Goal: Complete application form

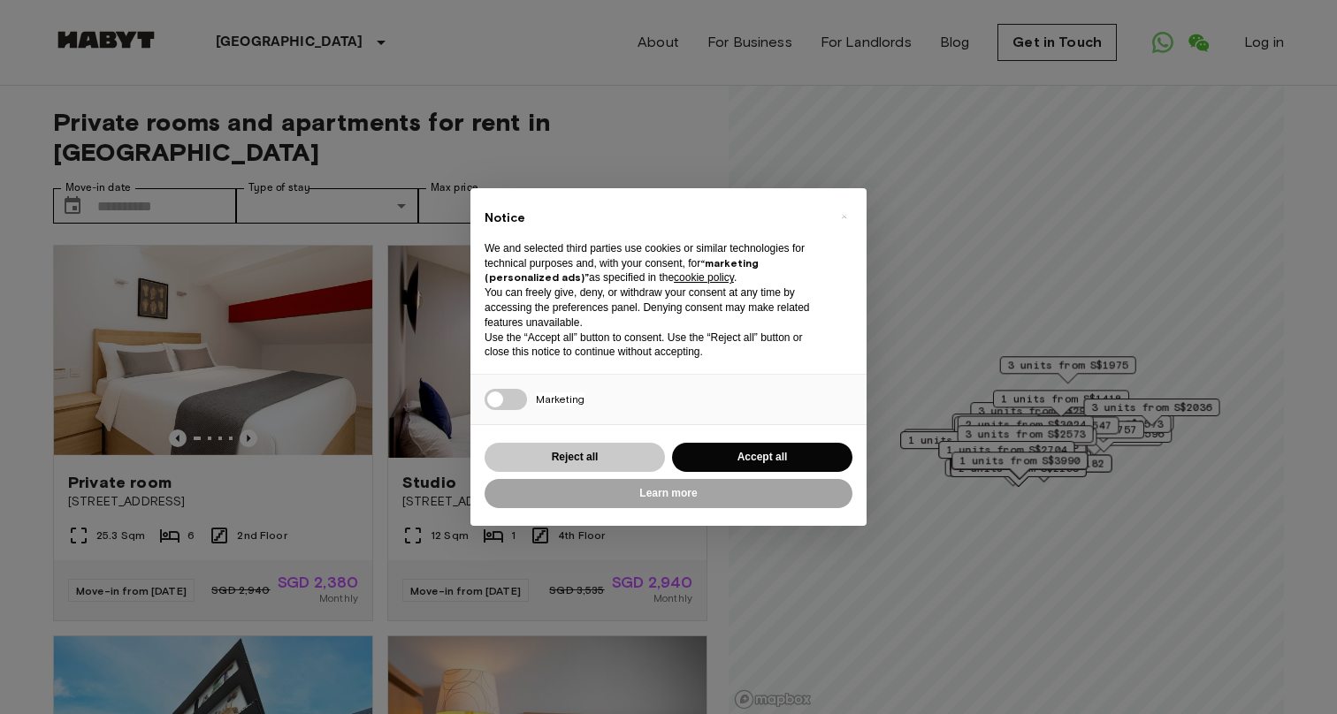
click at [592, 462] on button "Reject all" at bounding box center [574, 457] width 180 height 29
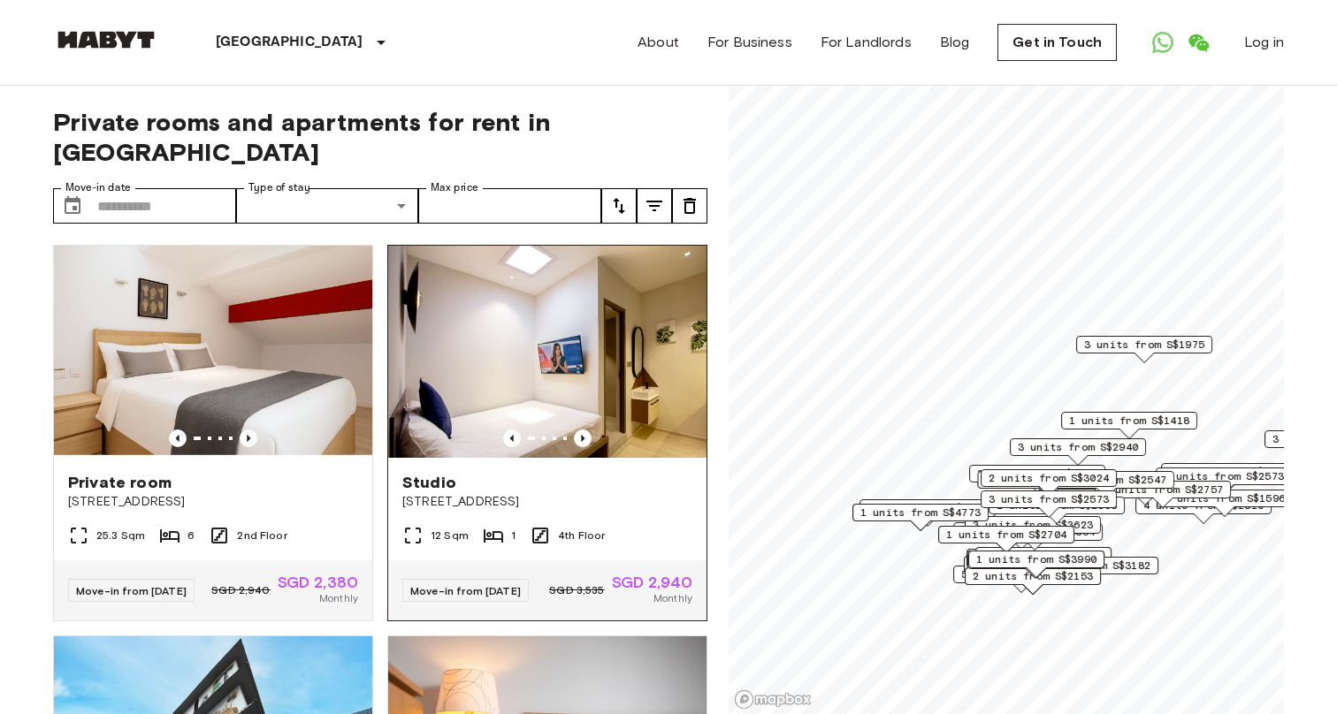
scroll to position [4, 0]
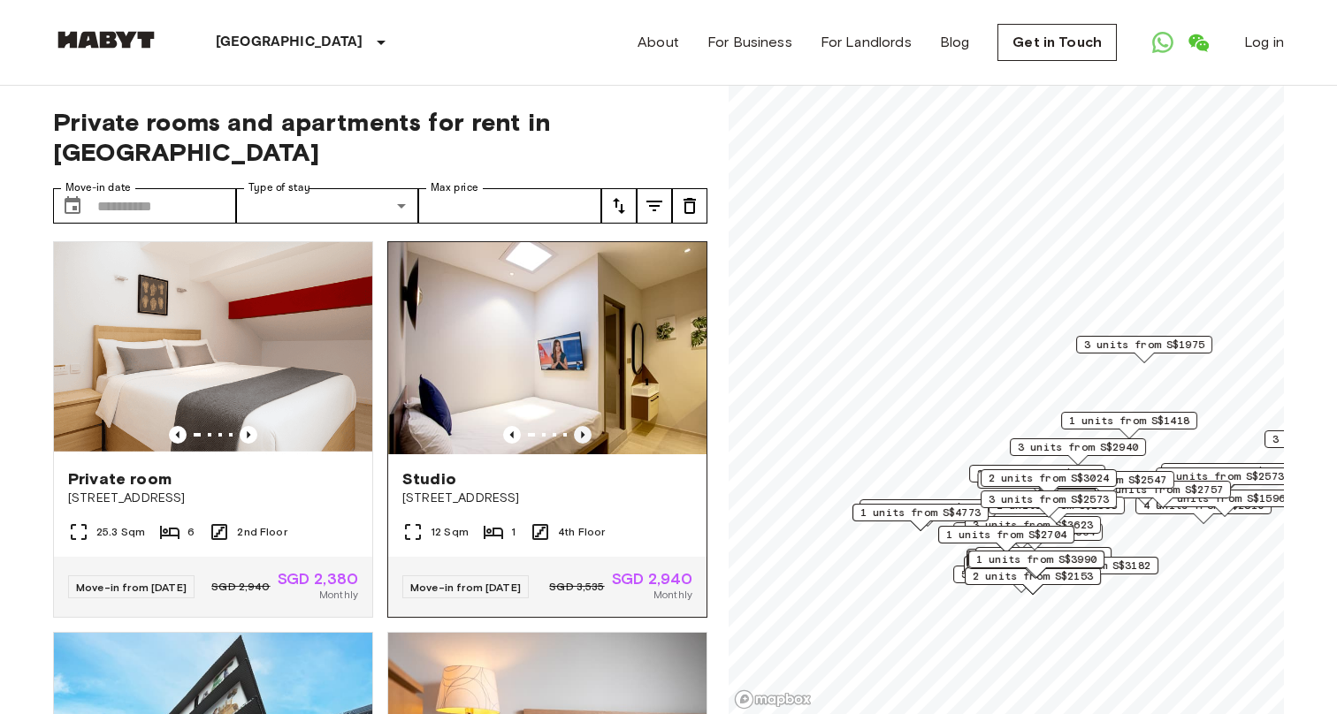
click at [582, 431] on icon "Previous image" at bounding box center [583, 434] width 4 height 7
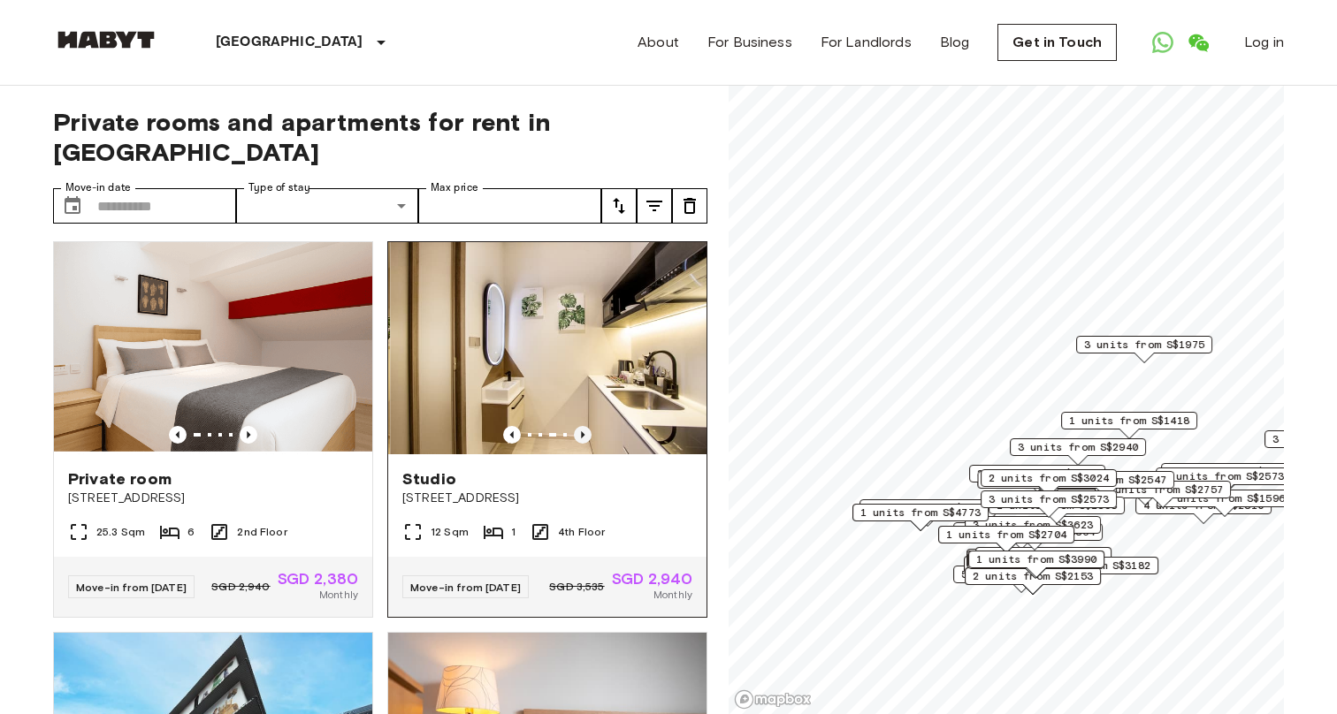
click at [582, 431] on icon "Previous image" at bounding box center [583, 434] width 4 height 7
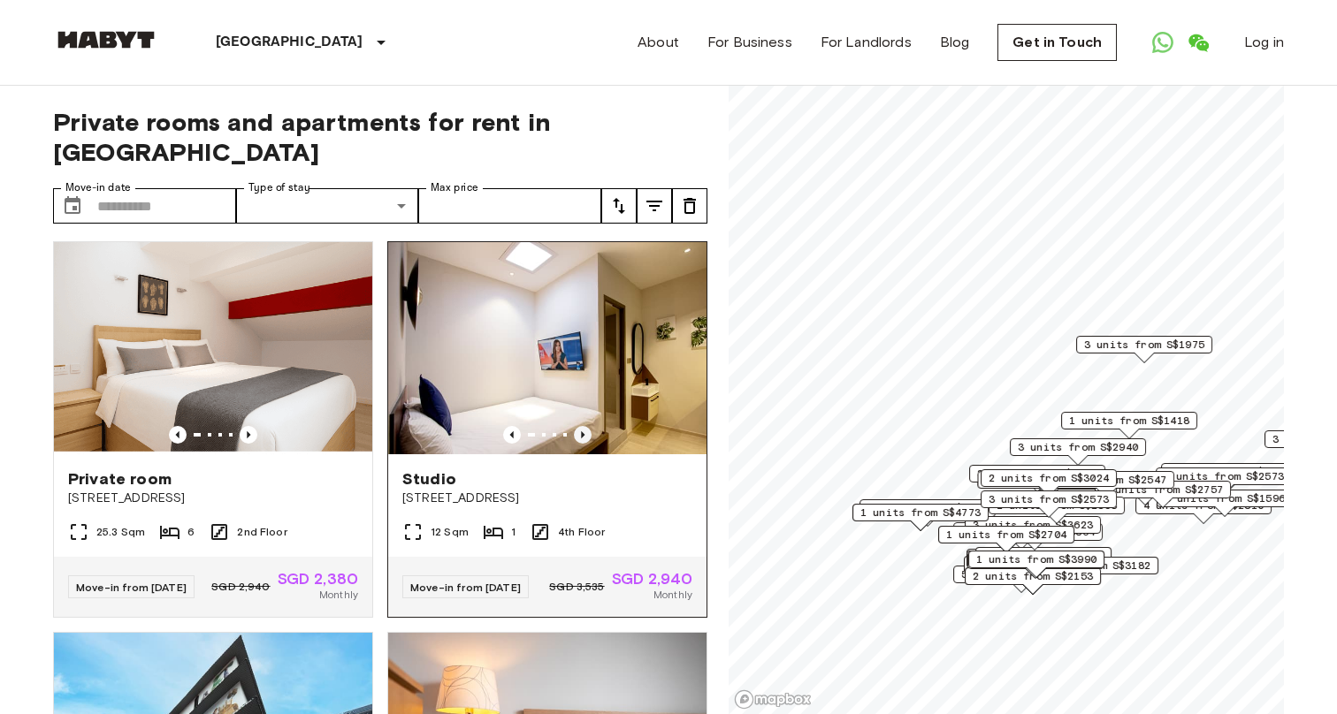
click at [582, 431] on icon "Previous image" at bounding box center [583, 434] width 4 height 7
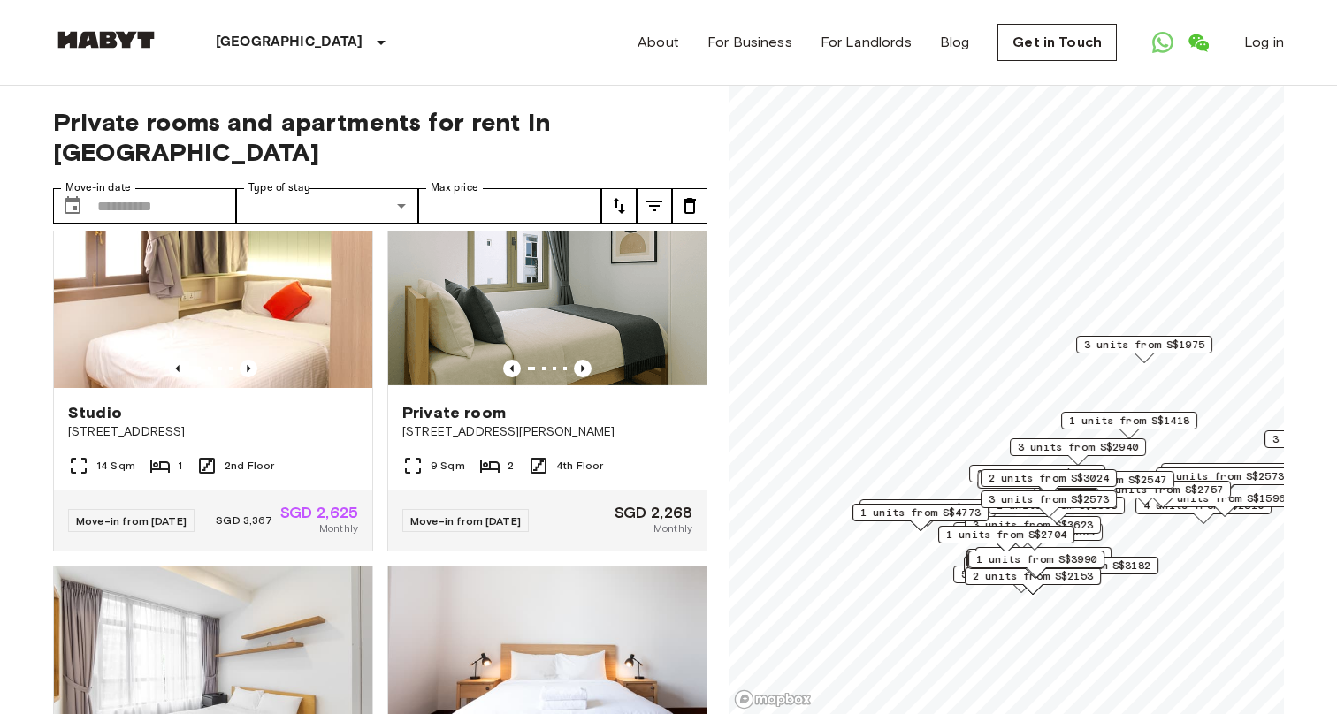
scroll to position [1630, 0]
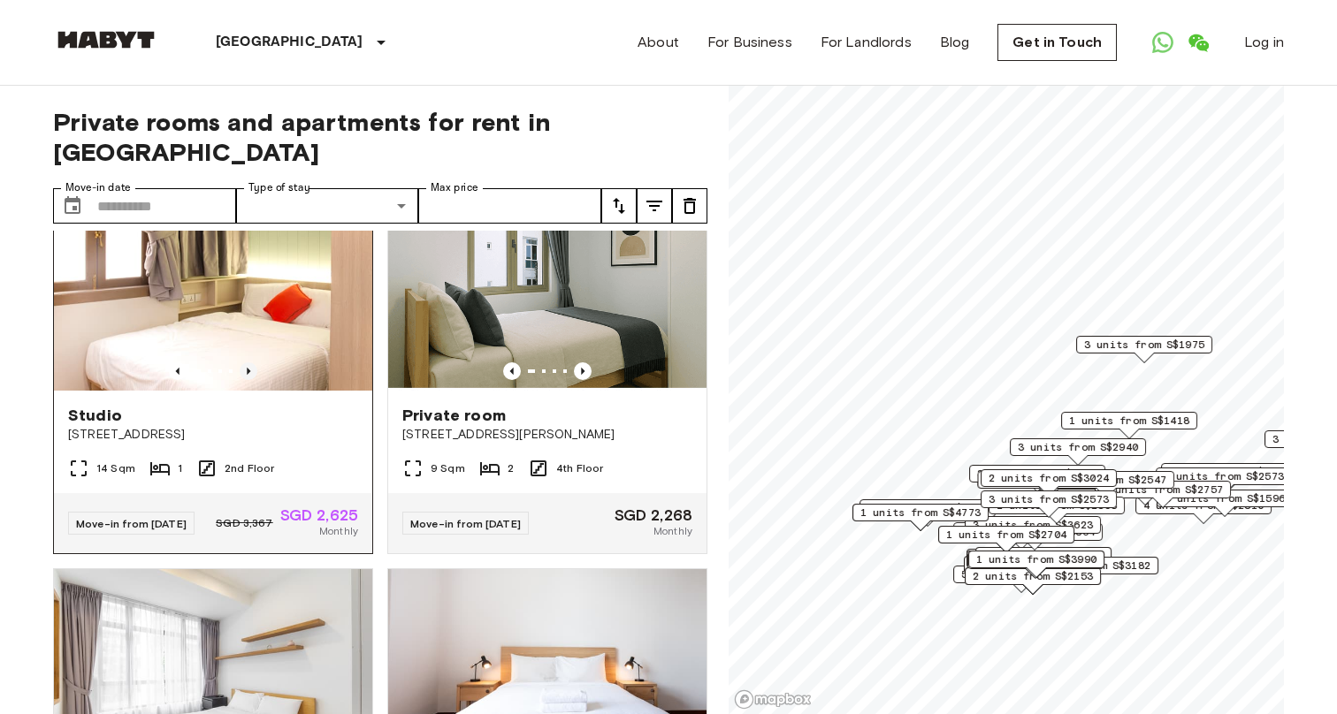
click at [250, 362] on icon "Previous image" at bounding box center [249, 371] width 18 height 18
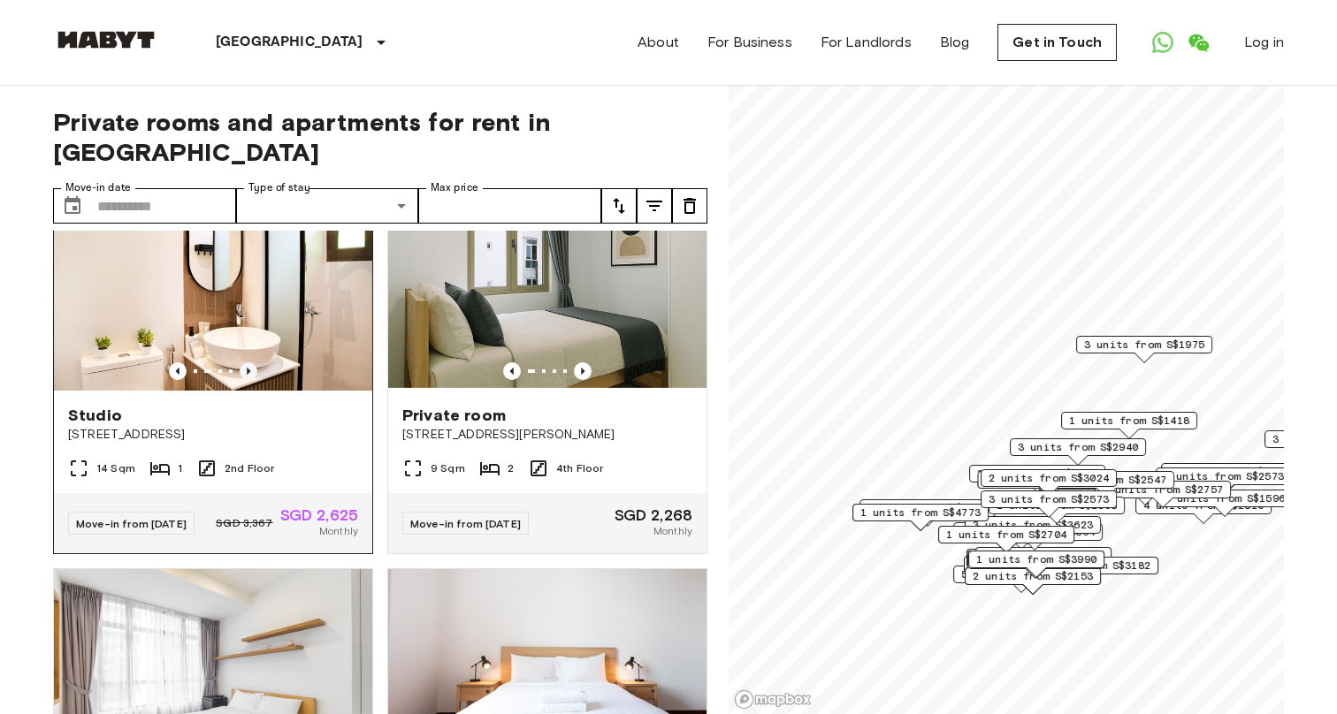
click at [250, 362] on icon "Previous image" at bounding box center [249, 371] width 18 height 18
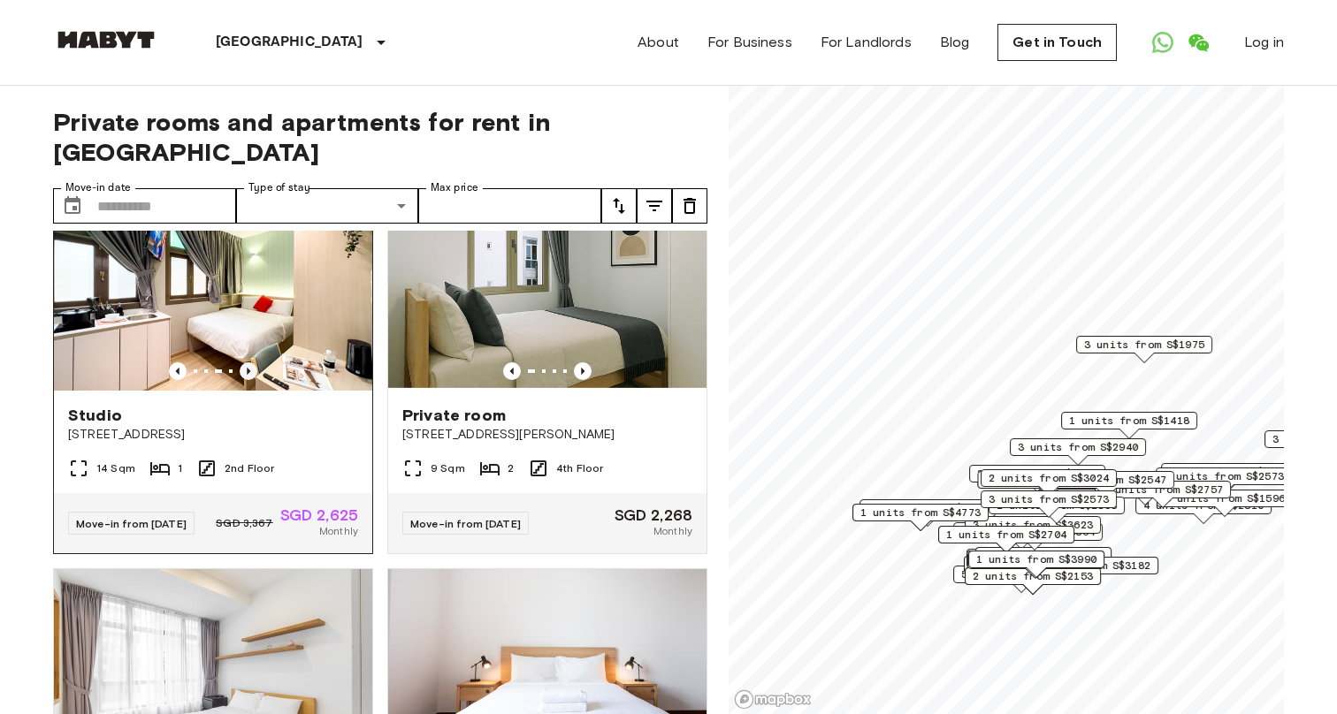
click at [248, 362] on icon "Previous image" at bounding box center [249, 371] width 18 height 18
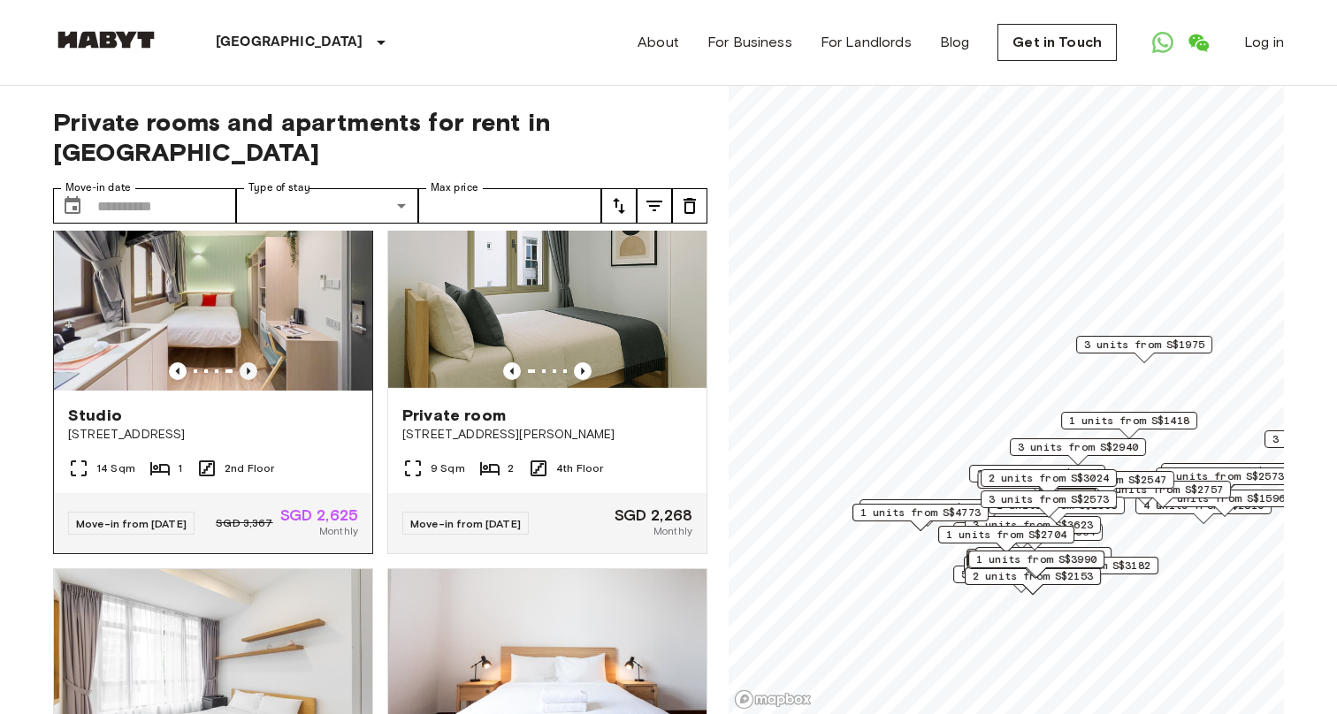
click at [248, 362] on icon "Previous image" at bounding box center [249, 371] width 18 height 18
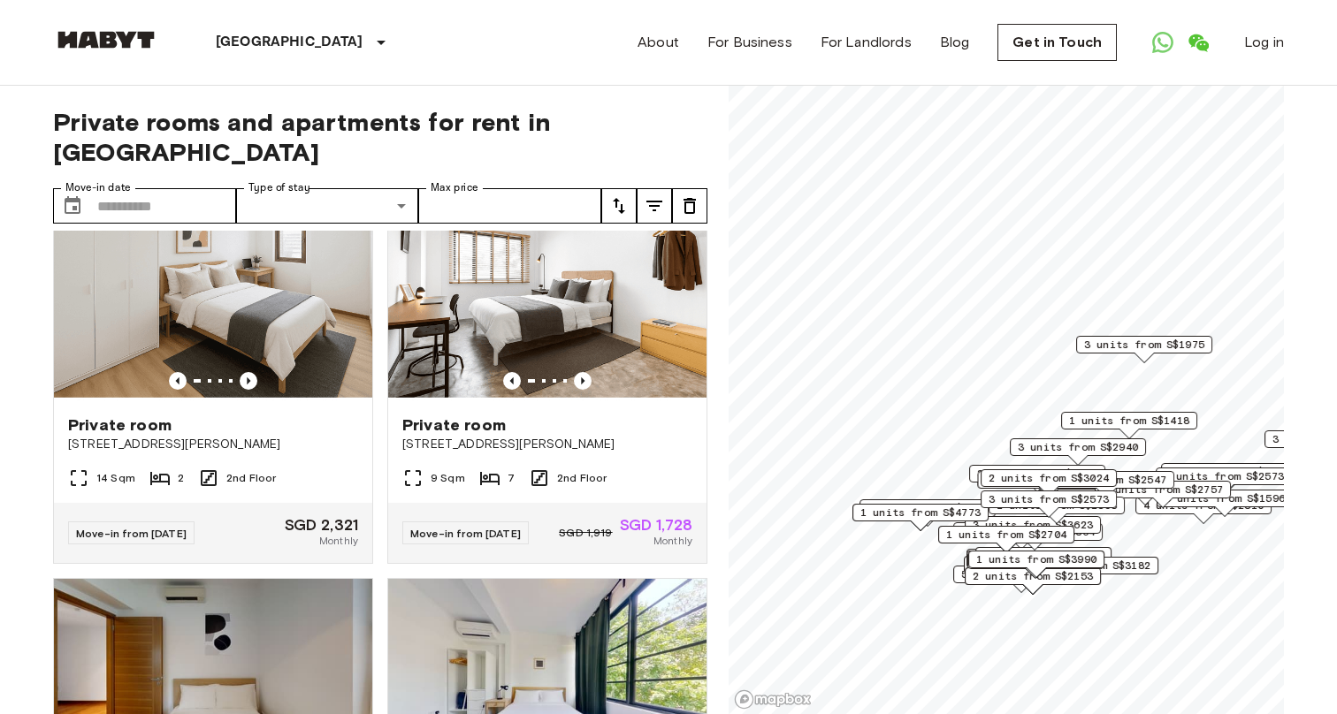
scroll to position [2785, 0]
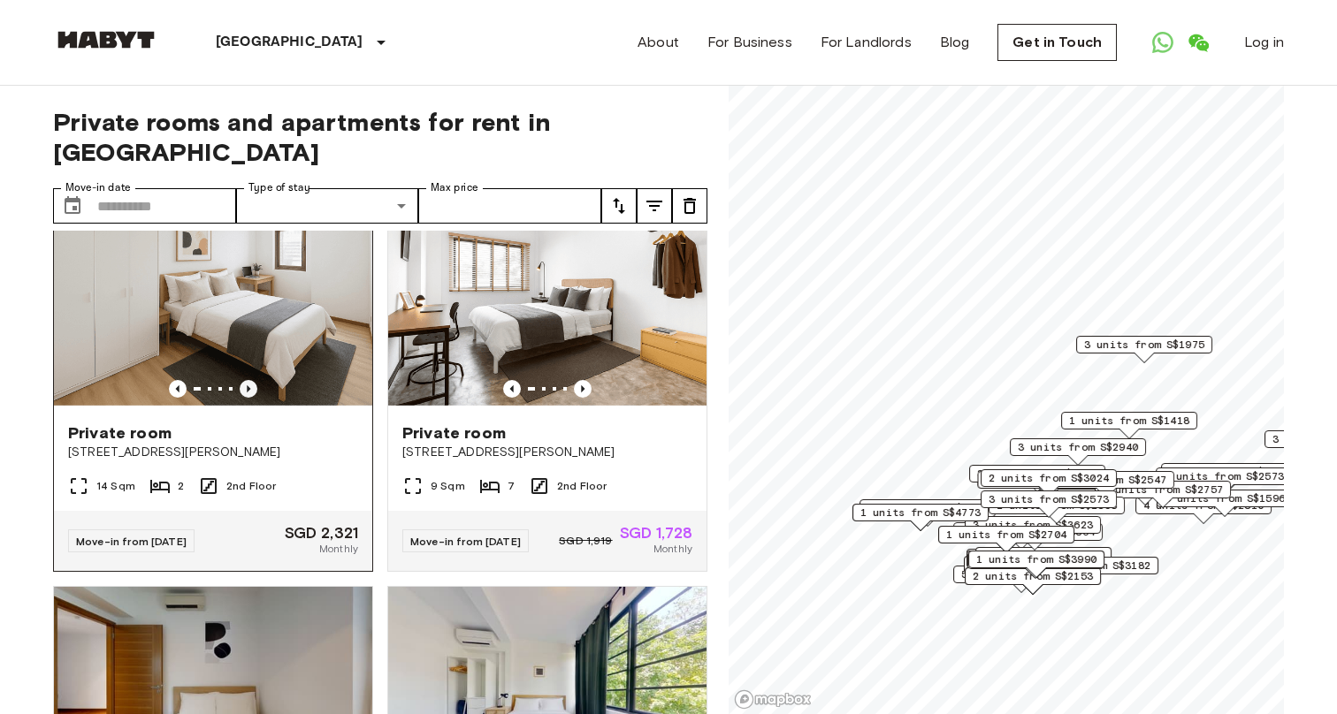
click at [248, 380] on icon "Previous image" at bounding box center [249, 389] width 18 height 18
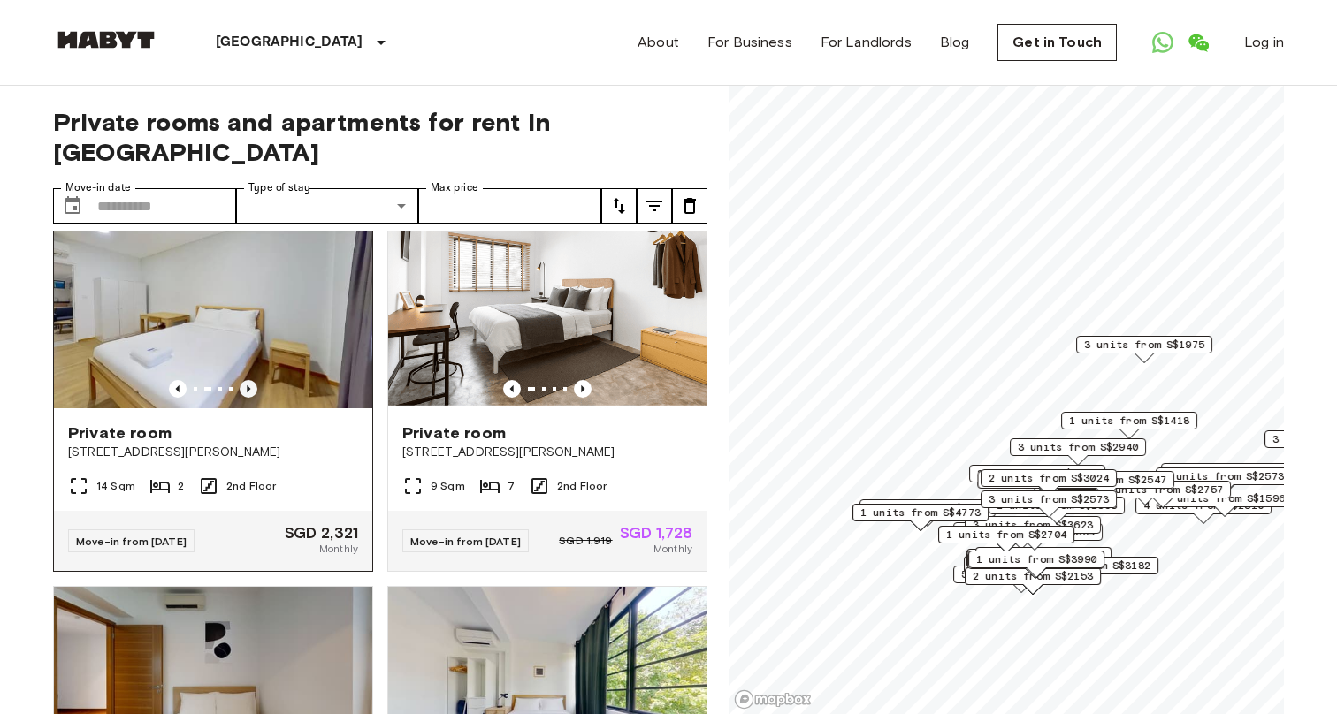
click at [248, 380] on icon "Previous image" at bounding box center [249, 389] width 18 height 18
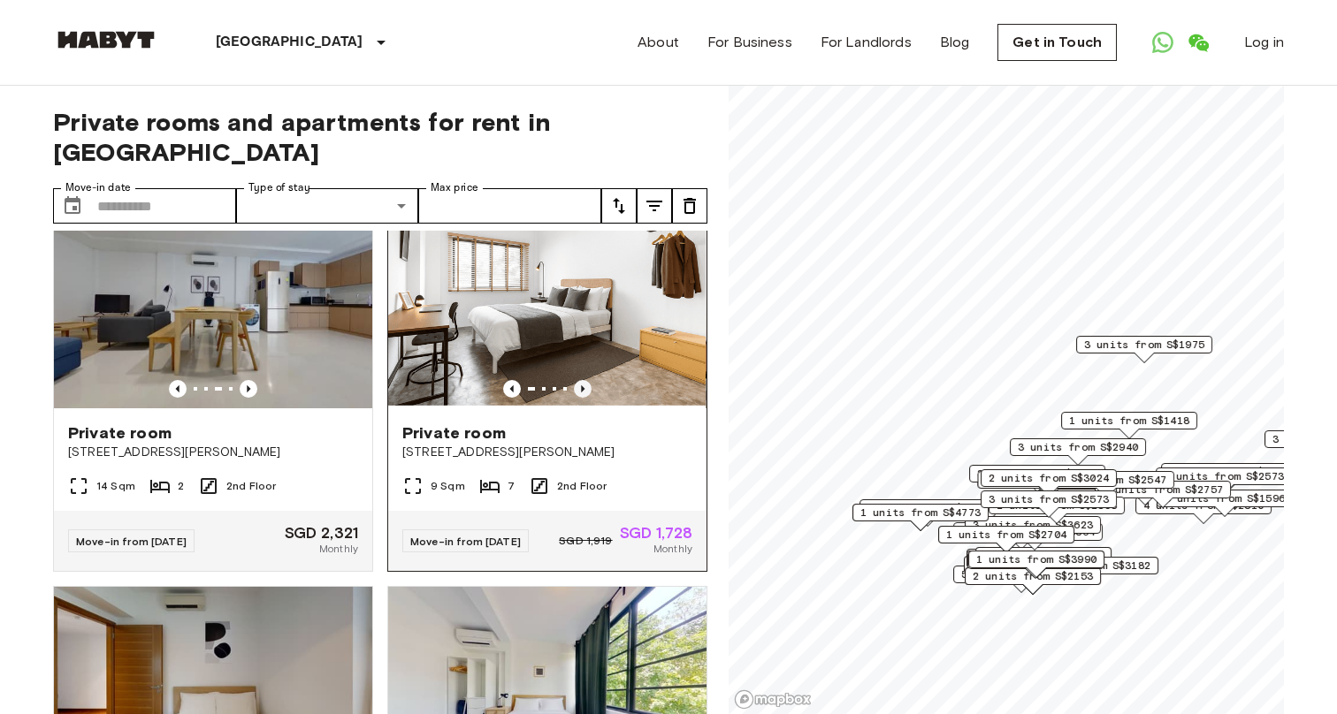
click at [587, 385] on icon "Previous image" at bounding box center [583, 389] width 18 height 18
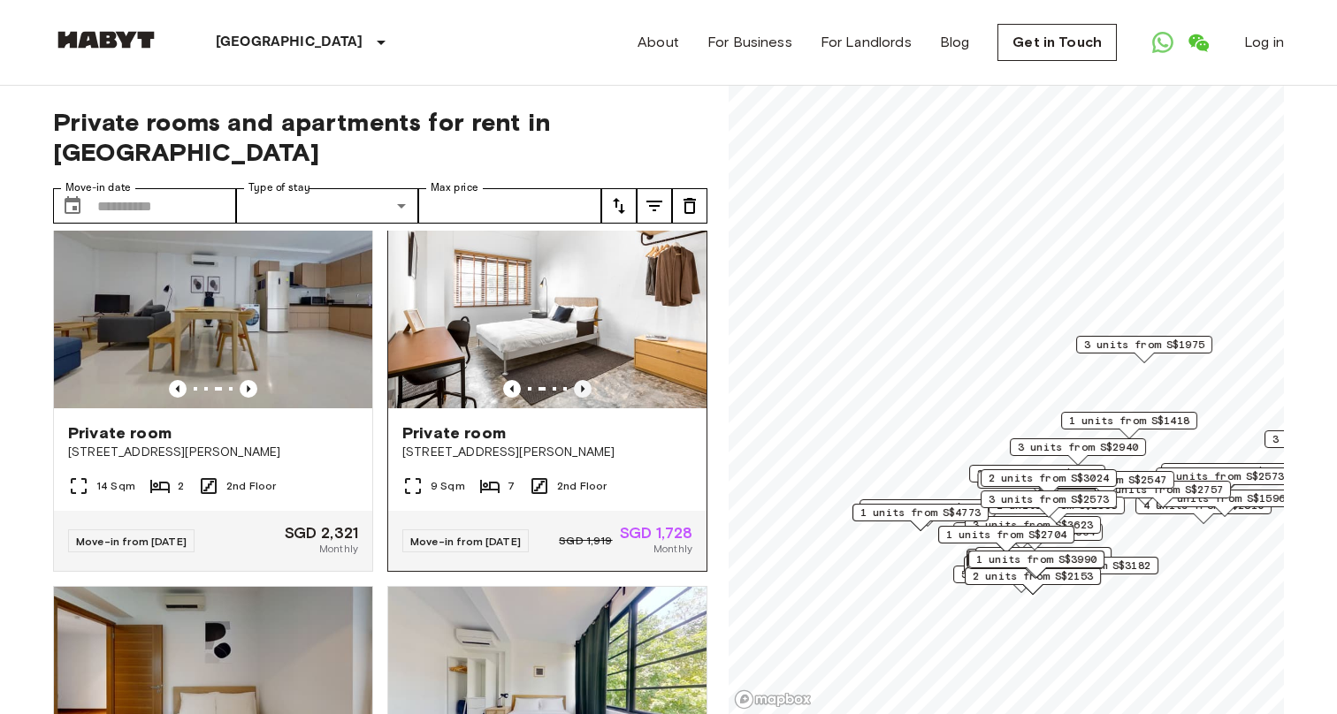
click at [584, 383] on icon "Previous image" at bounding box center [583, 389] width 18 height 18
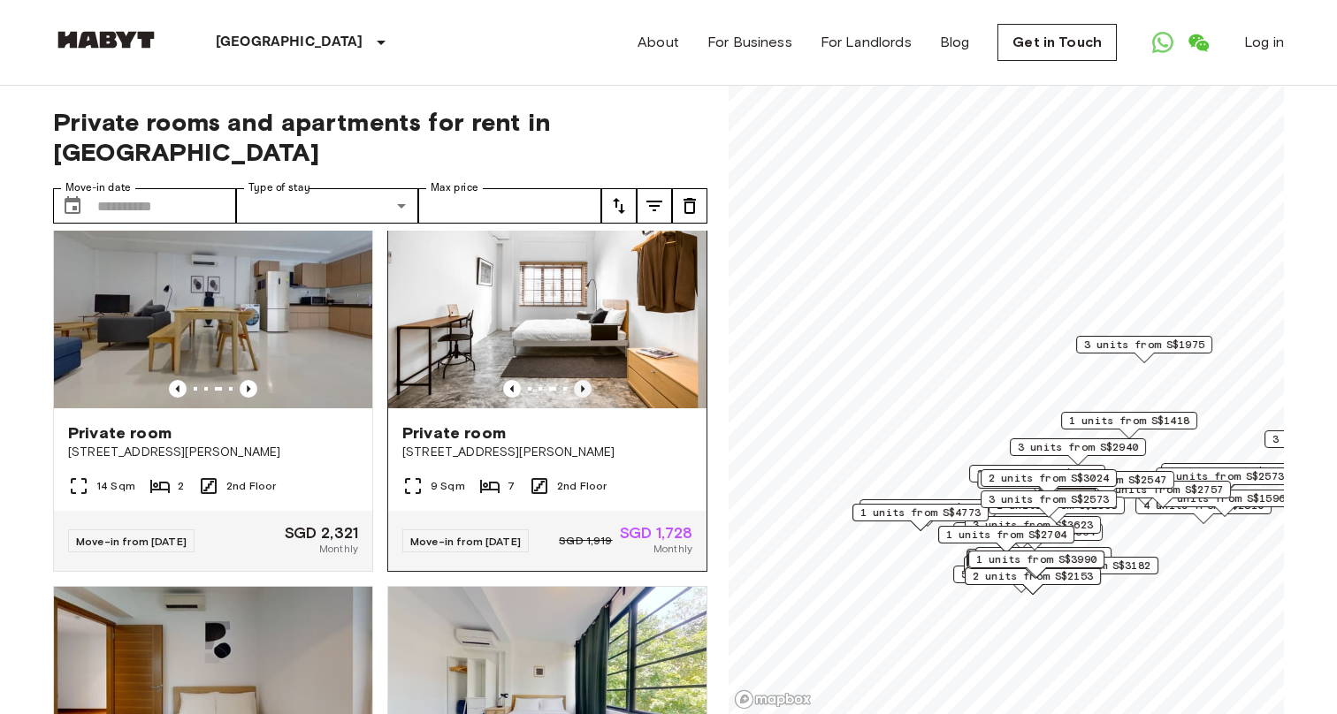
click at [584, 383] on icon "Previous image" at bounding box center [583, 389] width 18 height 18
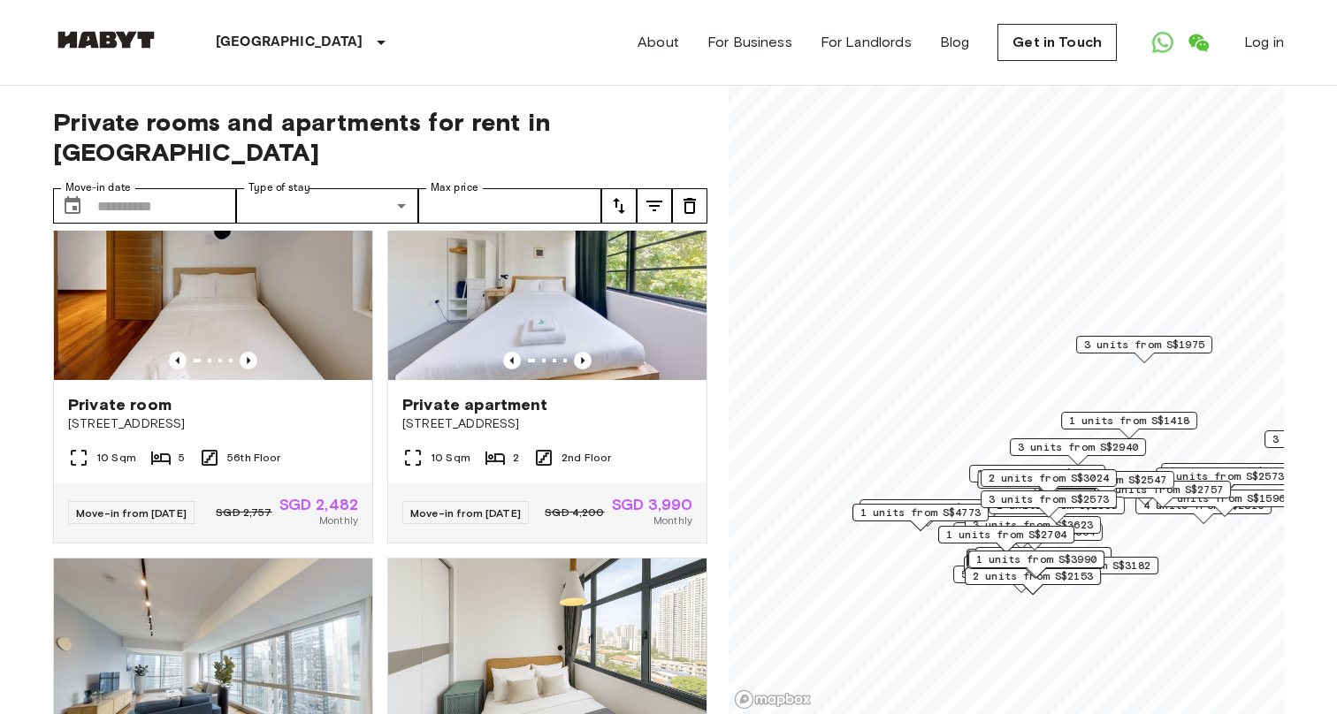
scroll to position [3211, 0]
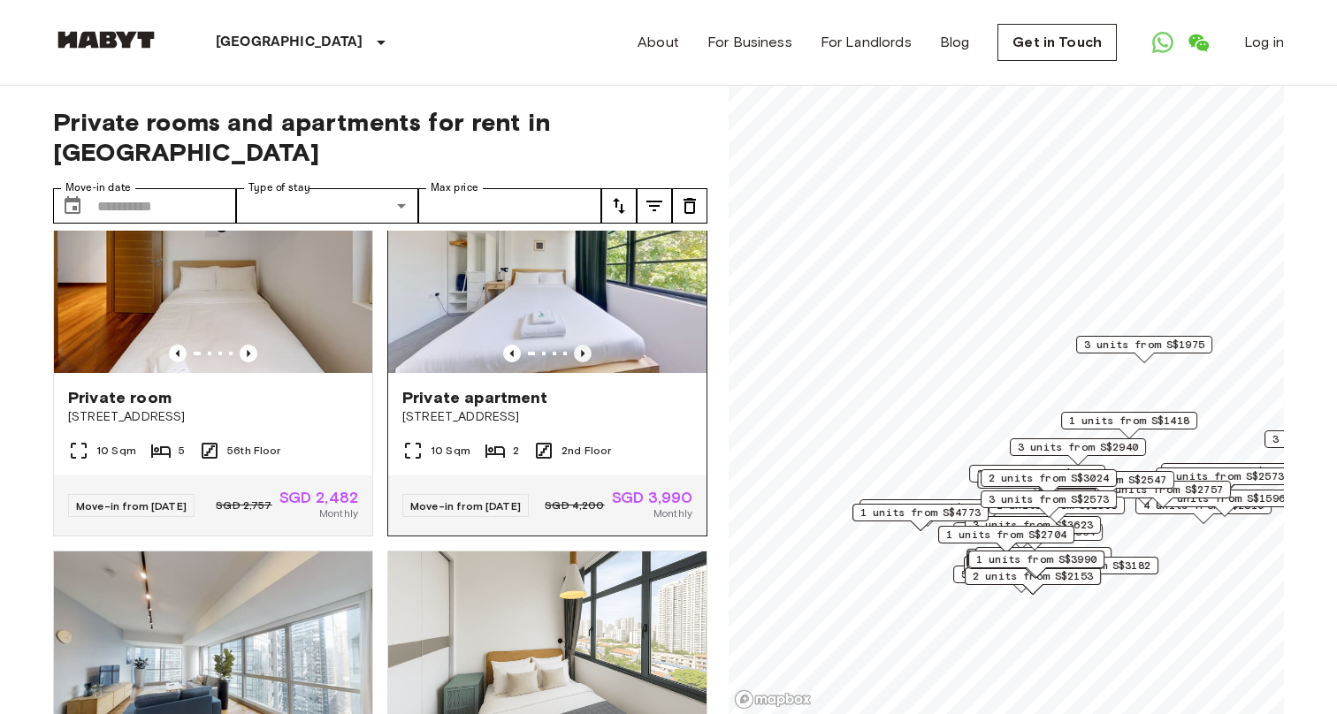
click at [577, 352] on icon "Previous image" at bounding box center [583, 354] width 18 height 18
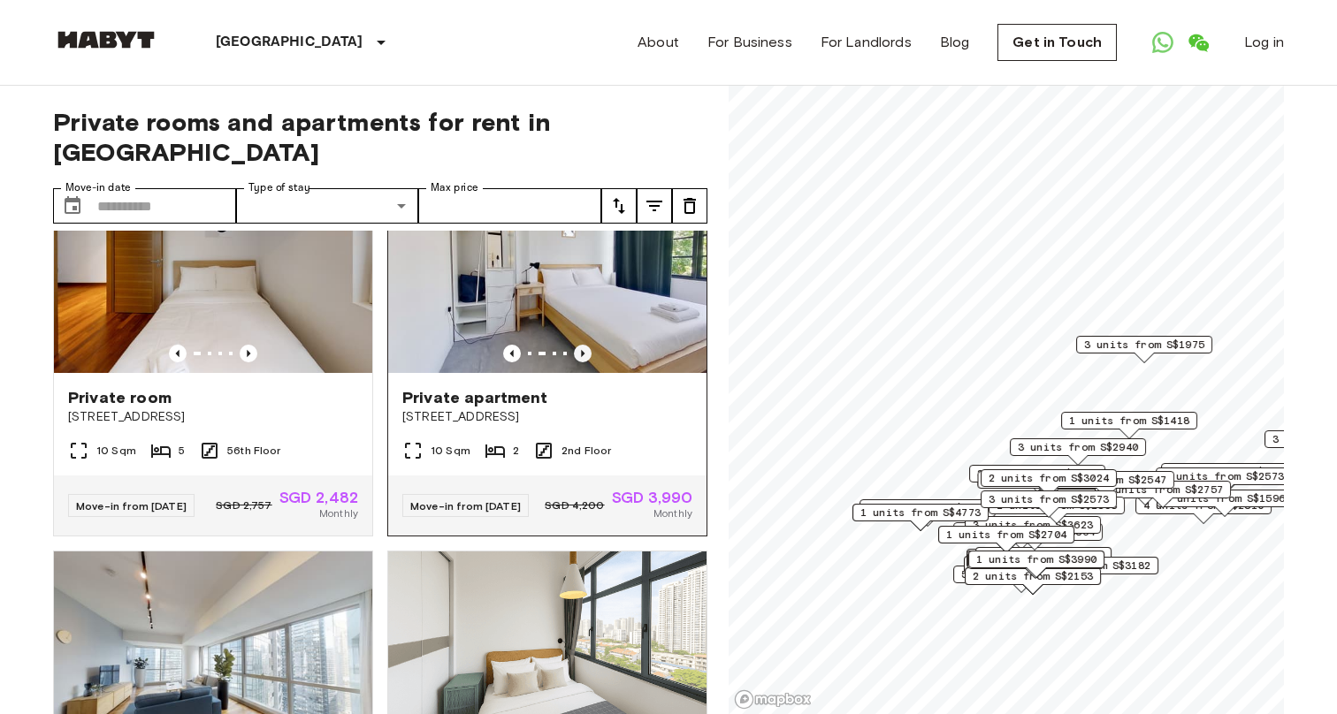
click at [577, 350] on icon "Previous image" at bounding box center [583, 354] width 18 height 18
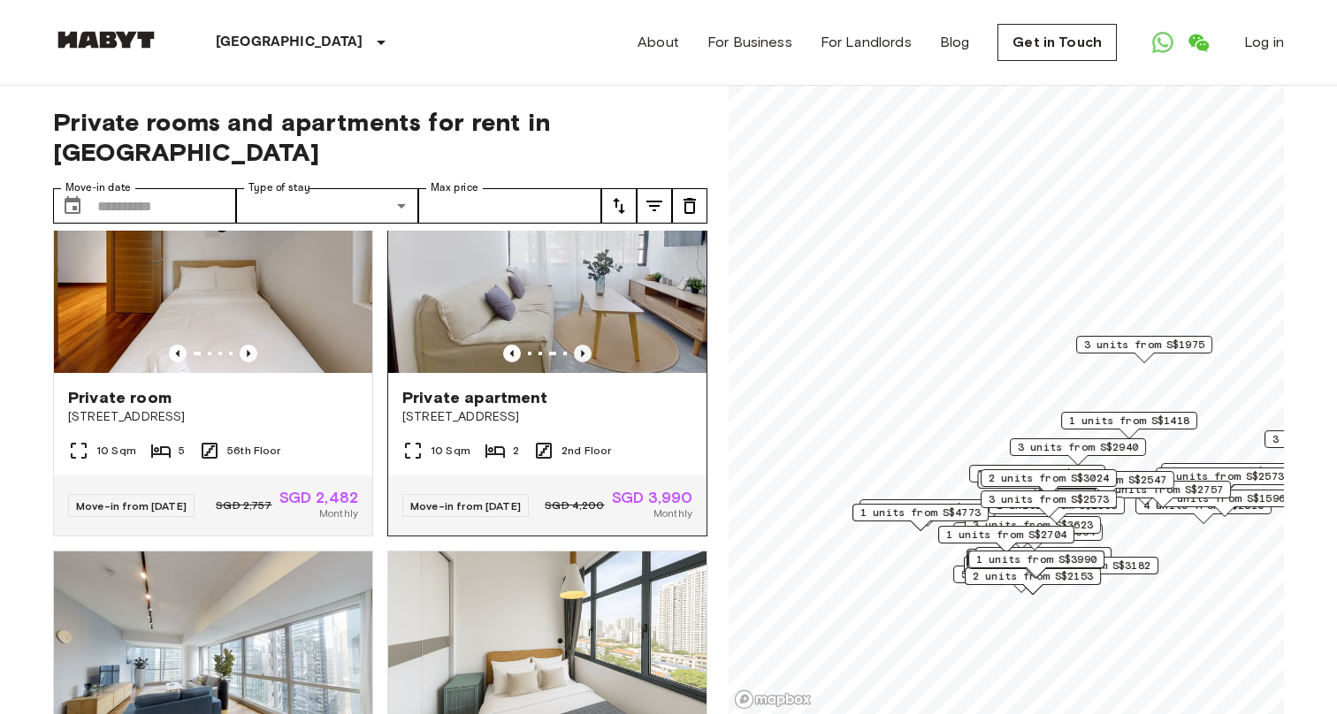
click at [577, 349] on icon "Previous image" at bounding box center [583, 354] width 18 height 18
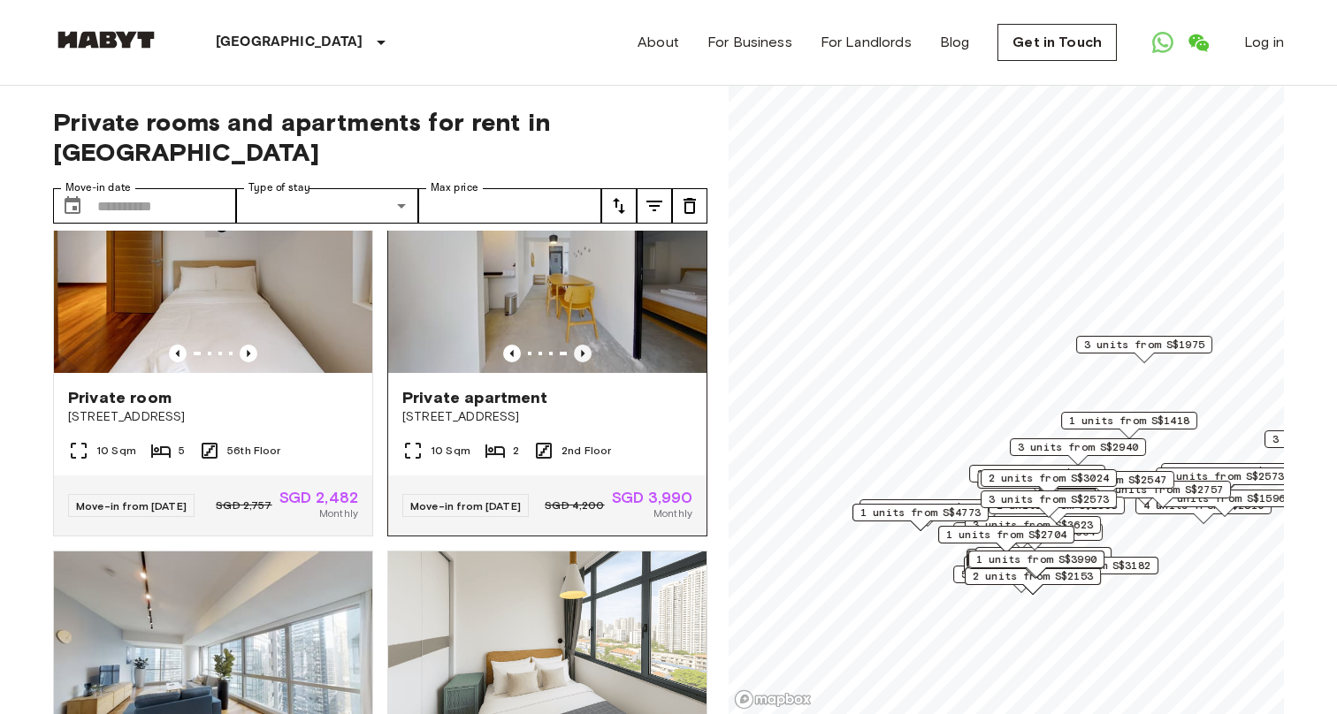
click at [577, 349] on icon "Previous image" at bounding box center [583, 354] width 18 height 18
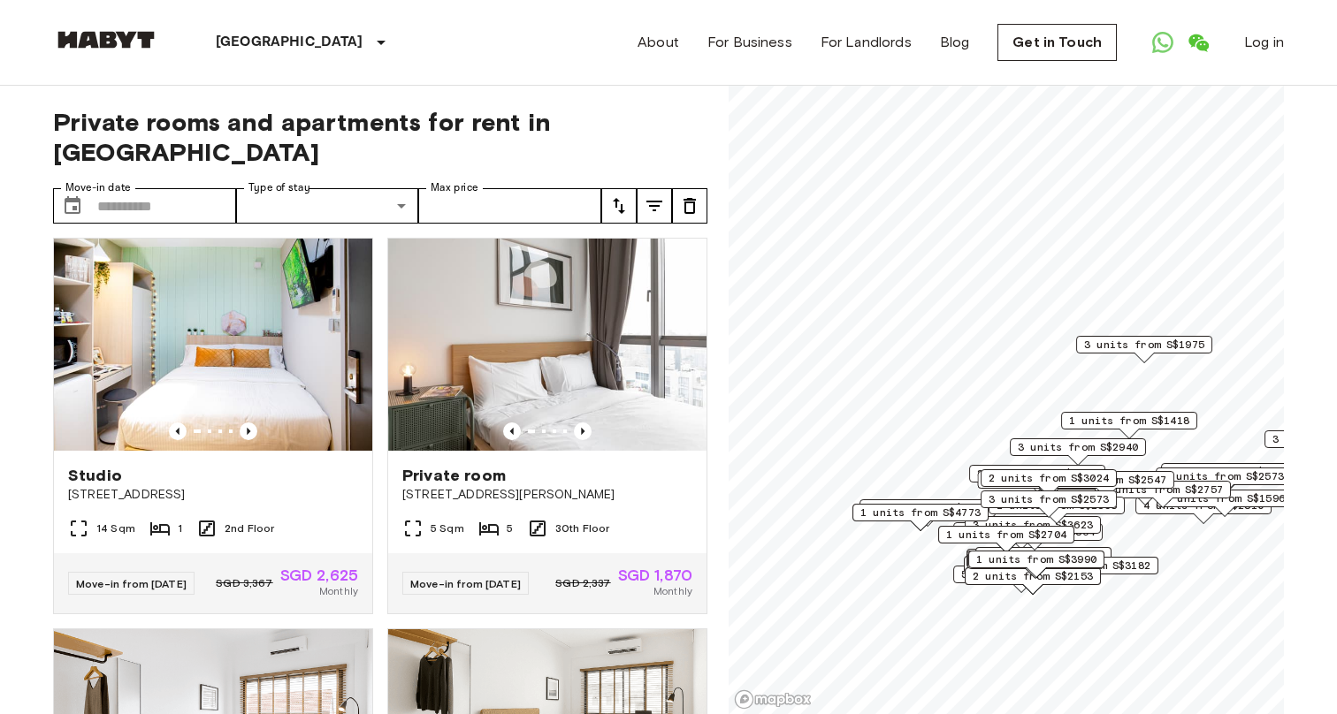
scroll to position [3919, 0]
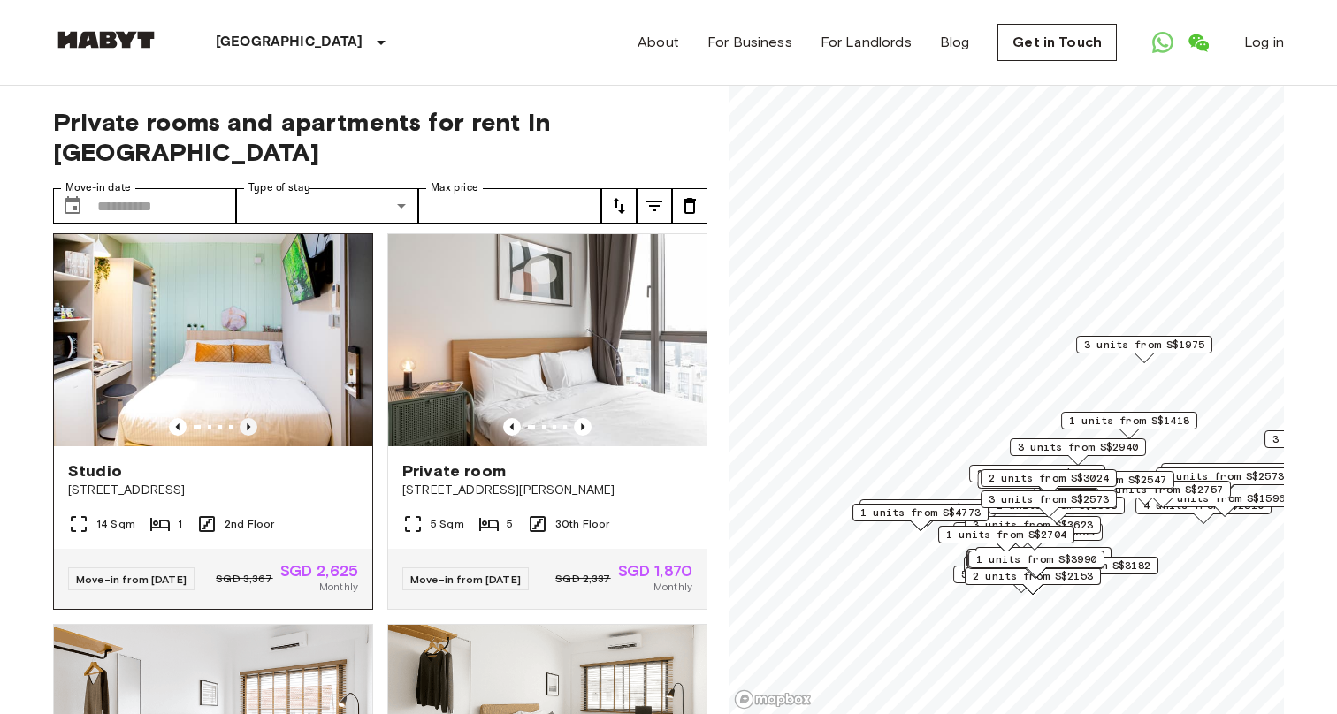
click at [247, 432] on icon "Previous image" at bounding box center [249, 427] width 18 height 18
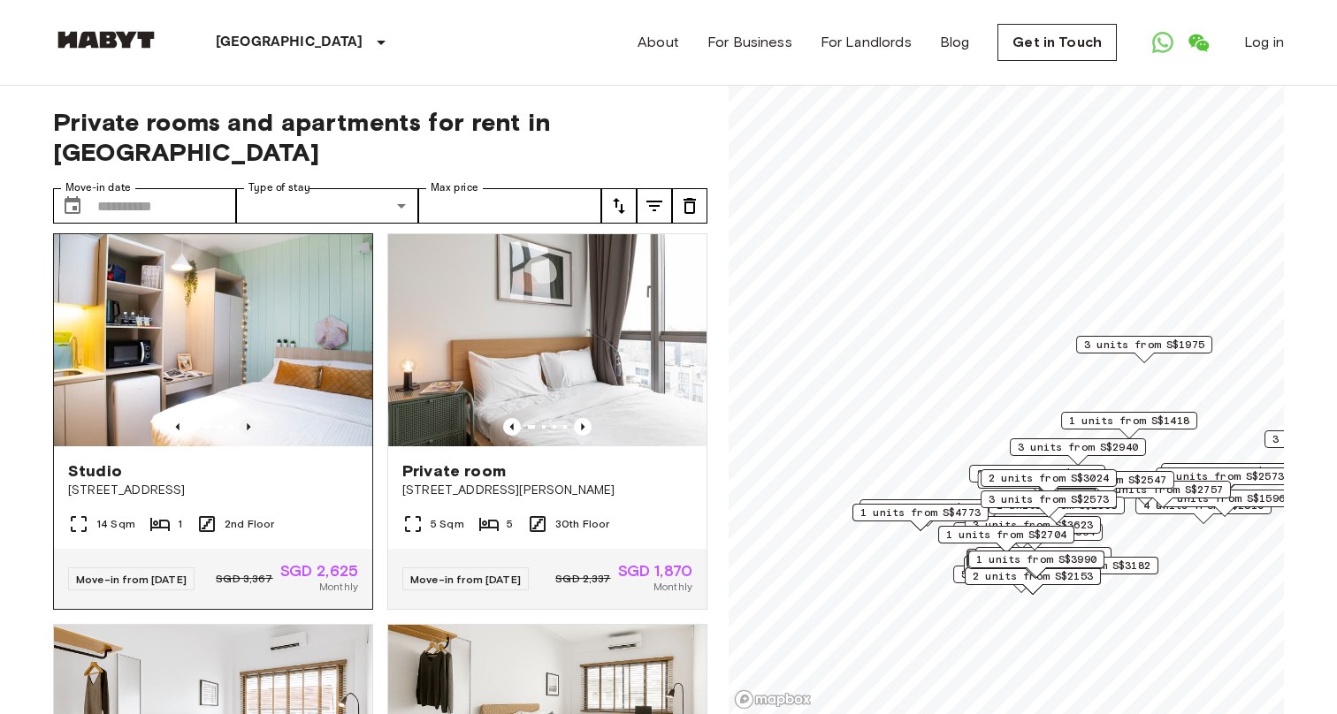
click at [247, 432] on icon "Previous image" at bounding box center [249, 427] width 18 height 18
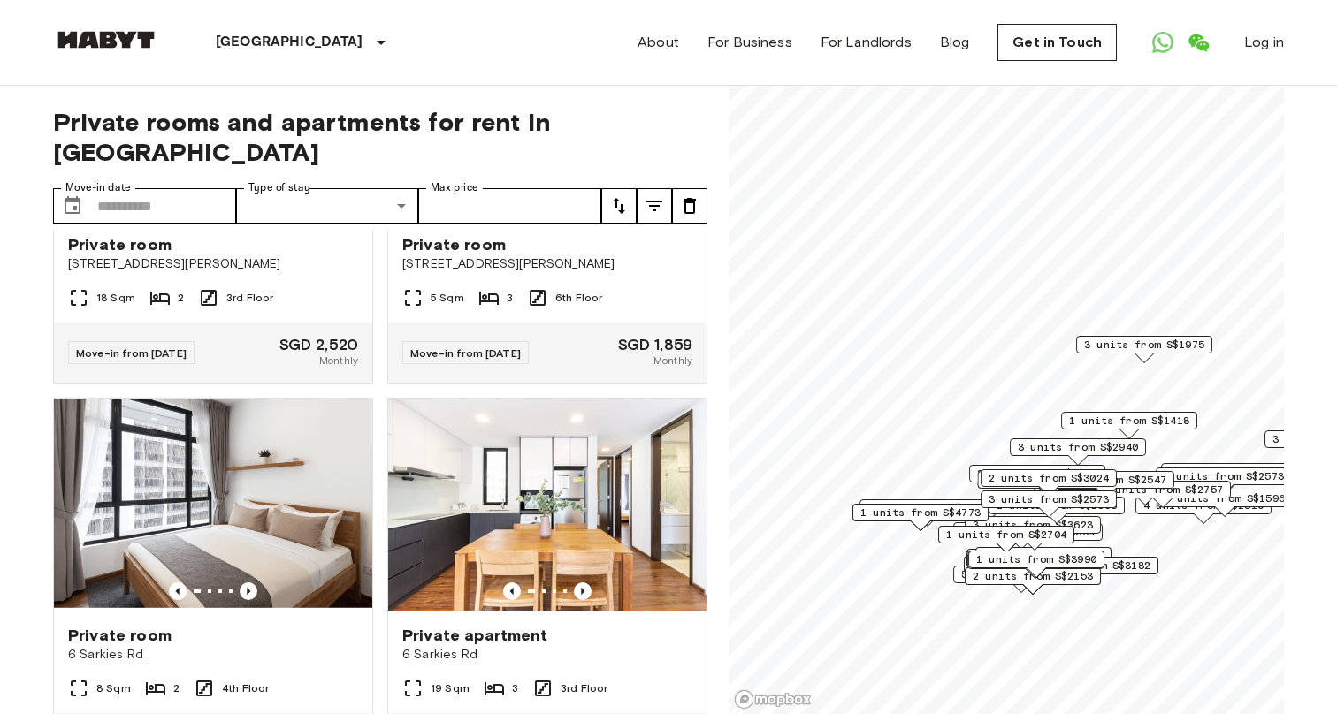
scroll to position [5855, 0]
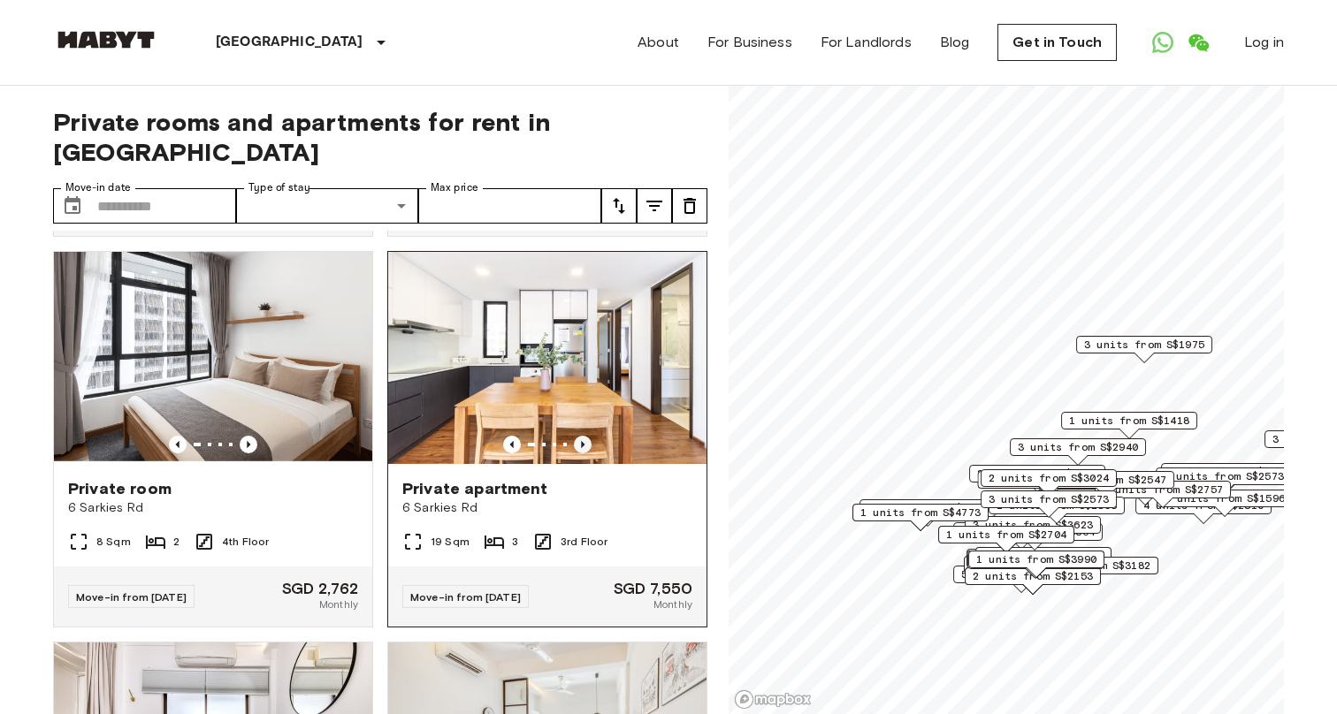
click at [585, 454] on icon "Previous image" at bounding box center [583, 445] width 18 height 18
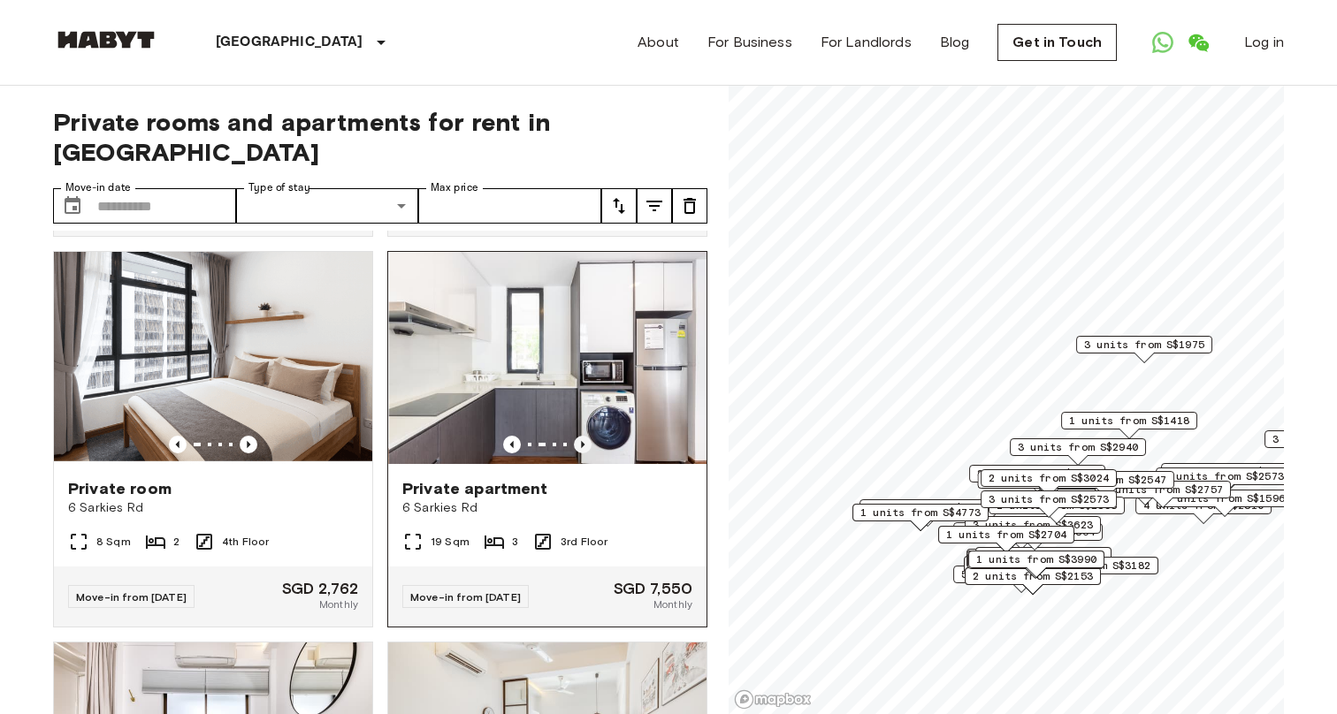
click at [585, 454] on icon "Previous image" at bounding box center [583, 445] width 18 height 18
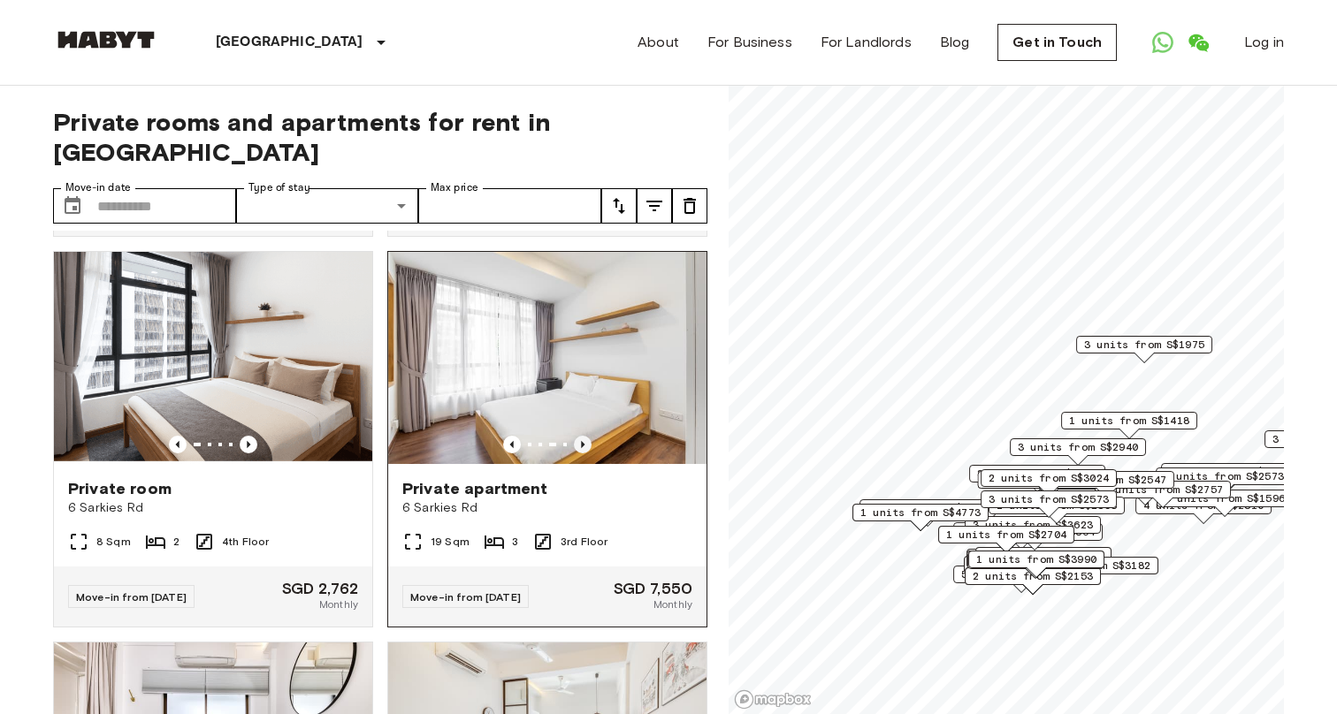
click at [585, 454] on icon "Previous image" at bounding box center [583, 445] width 18 height 18
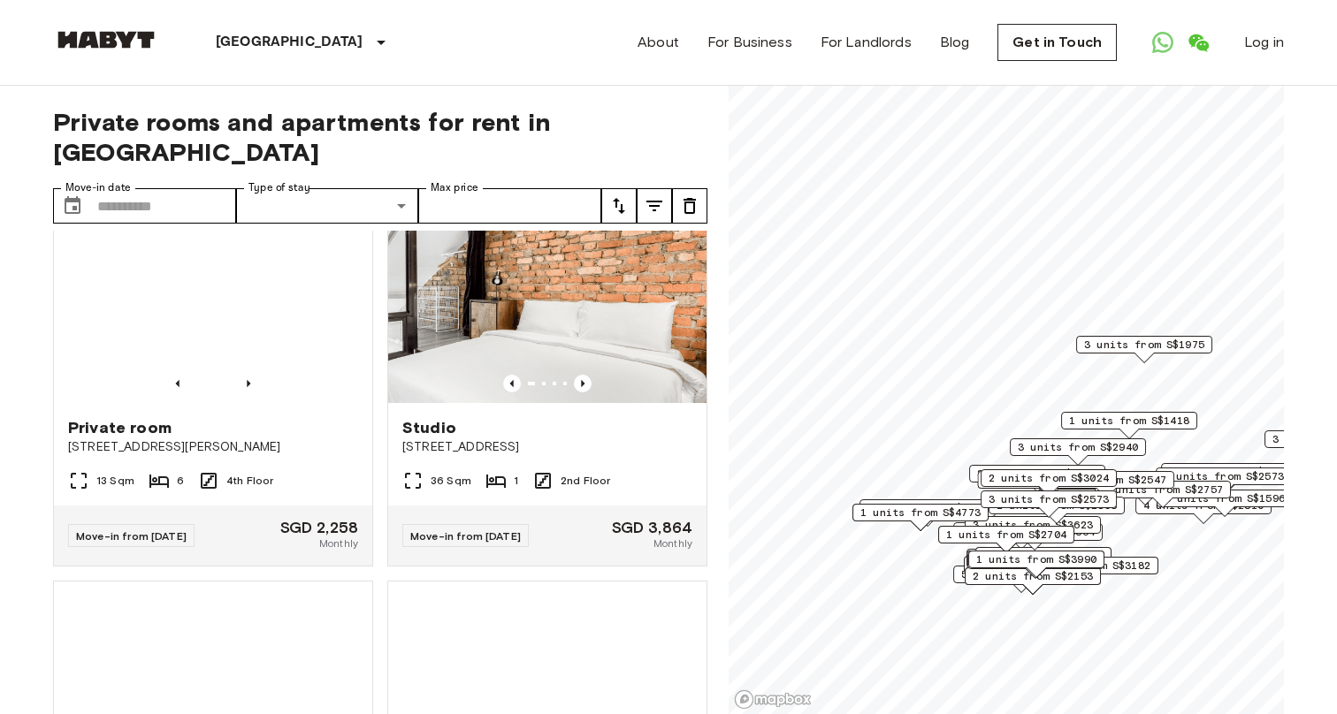
scroll to position [6700, 0]
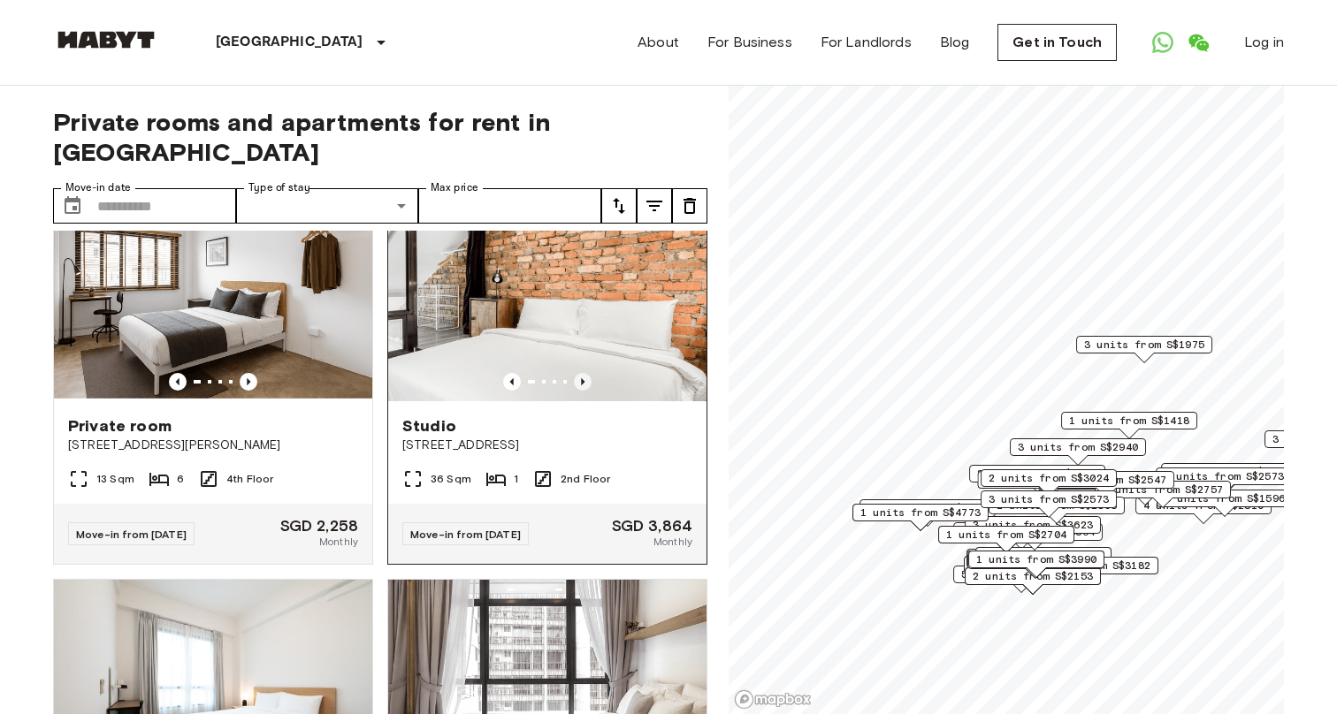
click at [584, 391] on icon "Previous image" at bounding box center [583, 382] width 18 height 18
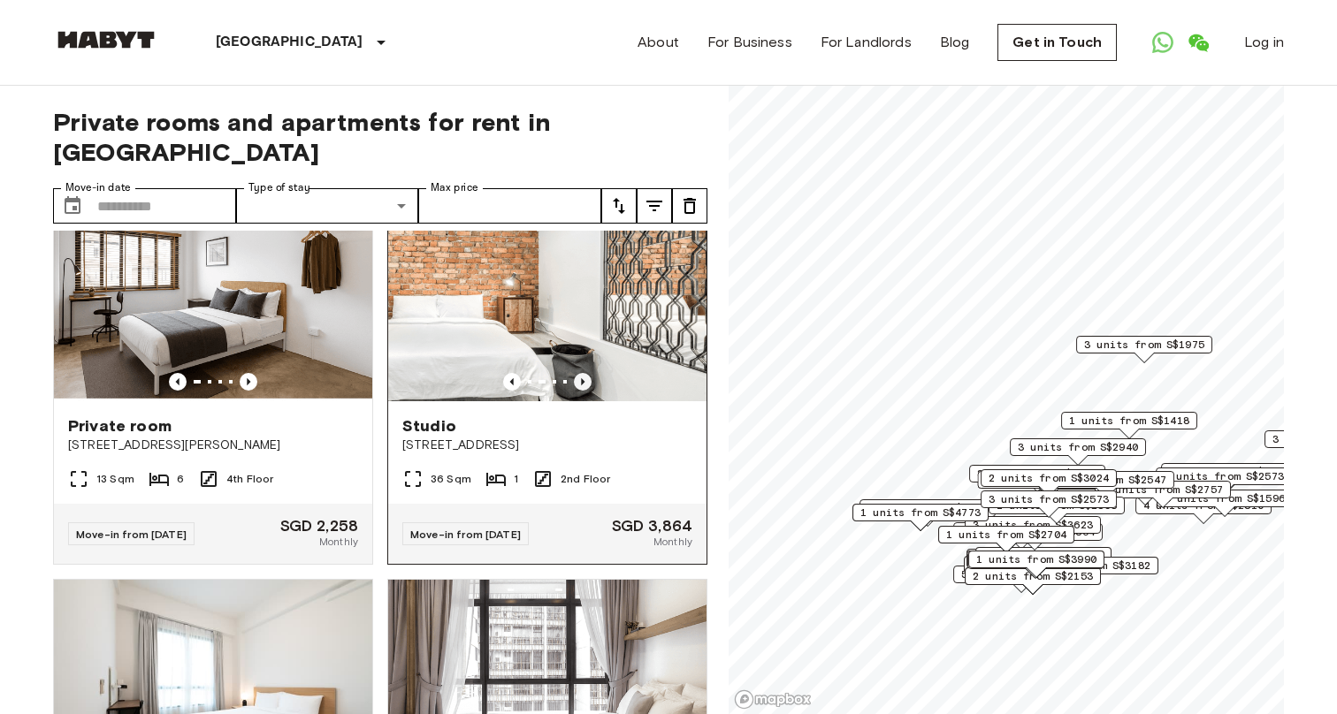
click at [583, 391] on icon "Previous image" at bounding box center [583, 382] width 18 height 18
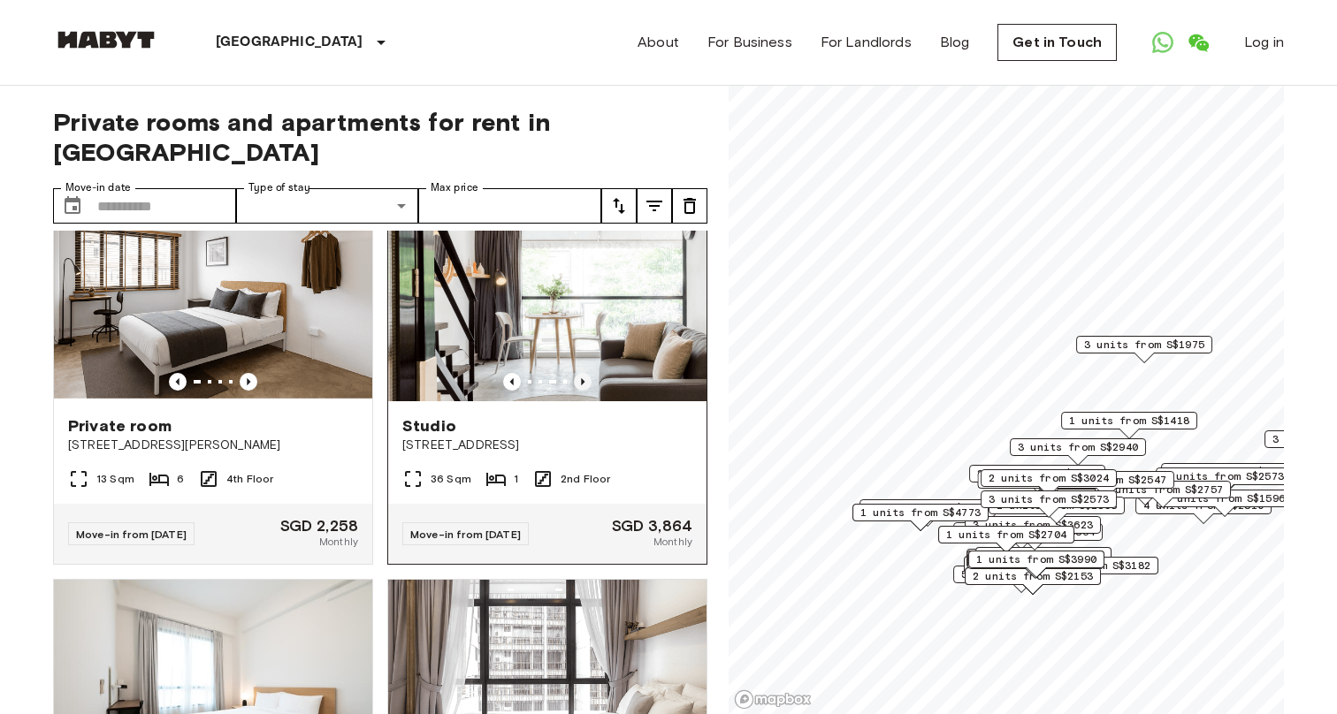
click at [583, 391] on icon "Previous image" at bounding box center [583, 382] width 18 height 18
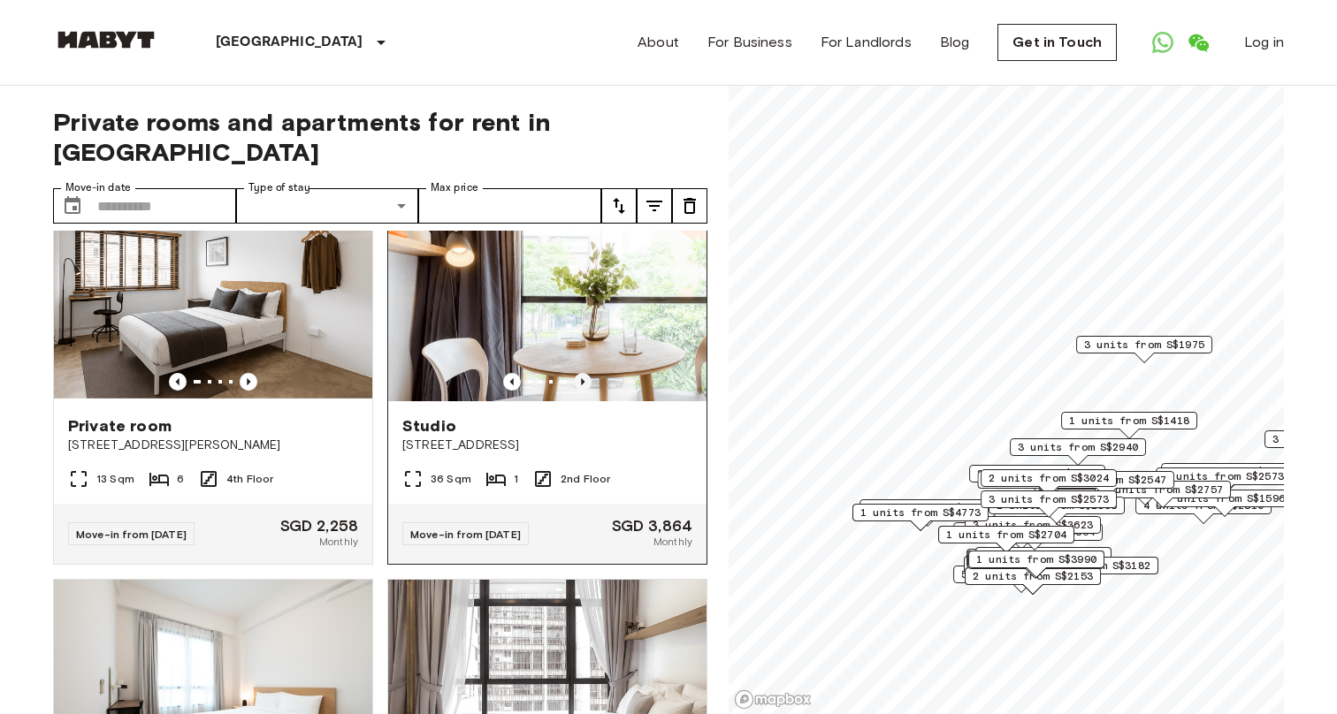
click at [583, 391] on icon "Previous image" at bounding box center [583, 382] width 18 height 18
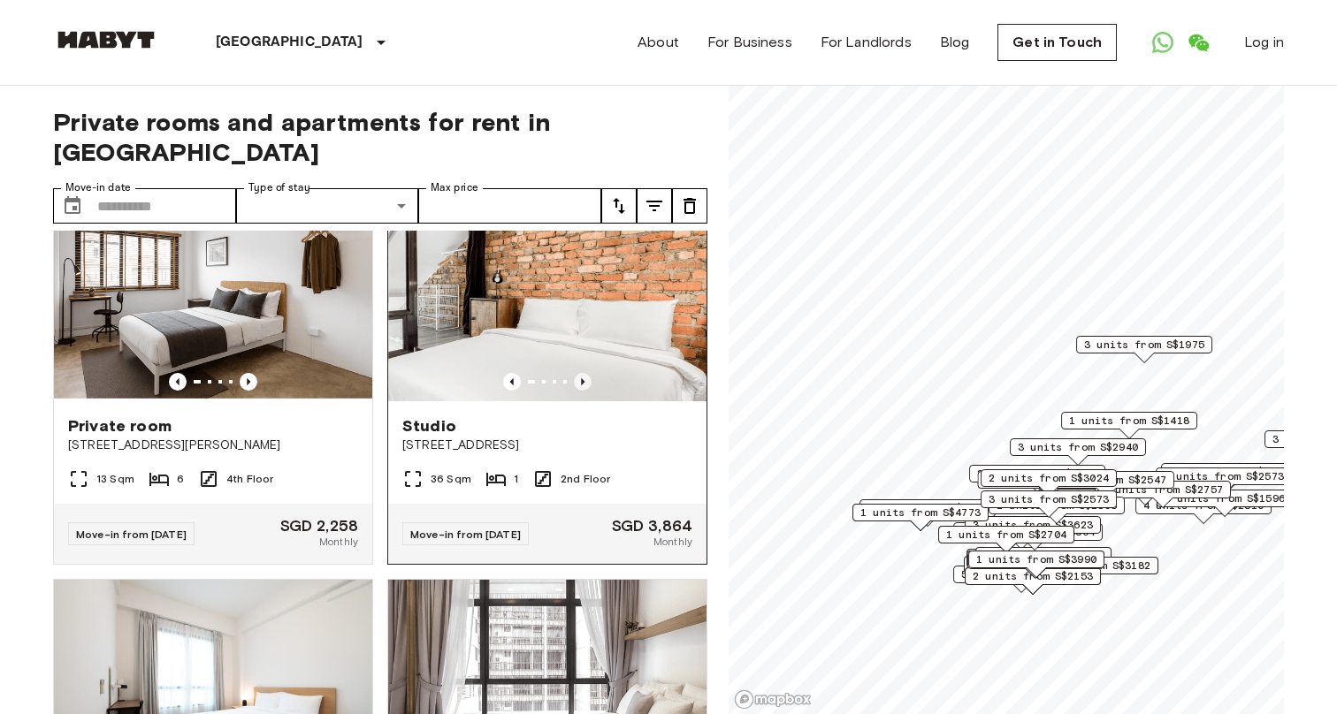
click at [583, 391] on icon "Previous image" at bounding box center [583, 382] width 18 height 18
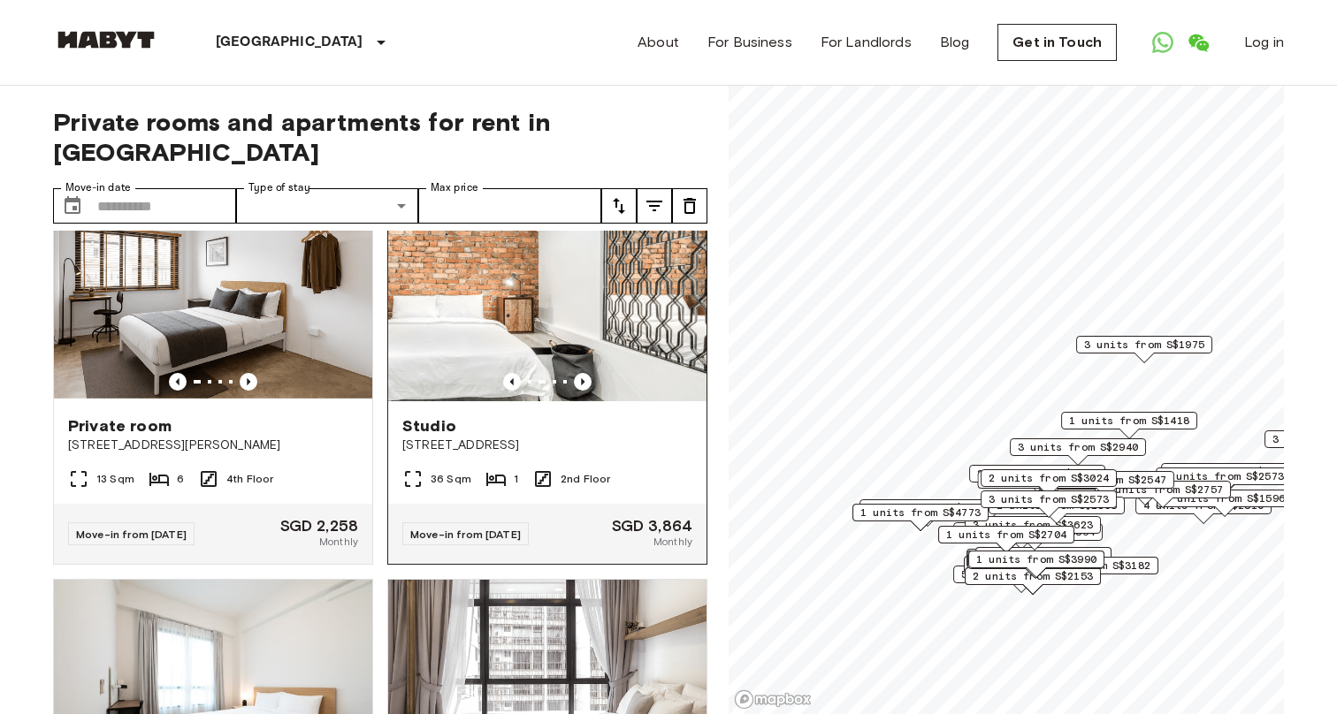
click at [584, 437] on div "Studio" at bounding box center [547, 426] width 290 height 21
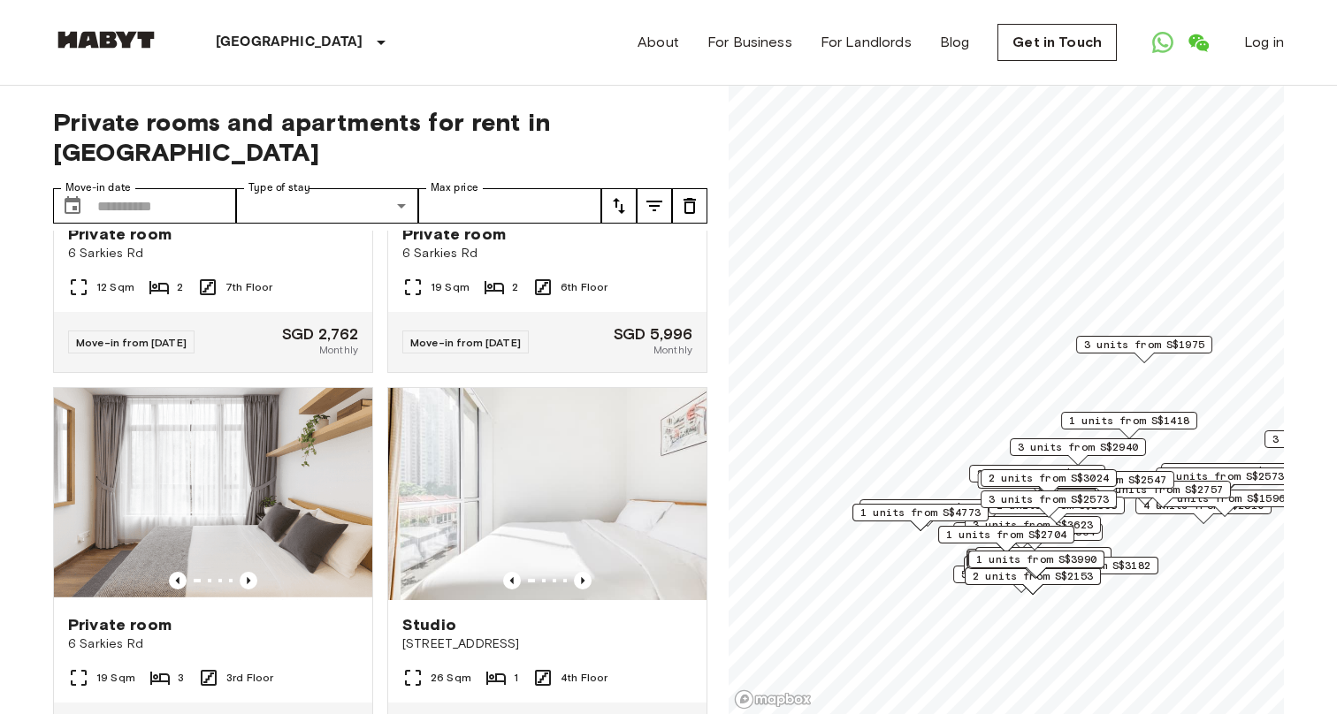
scroll to position [12476, 0]
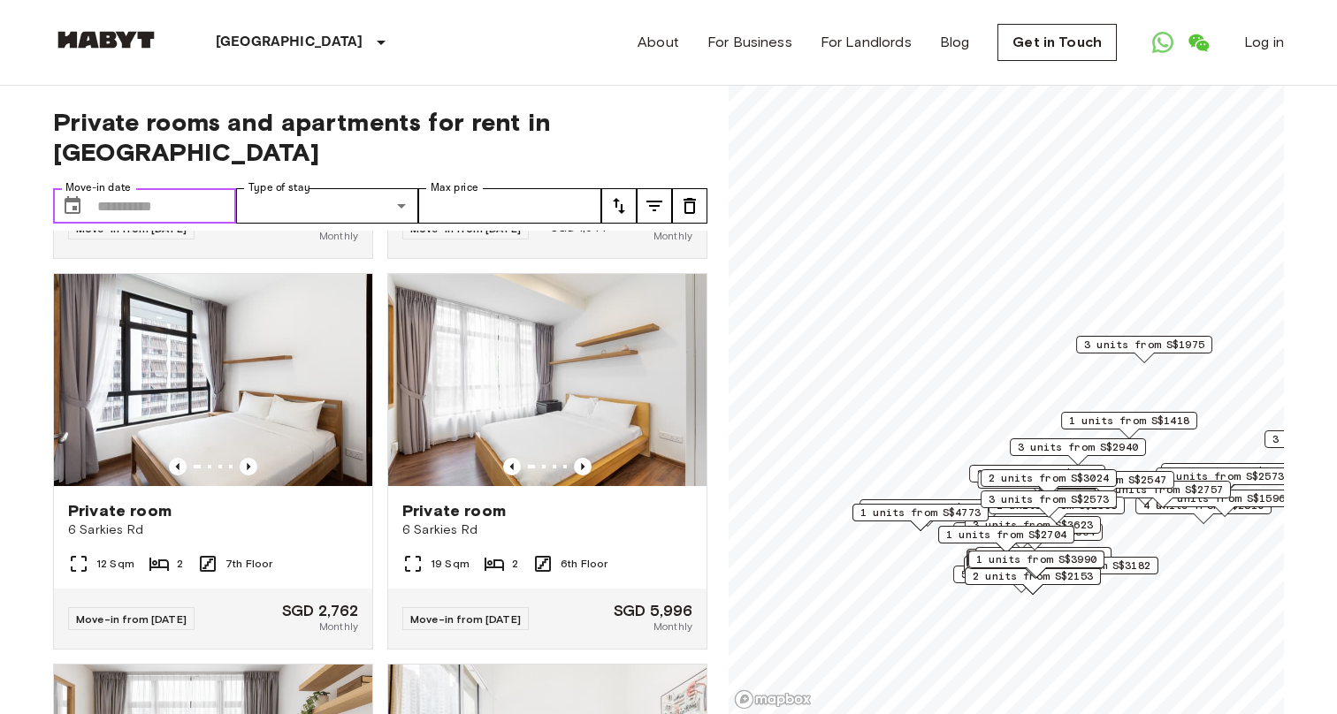
click at [105, 188] on input "Move-in date" at bounding box center [166, 205] width 139 height 35
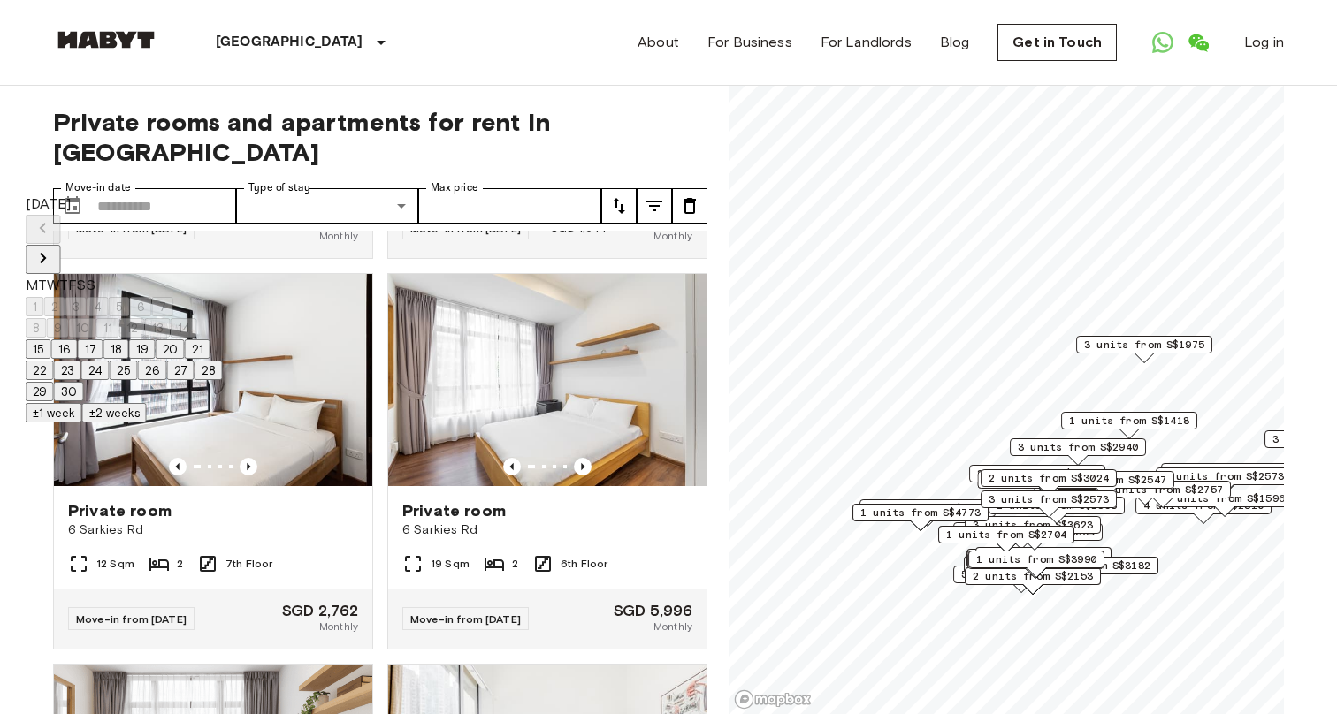
click at [54, 248] on icon "Next month" at bounding box center [43, 258] width 21 height 21
click at [154, 358] on button "14" at bounding box center [140, 348] width 27 height 19
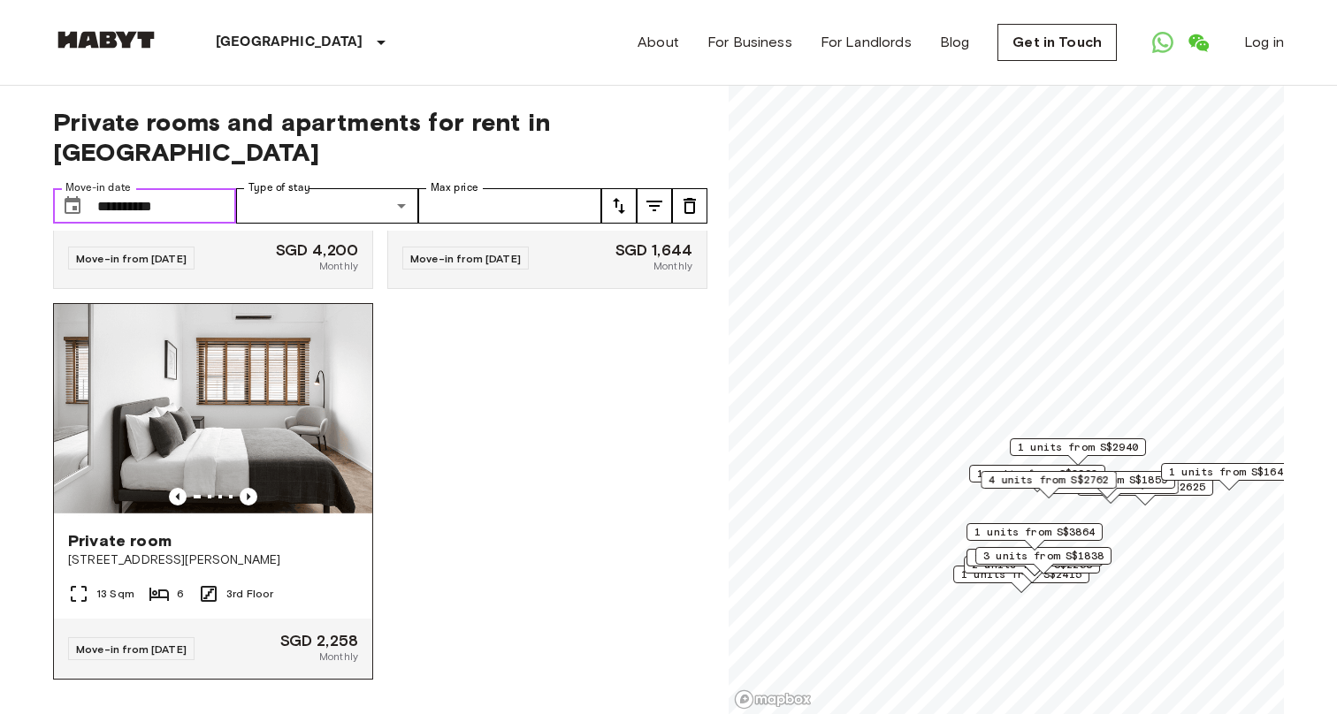
scroll to position [4, 0]
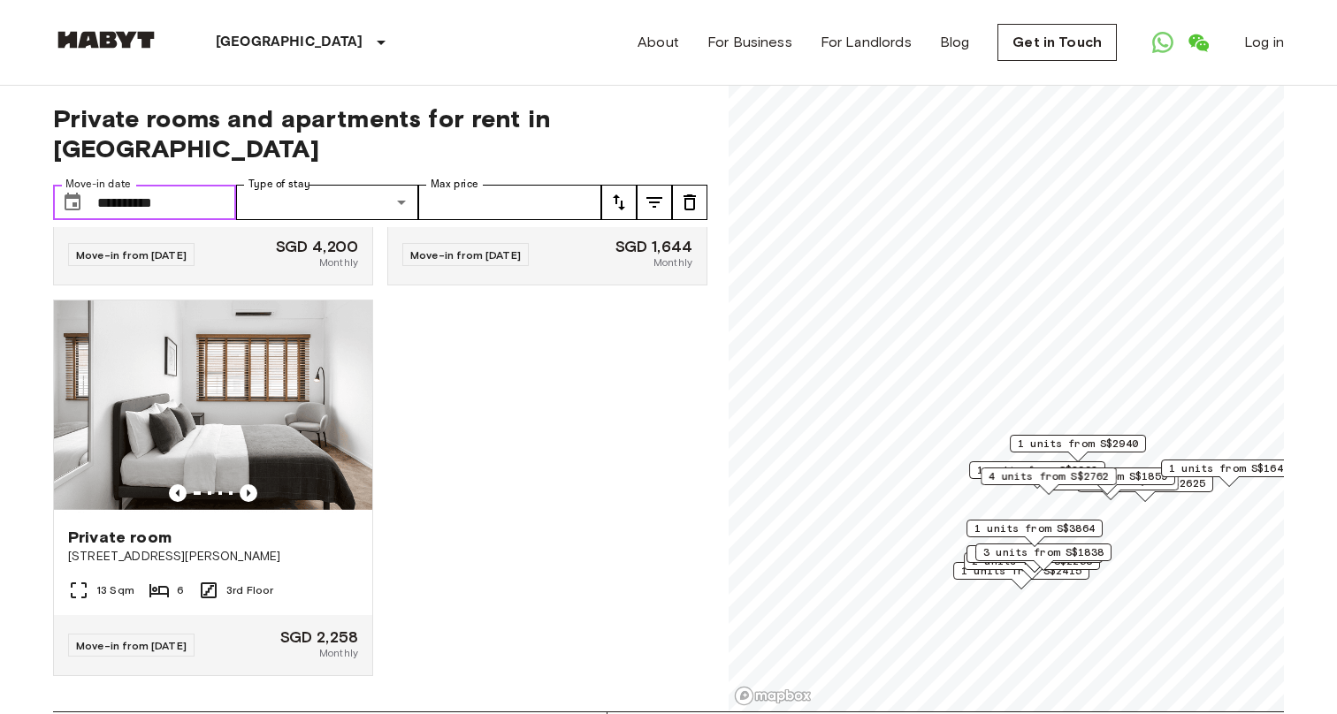
click at [164, 185] on input "**********" at bounding box center [166, 202] width 139 height 35
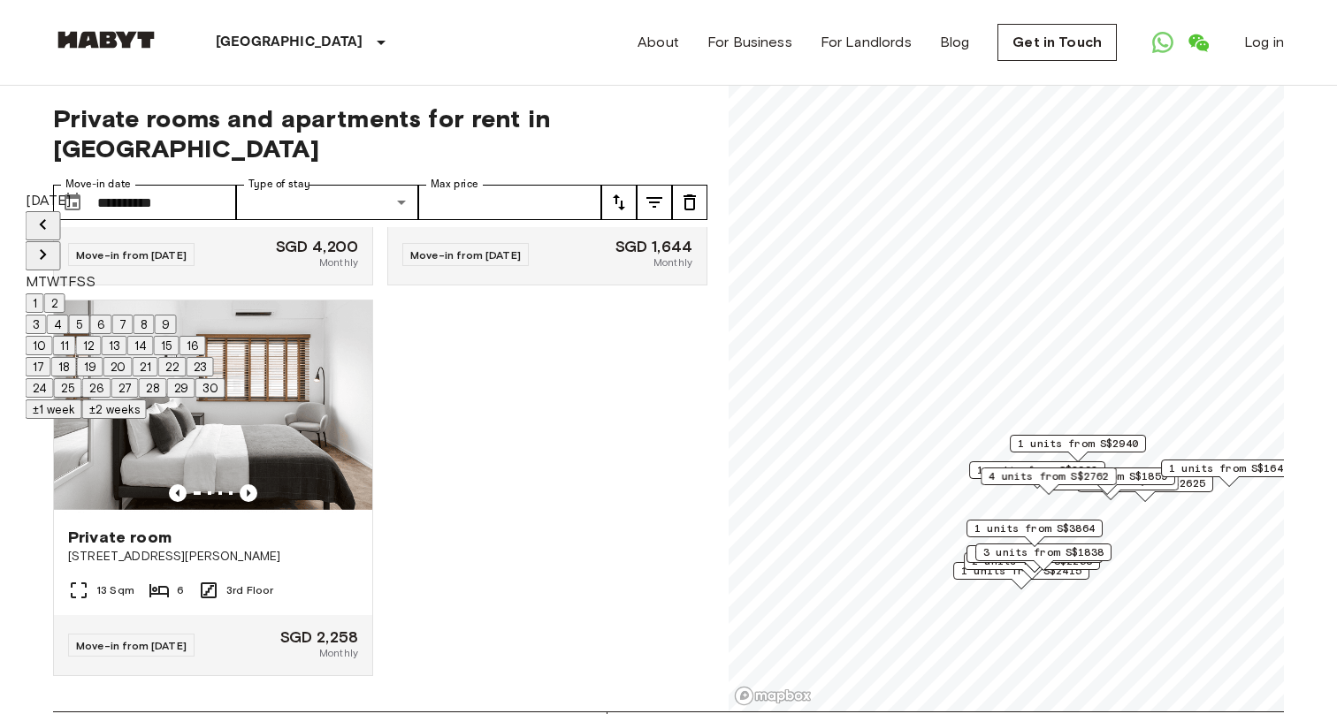
click at [133, 377] on button "20" at bounding box center [117, 366] width 29 height 19
type input "**********"
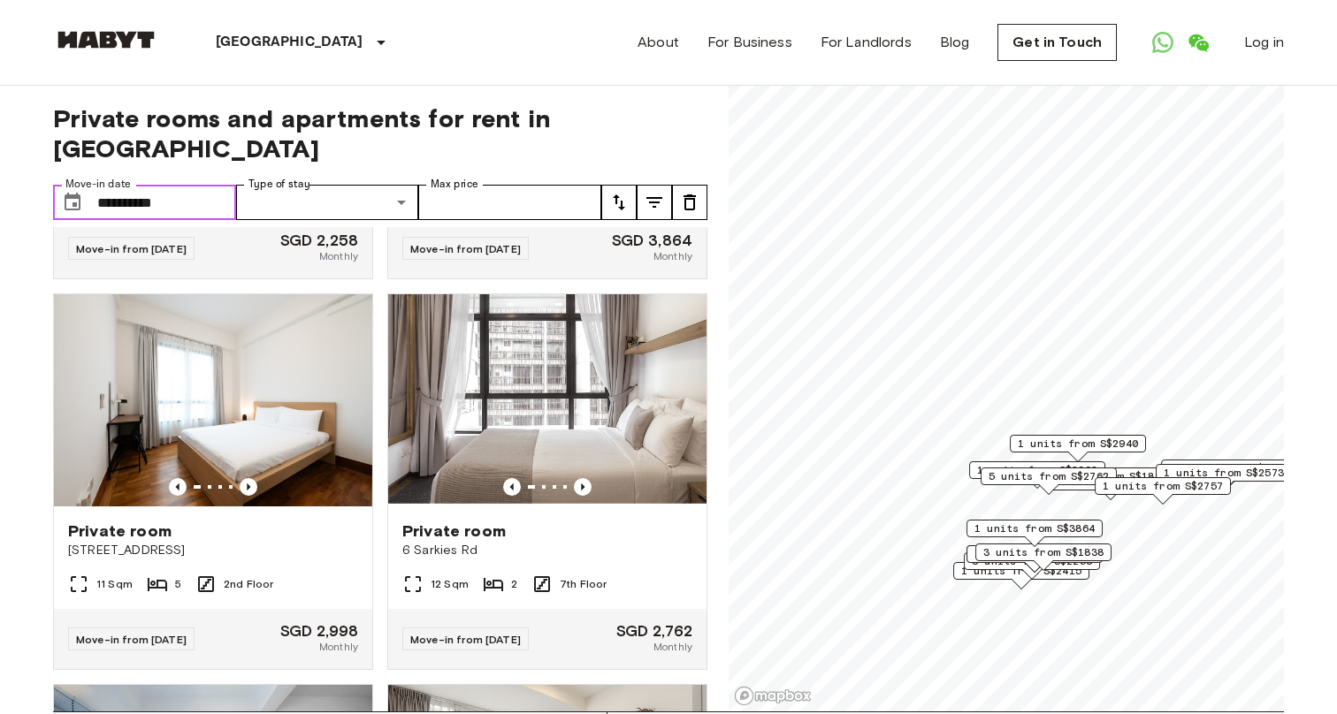
scroll to position [1880, 0]
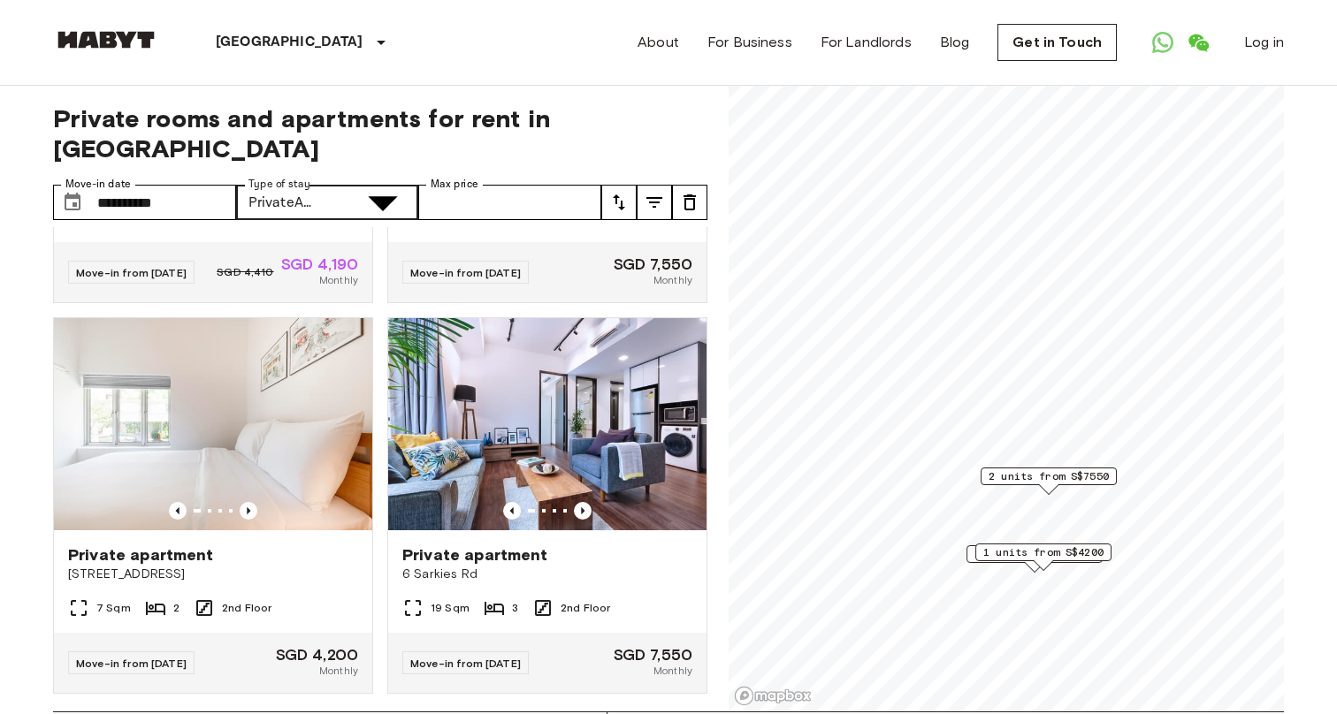
type input "**********"
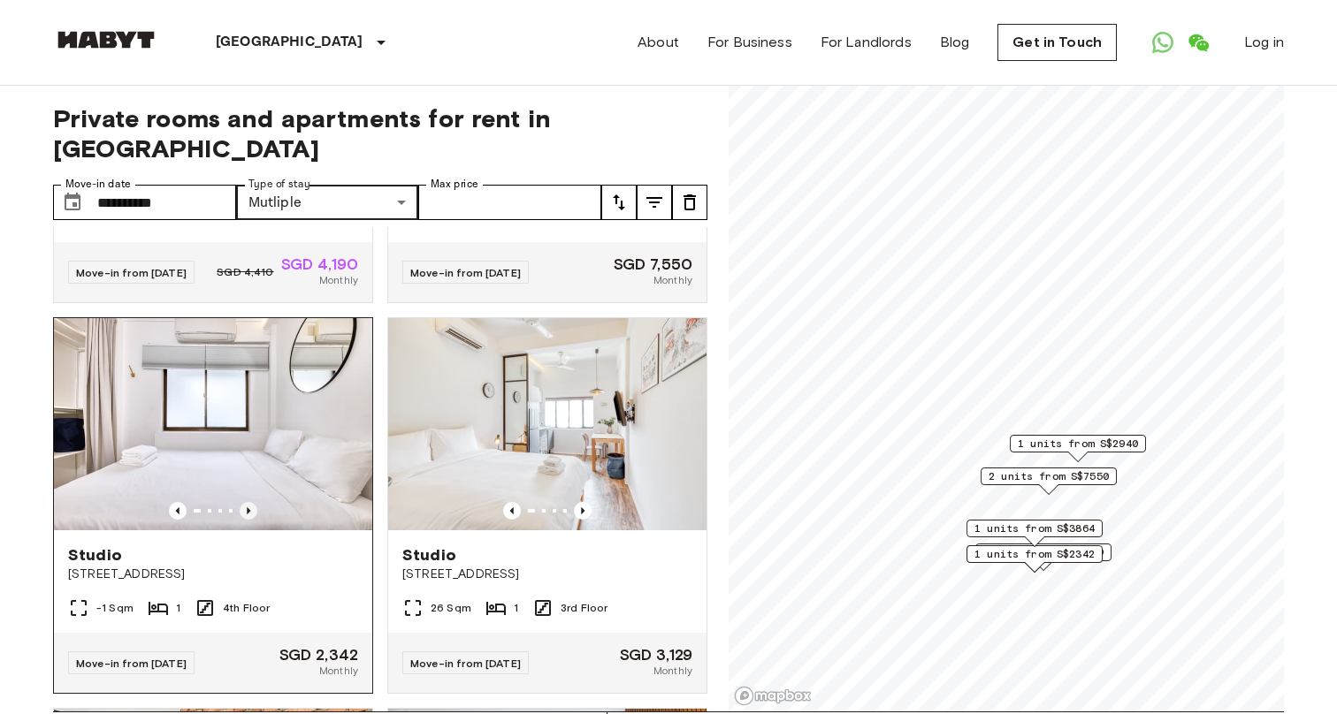
click at [241, 502] on icon "Previous image" at bounding box center [249, 511] width 18 height 18
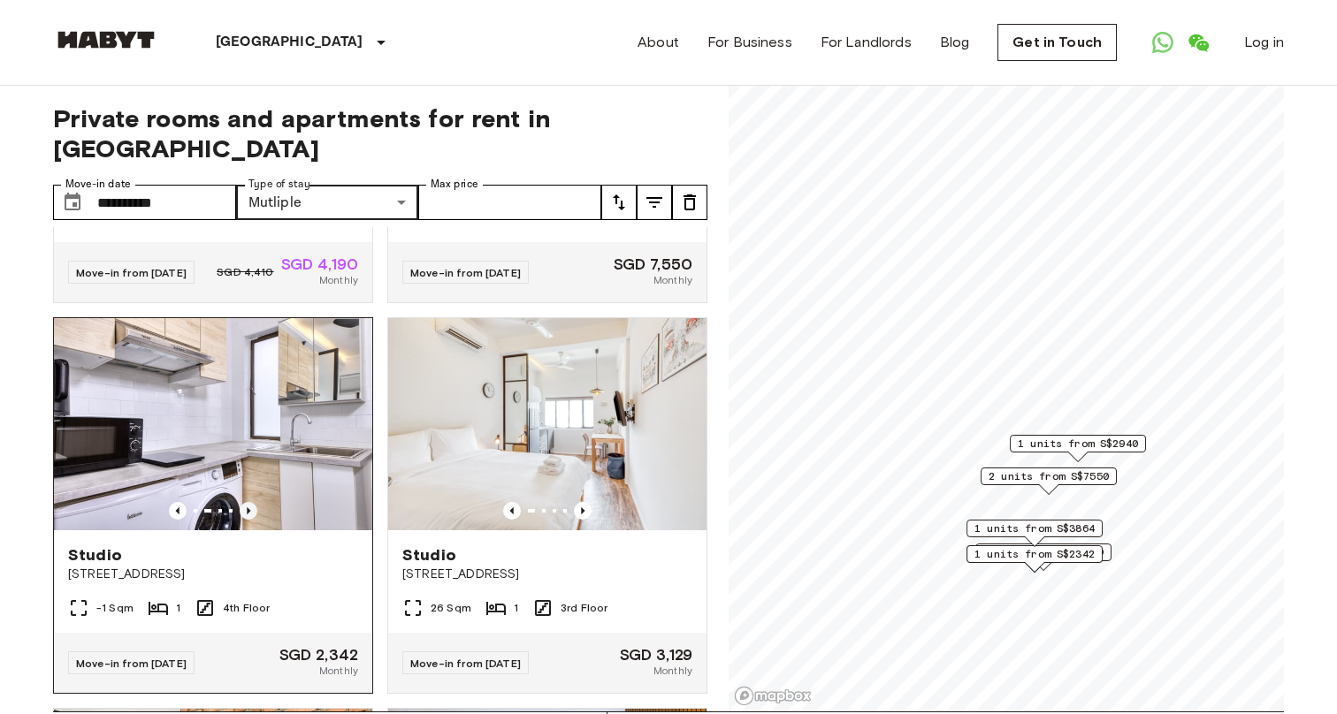
click at [241, 502] on icon "Previous image" at bounding box center [249, 511] width 18 height 18
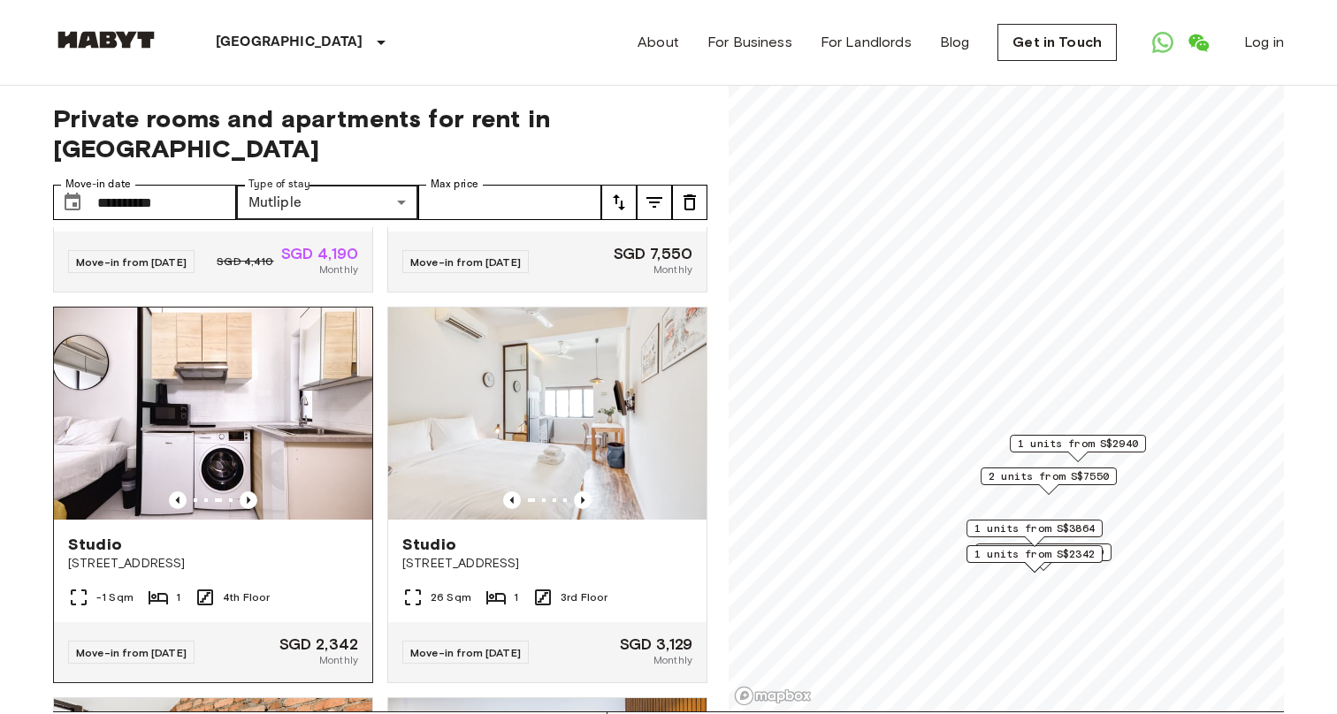
scroll to position [324, 0]
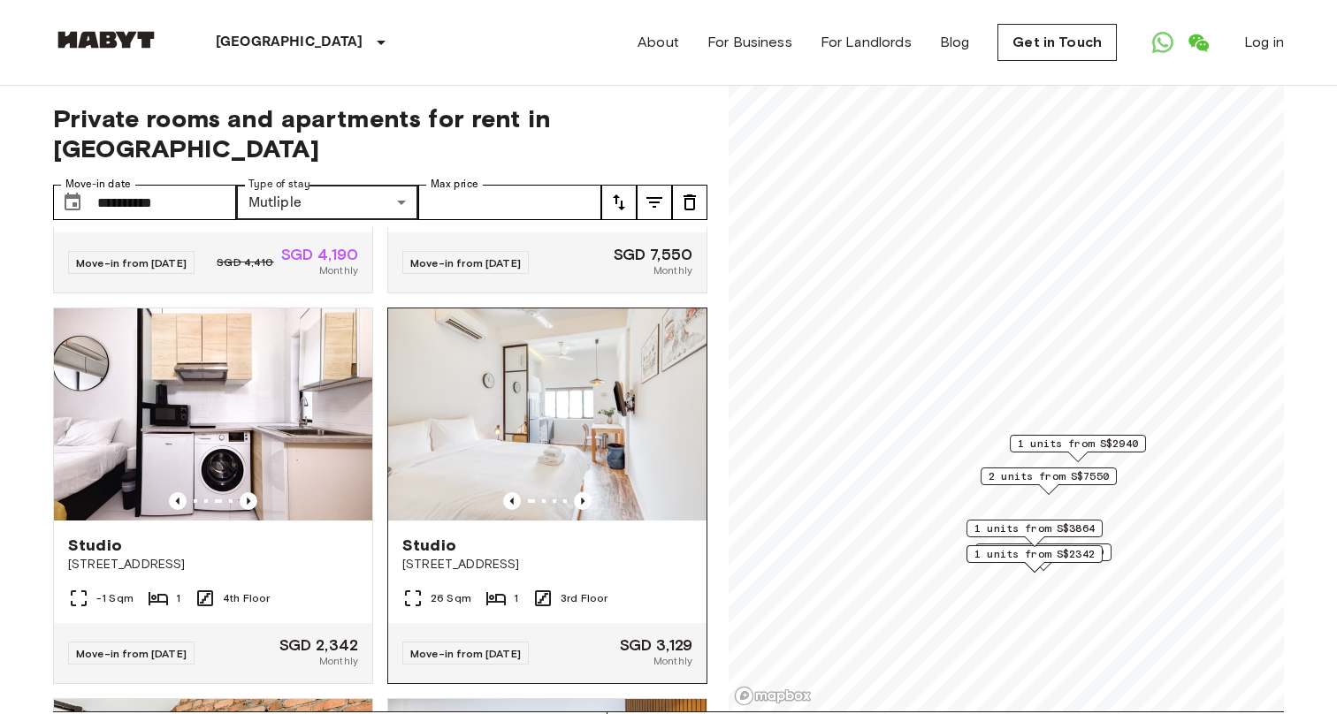
click at [558, 427] on img at bounding box center [547, 415] width 318 height 212
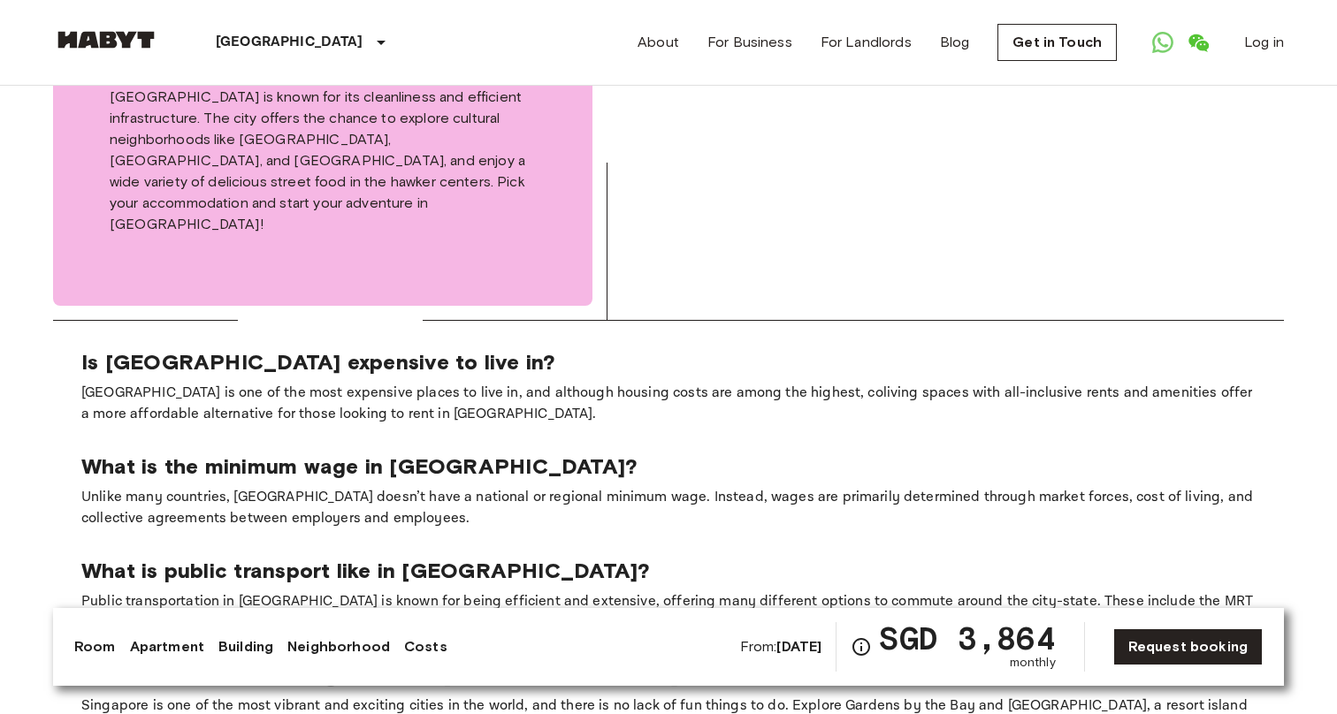
scroll to position [1612, 0]
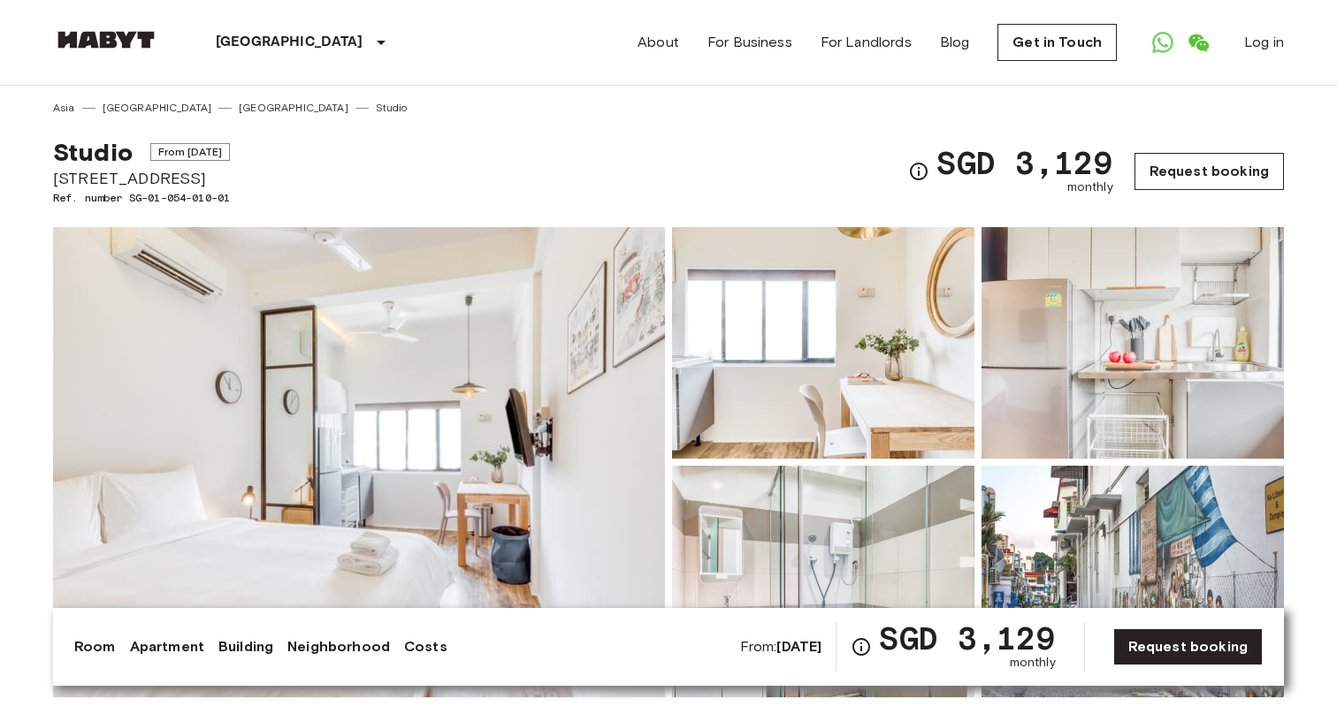
click at [1195, 173] on link "Request booking" at bounding box center [1208, 171] width 149 height 37
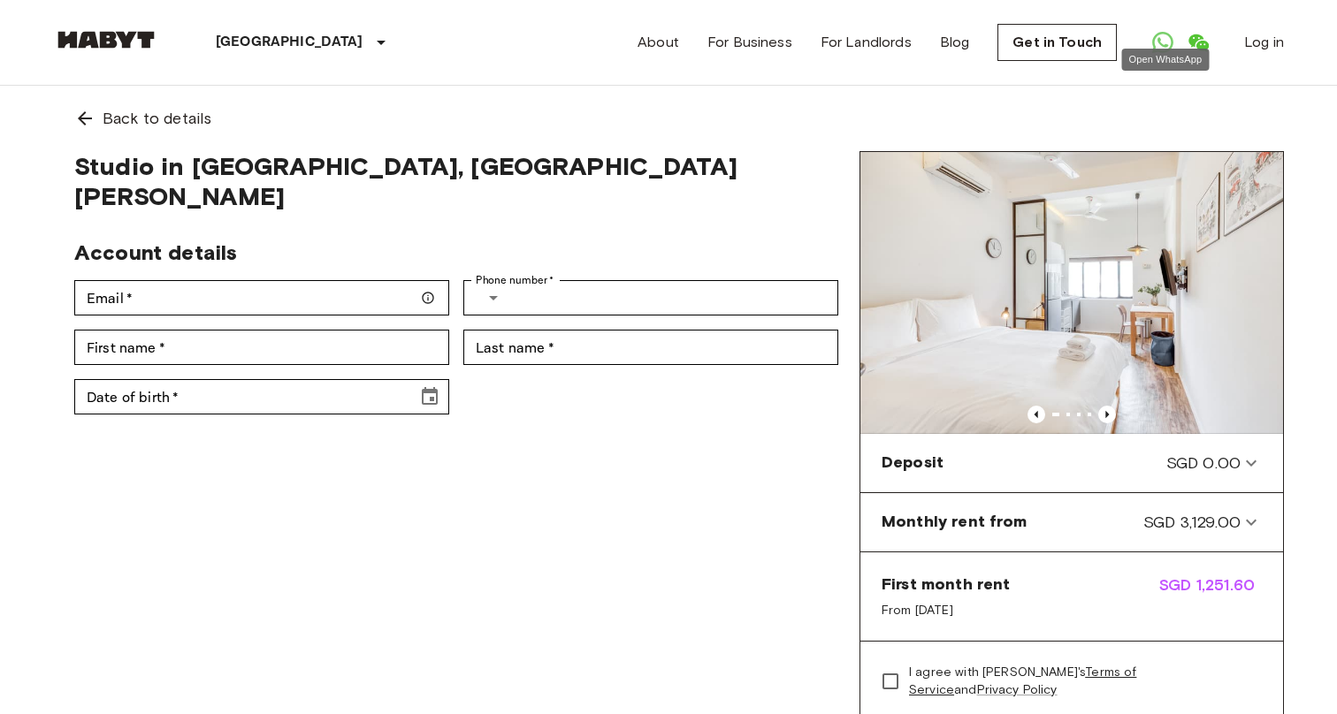
click at [1165, 36] on icon "Open WhatsApp" at bounding box center [1162, 42] width 21 height 21
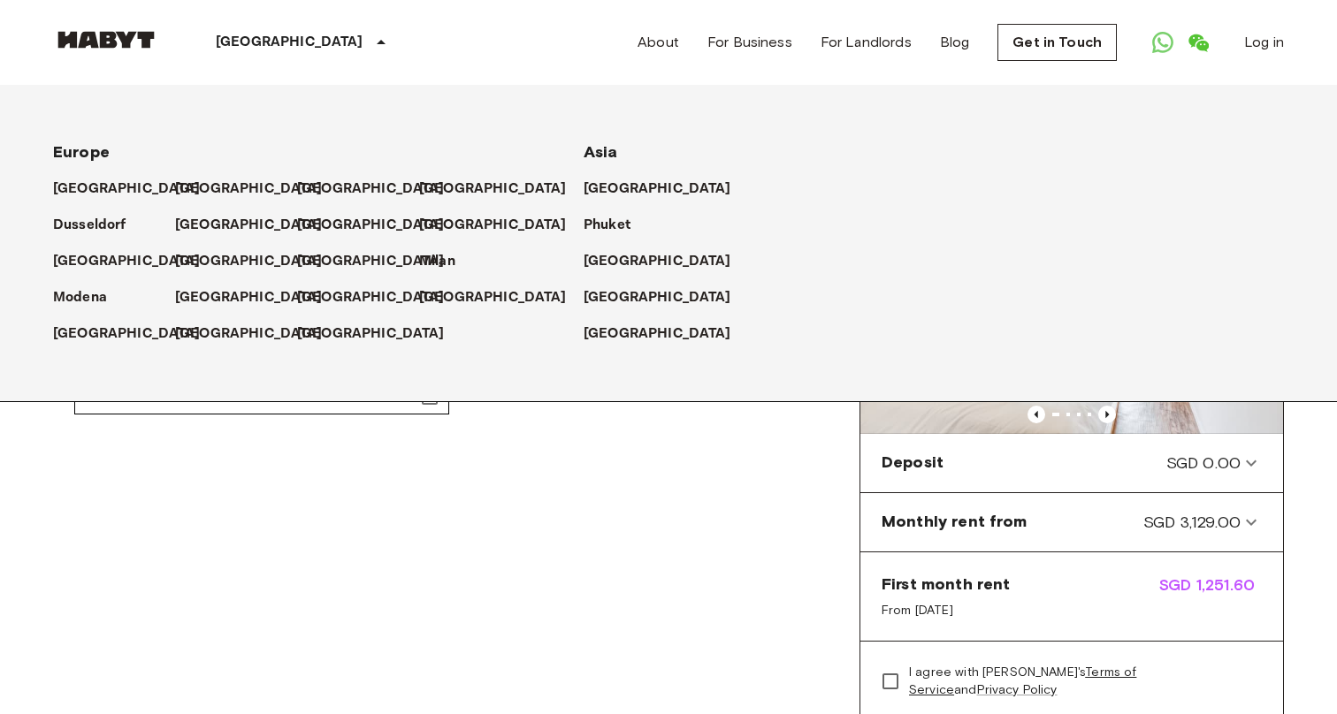
click at [288, 47] on div "[GEOGRAPHIC_DATA]" at bounding box center [303, 42] width 289 height 85
click at [1079, 44] on link "Get in Touch" at bounding box center [1056, 42] width 119 height 37
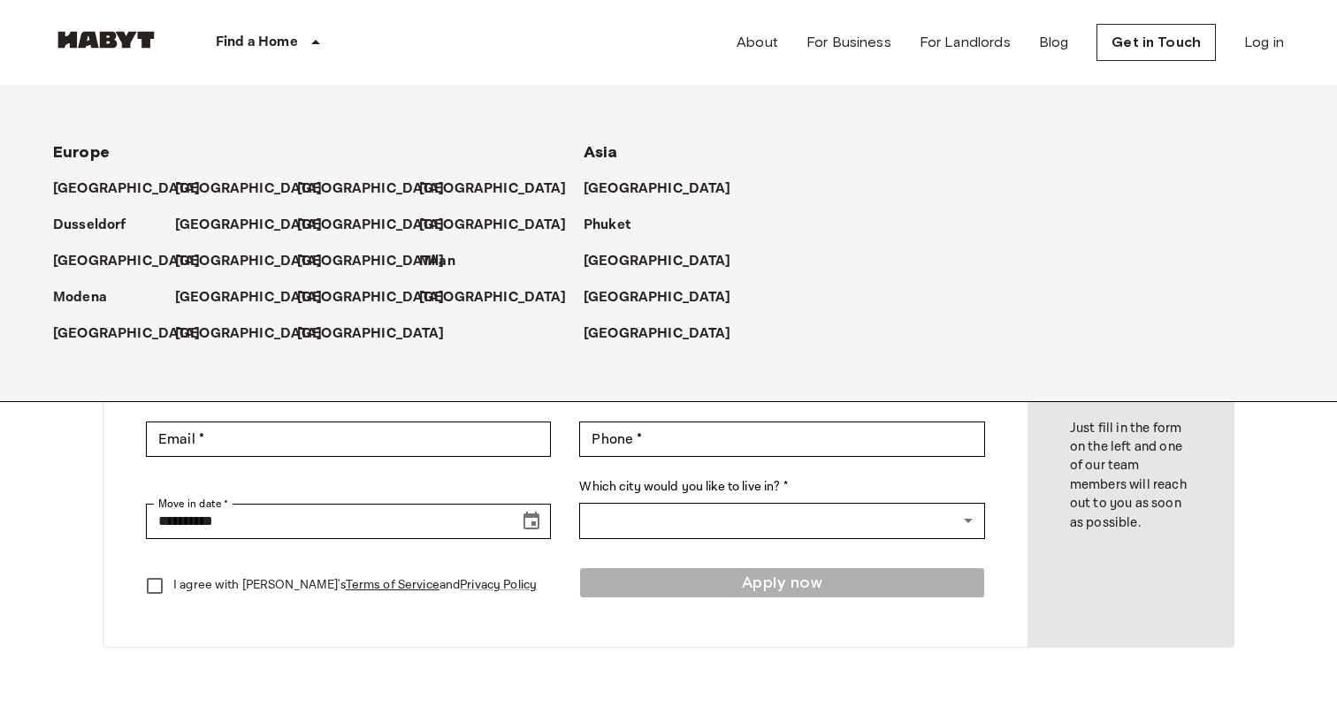
click at [549, 636] on div "**********" at bounding box center [565, 402] width 924 height 490
click at [468, 448] on input "Email *" at bounding box center [348, 439] width 405 height 35
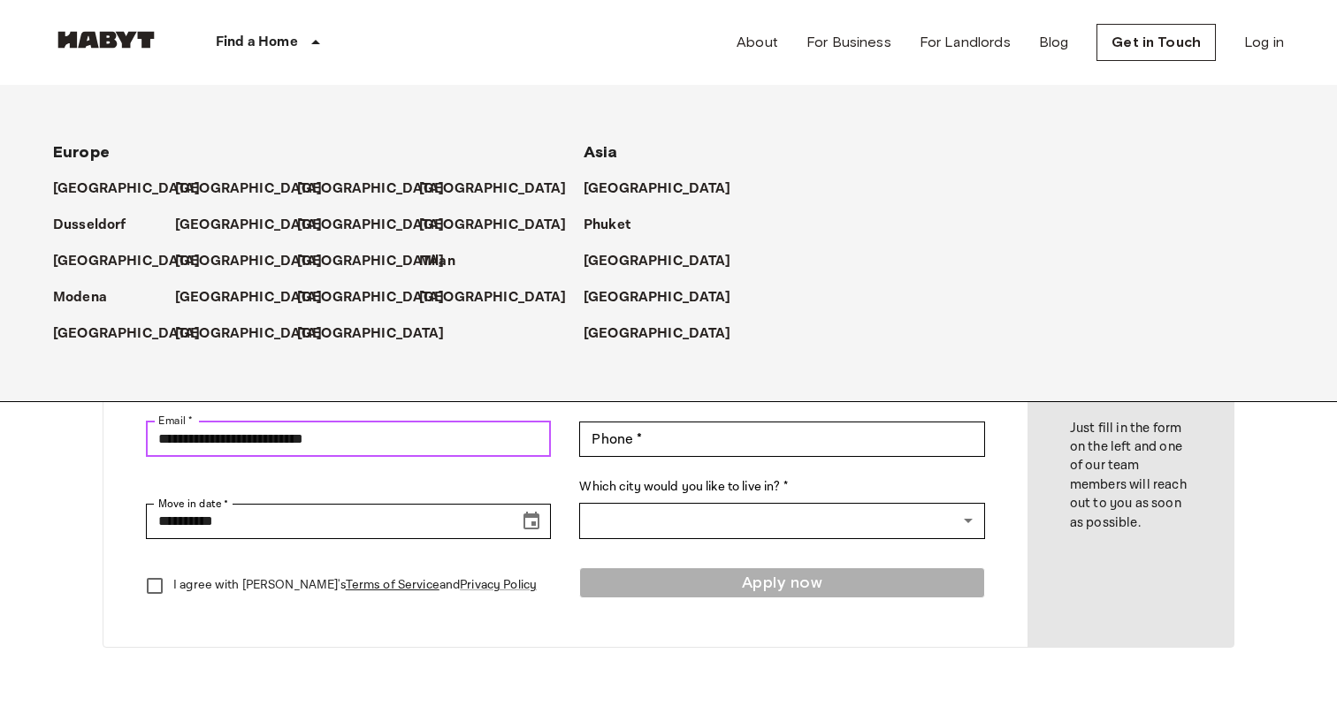
type input "**********"
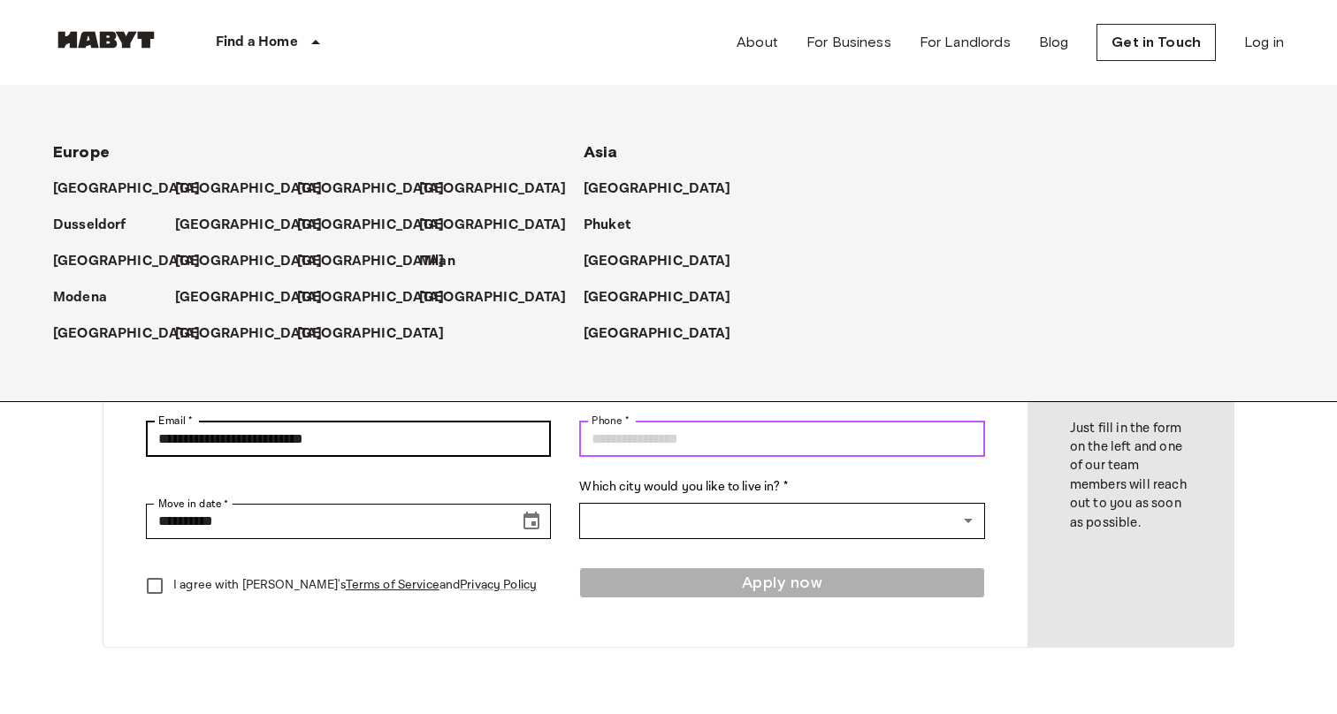
type input "*"
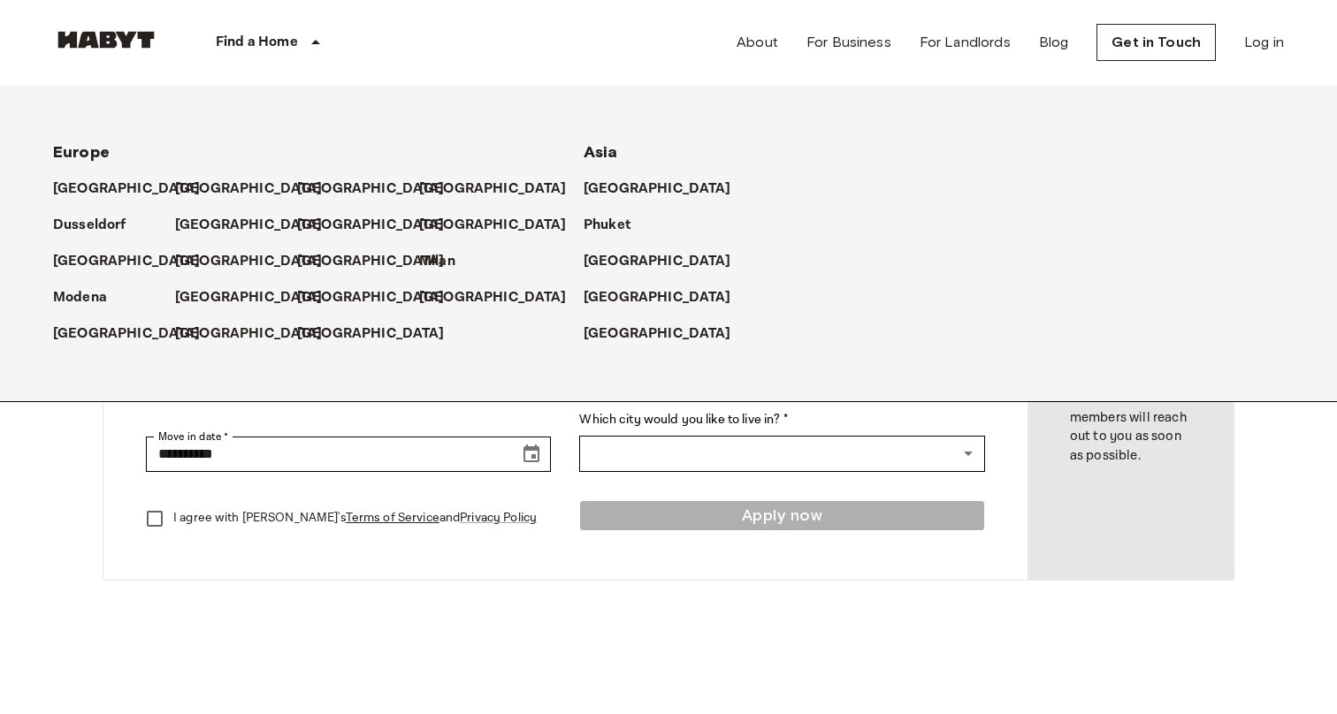
scroll to position [60, 0]
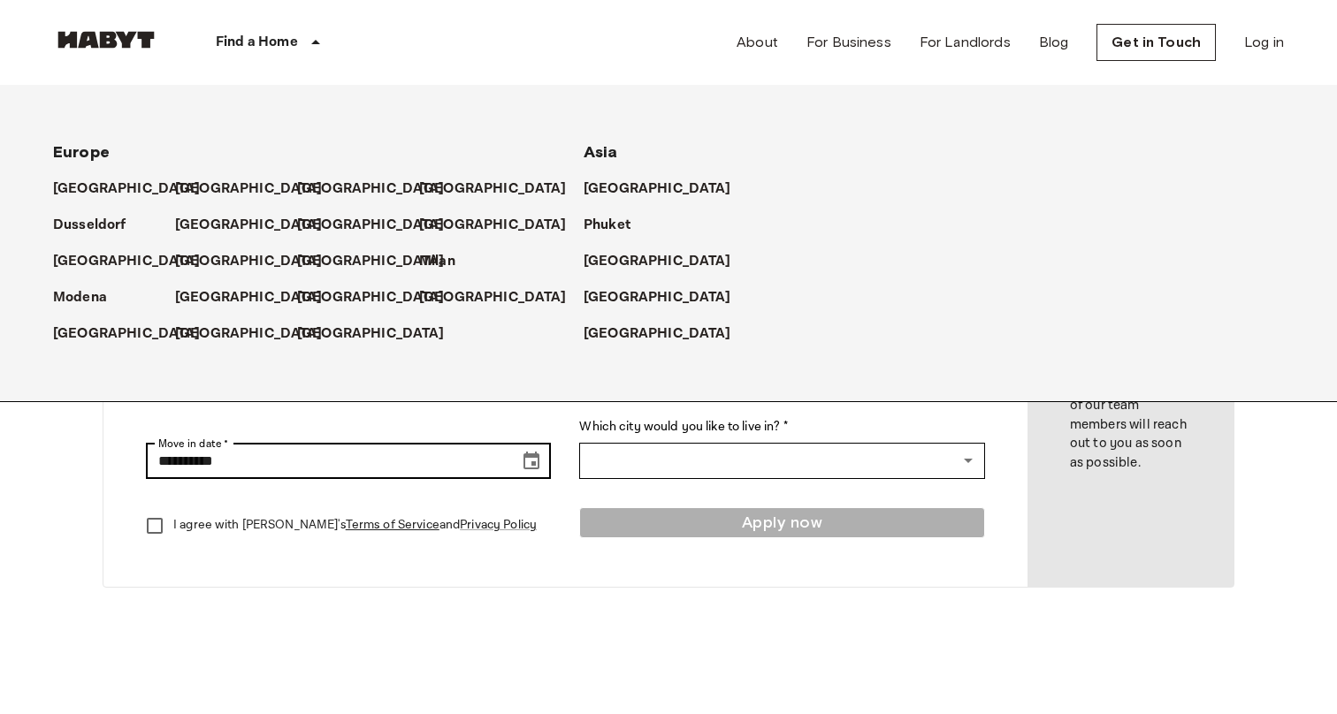
type input "**********"
click at [528, 470] on icon "Choose date, selected date is Sep 16, 2025" at bounding box center [531, 461] width 21 height 21
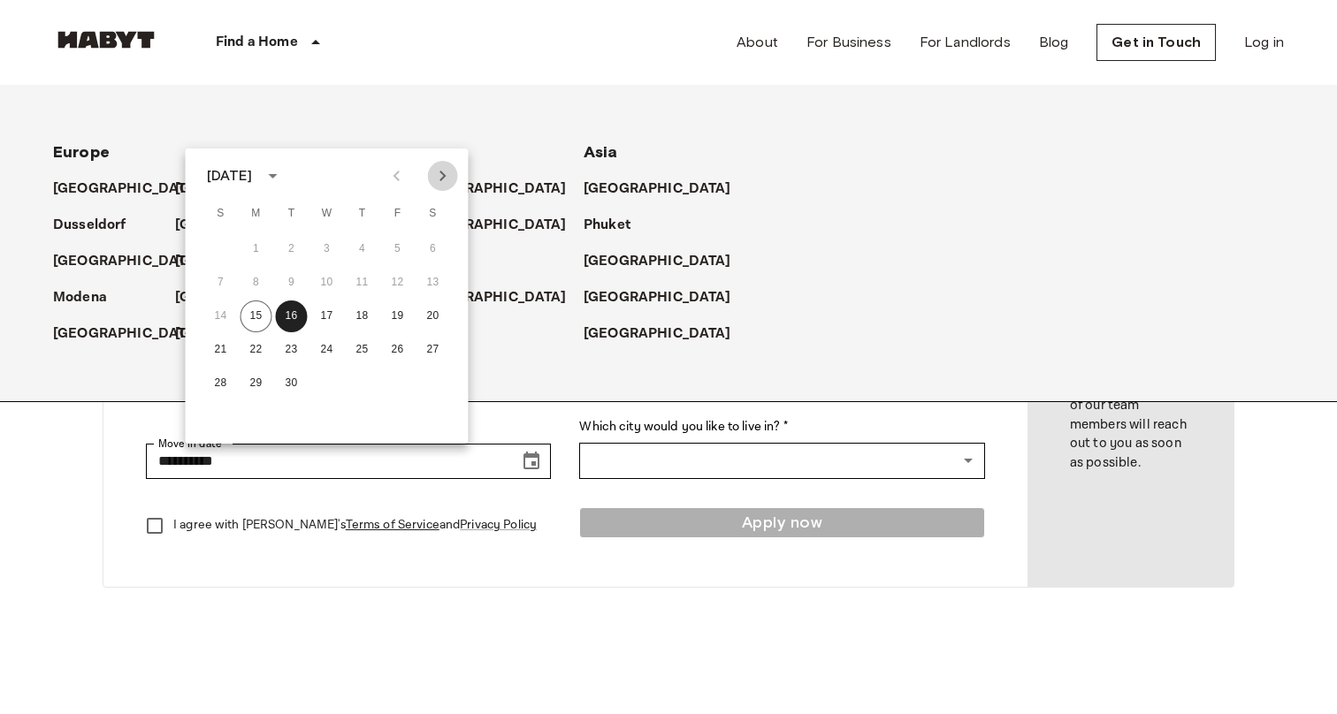
click at [437, 183] on icon "Next month" at bounding box center [442, 175] width 21 height 21
click at [432, 317] on button "15" at bounding box center [433, 317] width 32 height 32
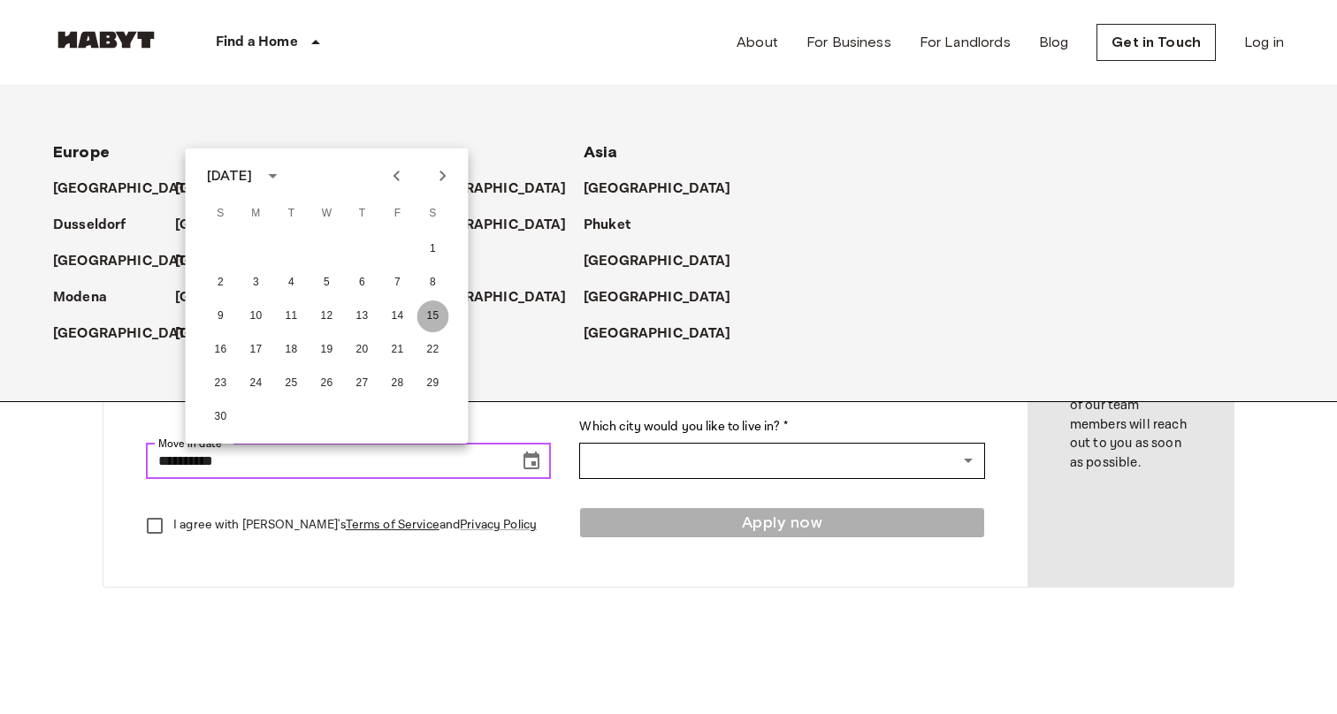
type input "**********"
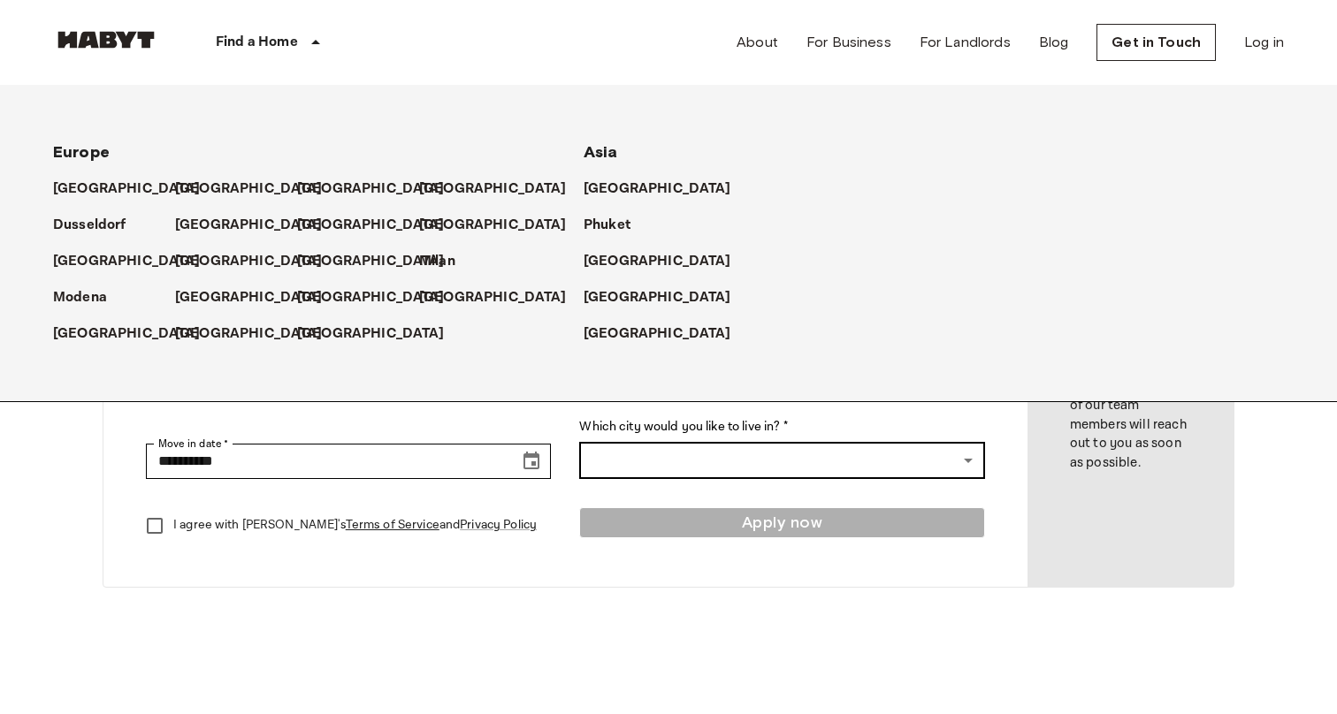
click at [687, 467] on body "**********" at bounding box center [668, 698] width 1337 height 1517
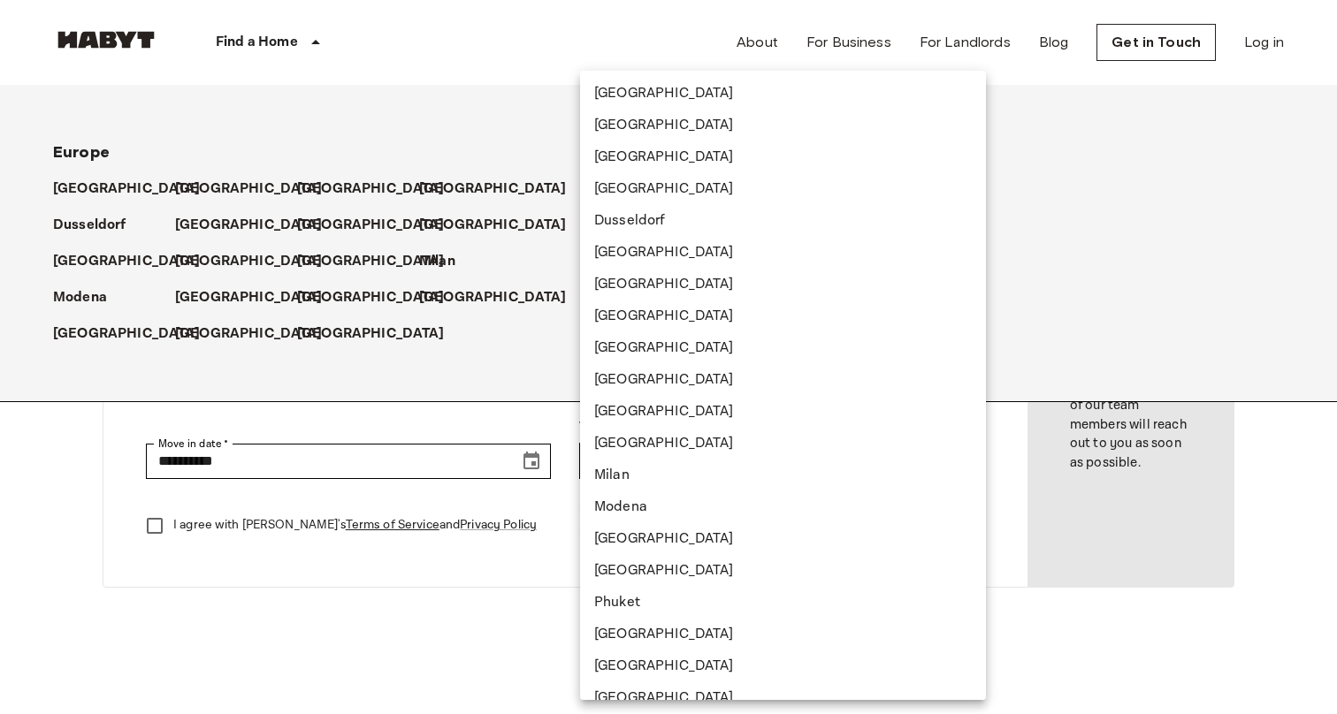
click at [490, 611] on div at bounding box center [668, 357] width 1337 height 714
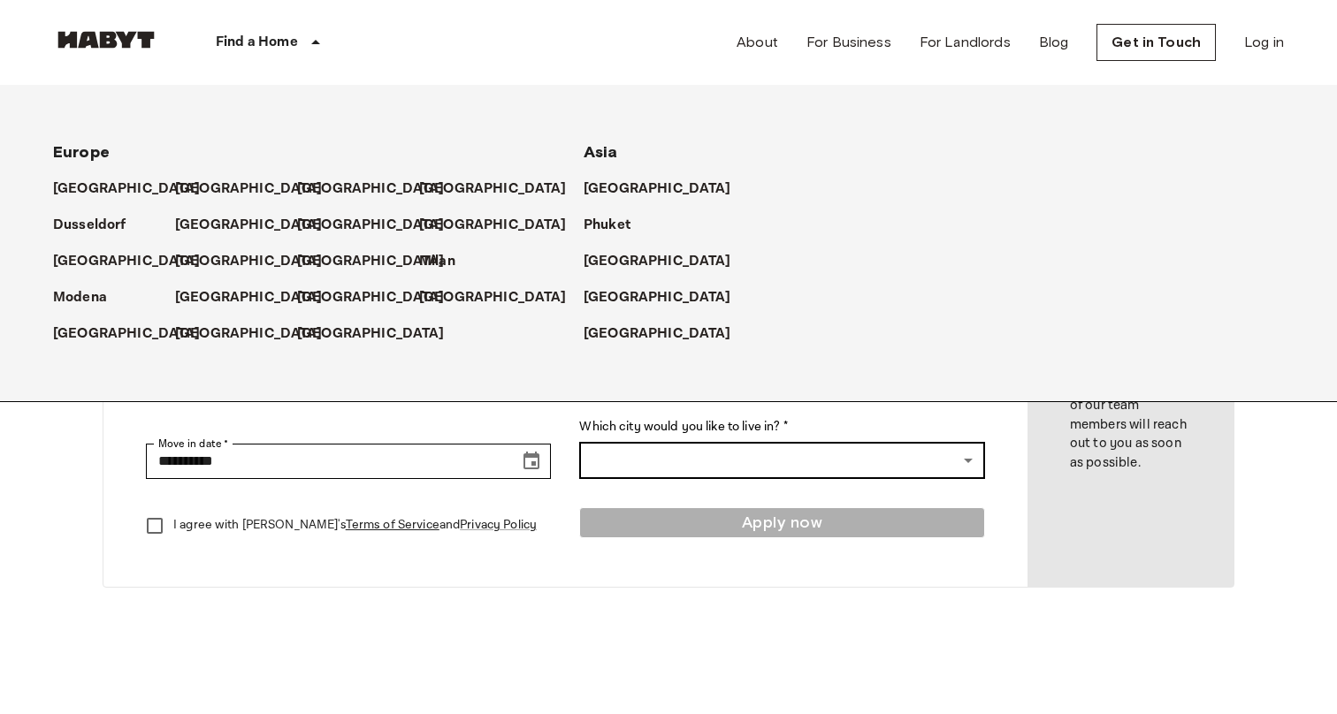
click at [690, 455] on body "**********" at bounding box center [668, 698] width 1337 height 1517
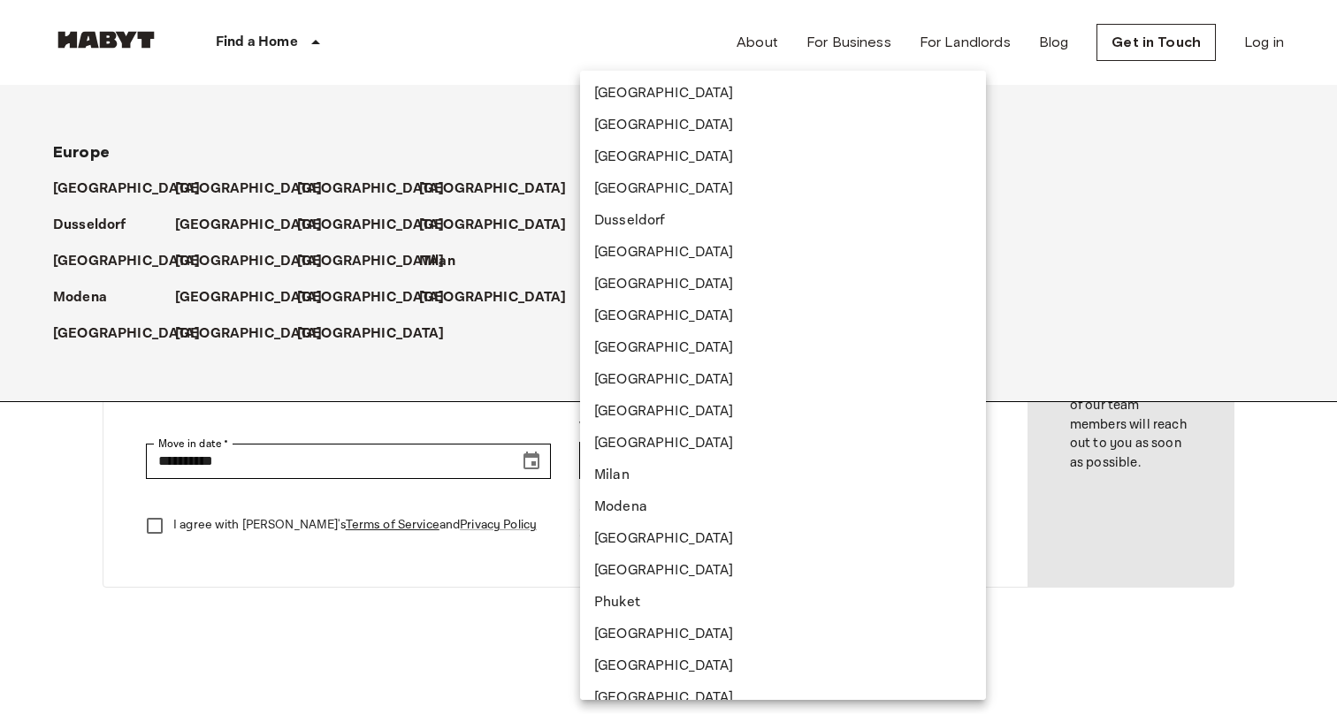
scroll to position [14, 0]
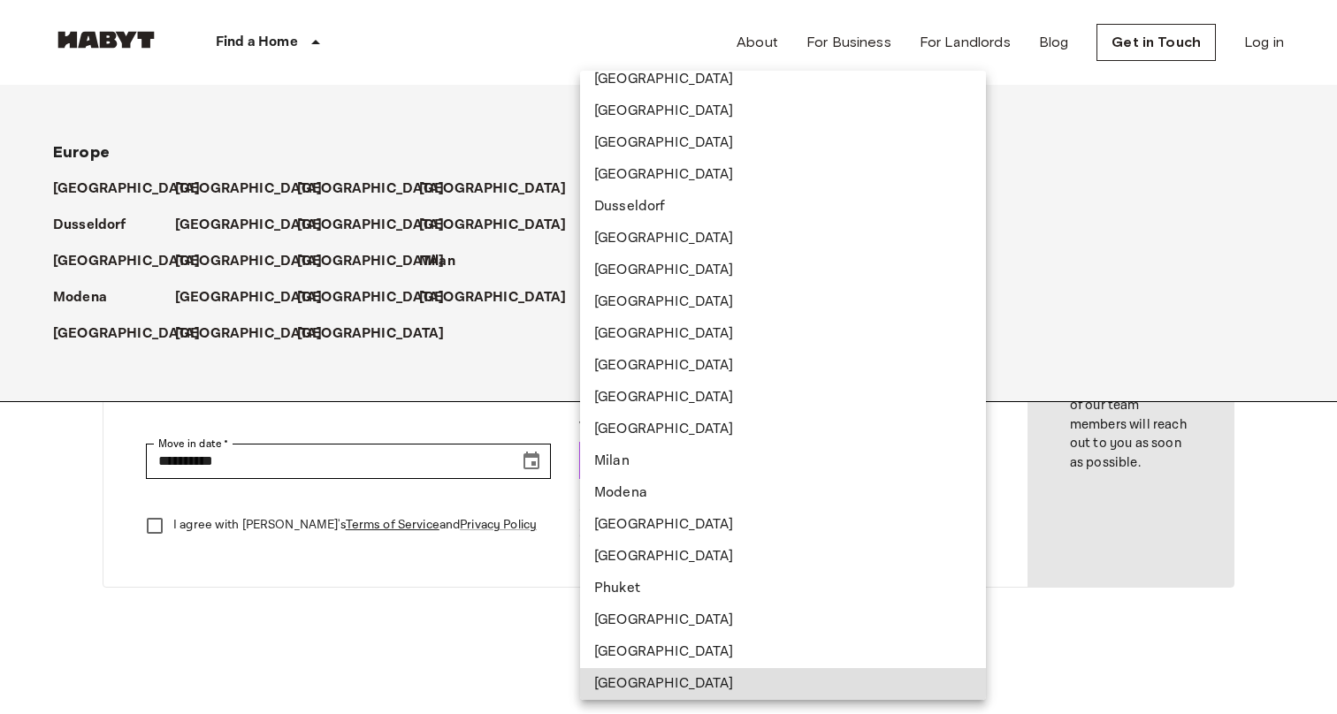
type input "*********"
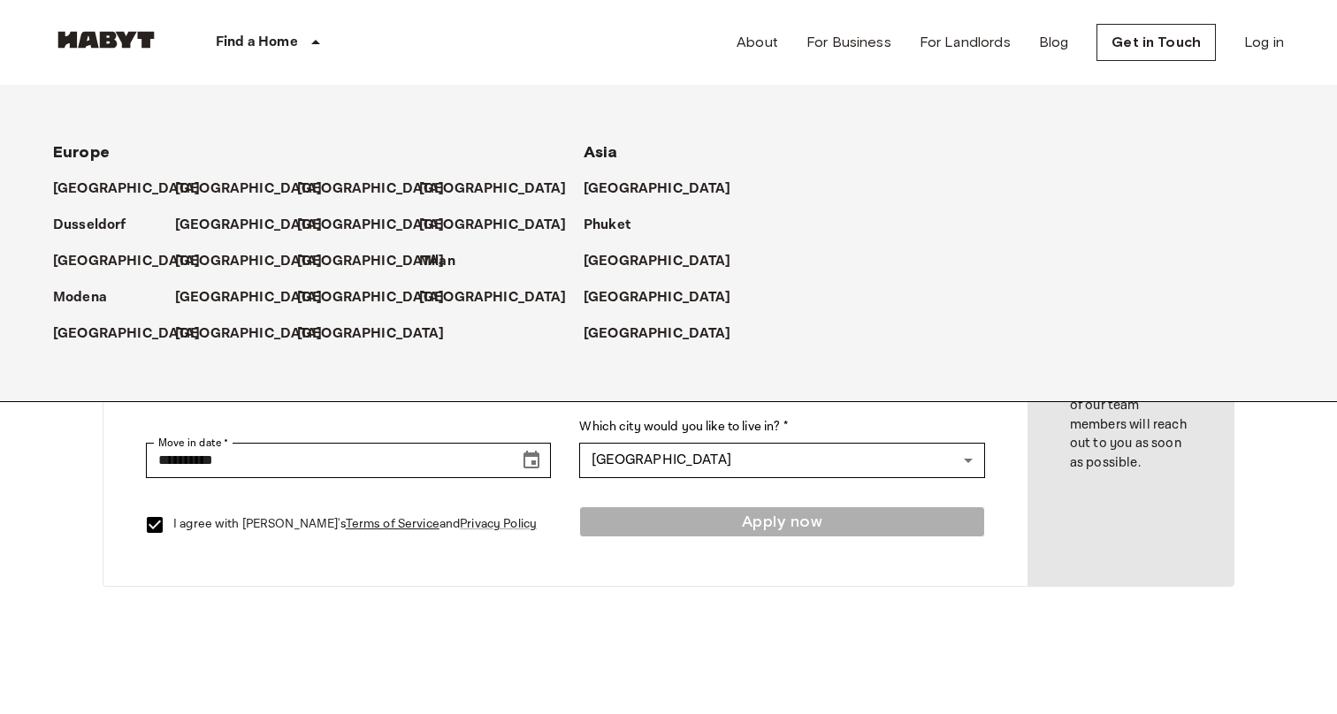
scroll to position [0, 0]
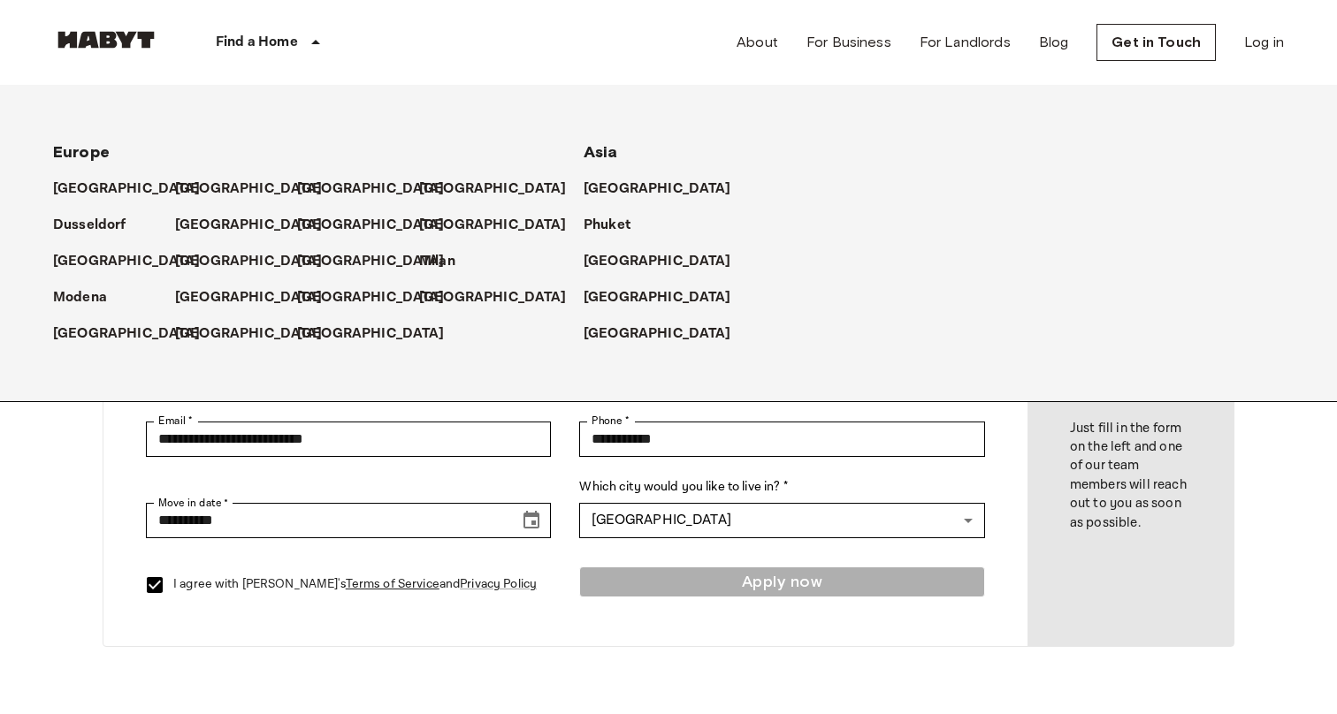
click at [801, 589] on div "Apply now" at bounding box center [781, 585] width 405 height 37
click at [728, 587] on div "Apply now" at bounding box center [781, 585] width 405 height 37
click at [926, 446] on input "**********" at bounding box center [781, 439] width 405 height 35
type input "**********"
click at [806, 586] on div "Apply now" at bounding box center [781, 585] width 405 height 37
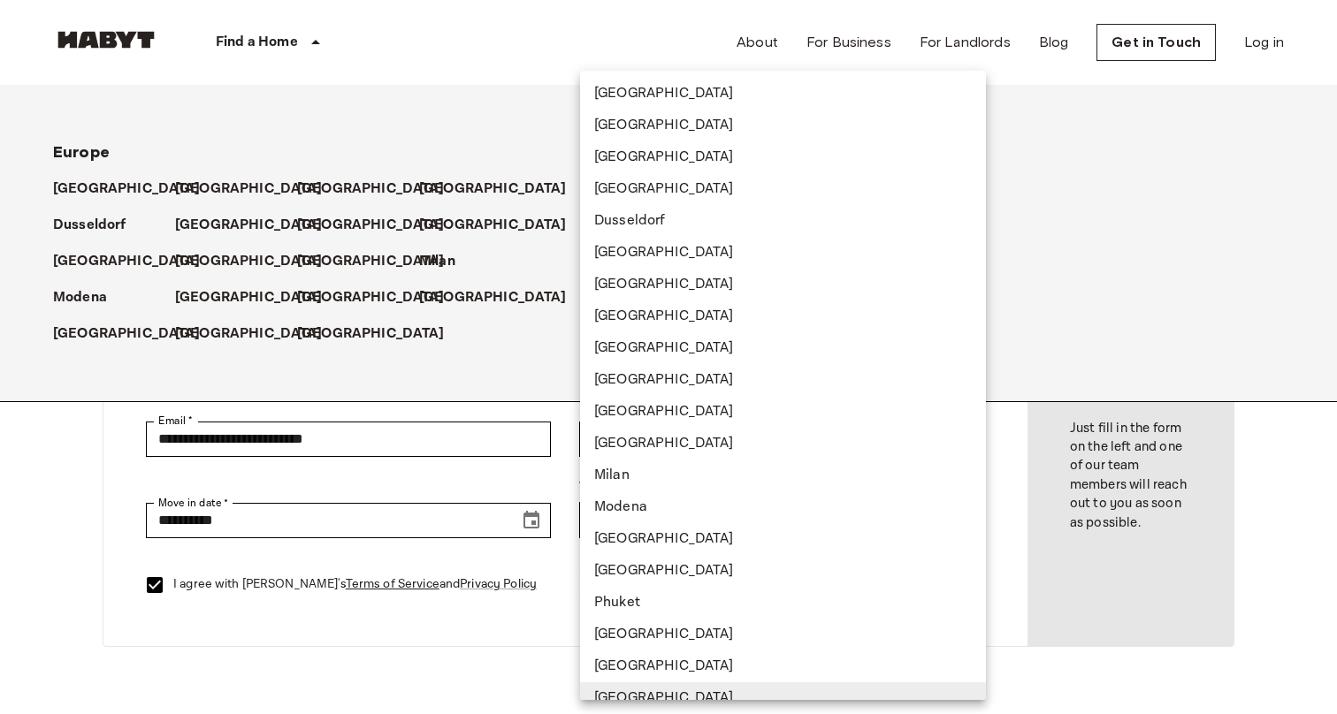
scroll to position [14, 0]
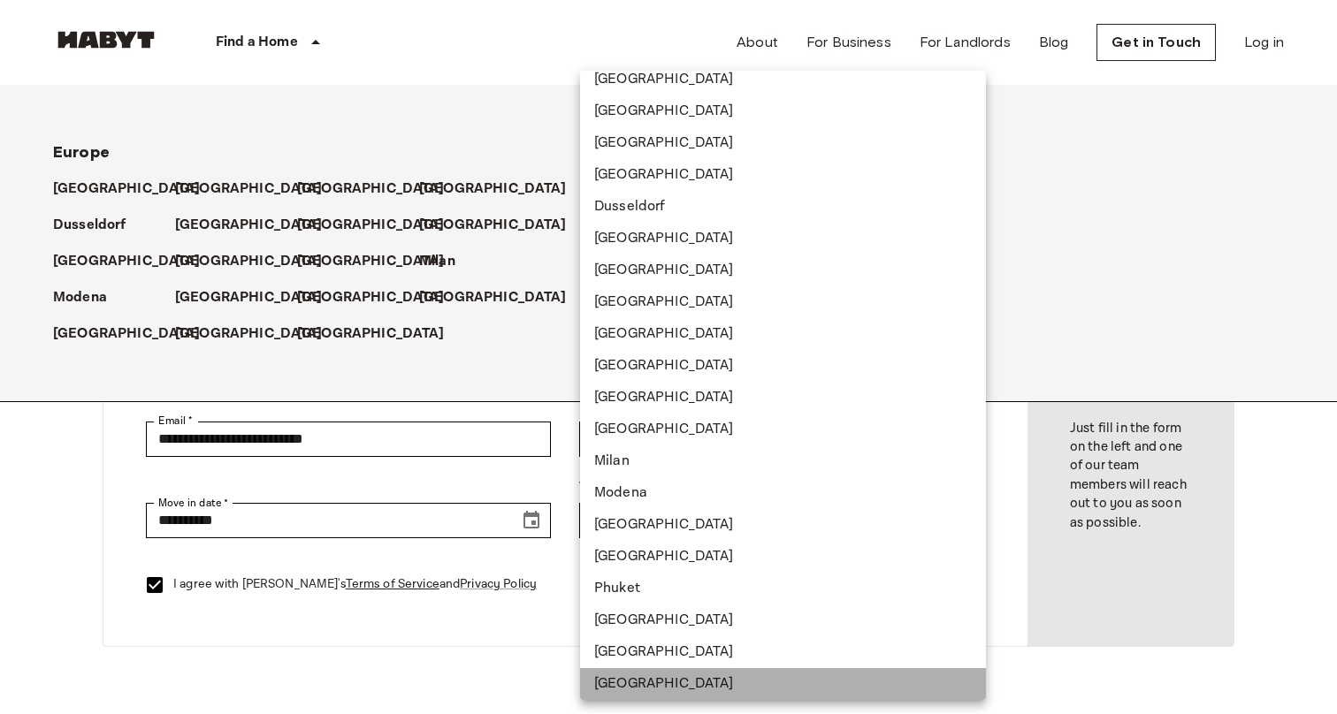
click at [845, 672] on li "[GEOGRAPHIC_DATA]" at bounding box center [783, 684] width 406 height 32
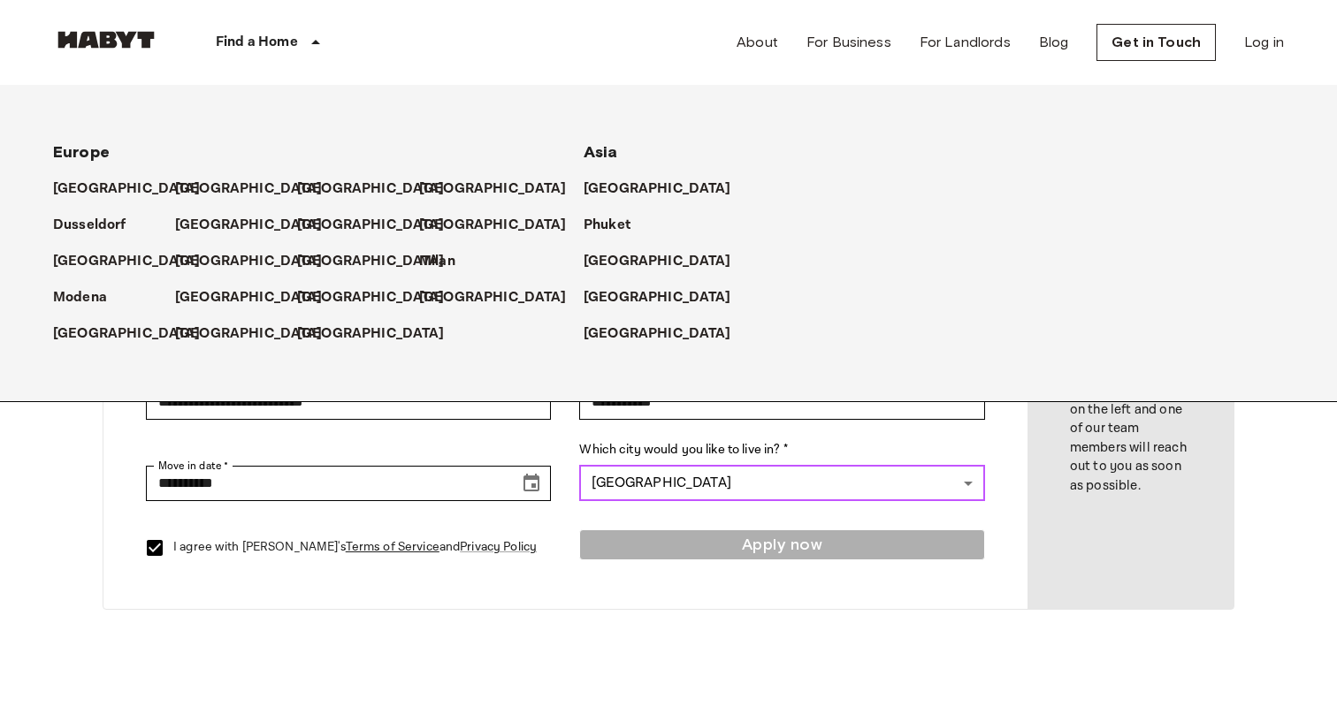
scroll to position [0, 0]
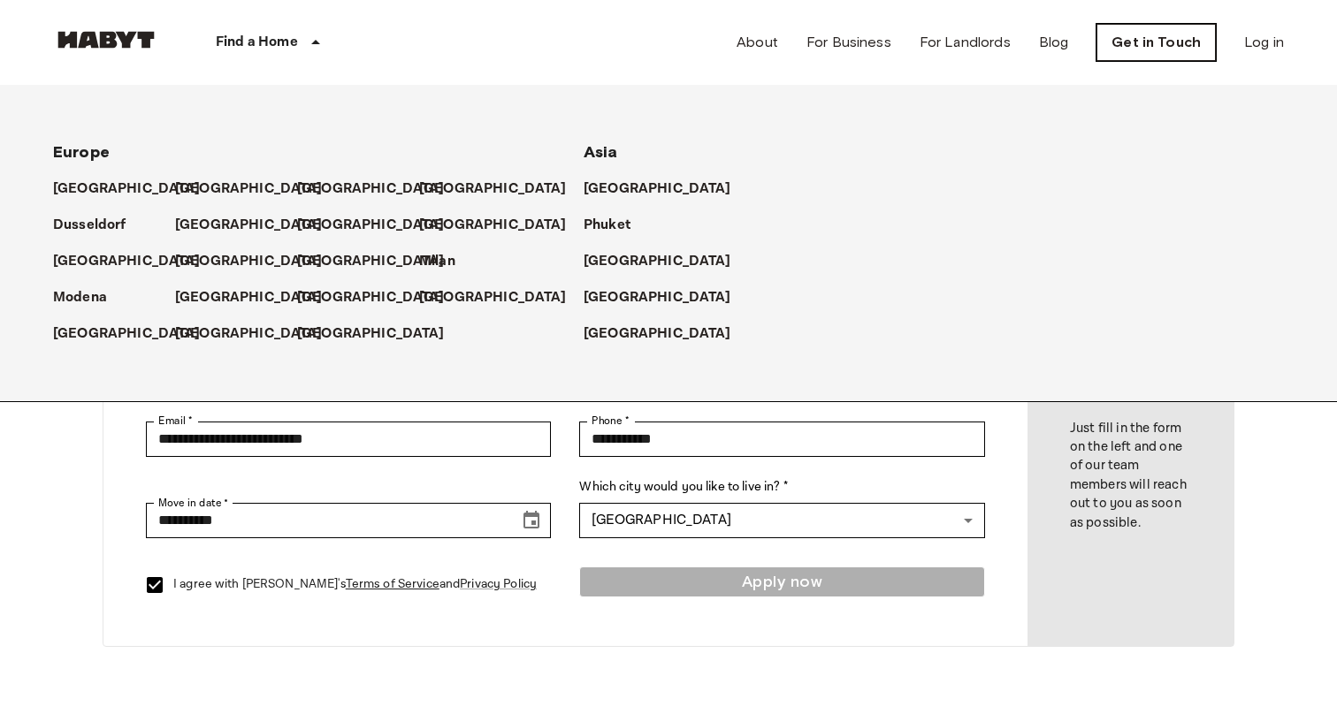
click at [1148, 48] on link "Get in Touch" at bounding box center [1155, 42] width 119 height 37
click at [610, 302] on p "[GEOGRAPHIC_DATA]" at bounding box center [661, 297] width 148 height 21
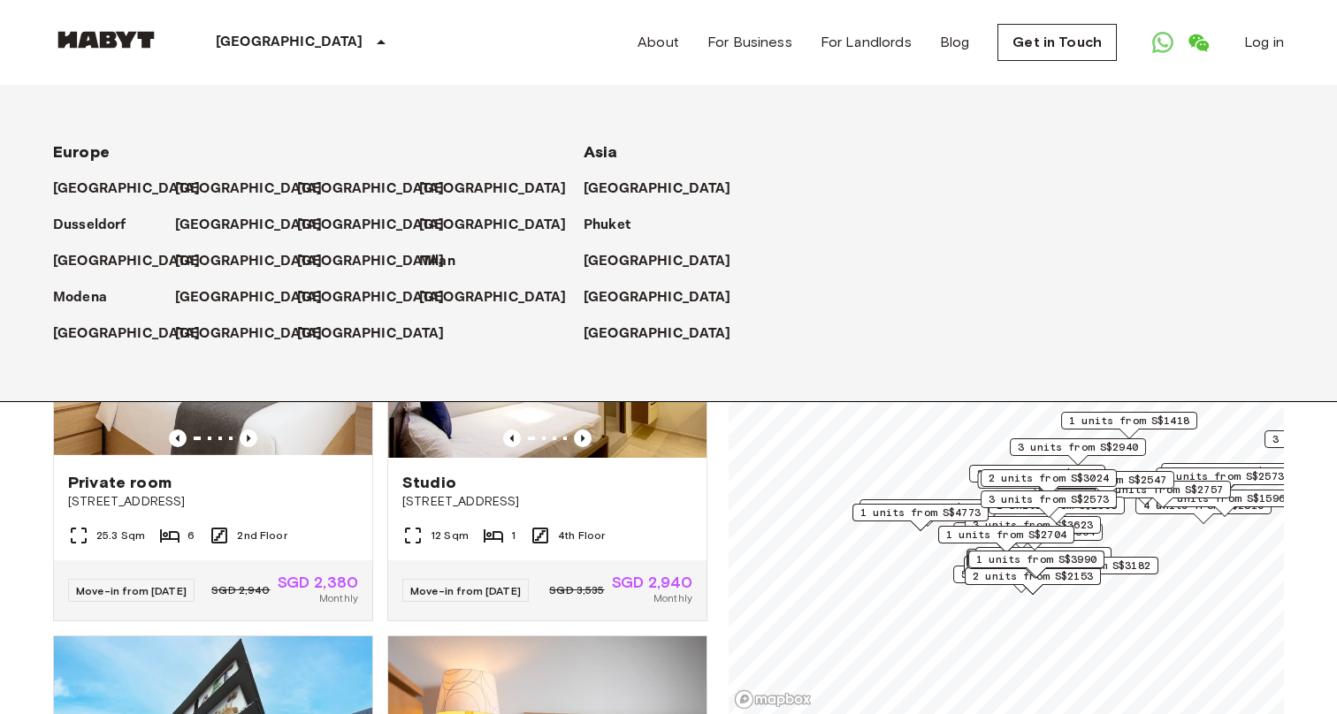
click at [257, 53] on div "[GEOGRAPHIC_DATA]" at bounding box center [303, 42] width 289 height 85
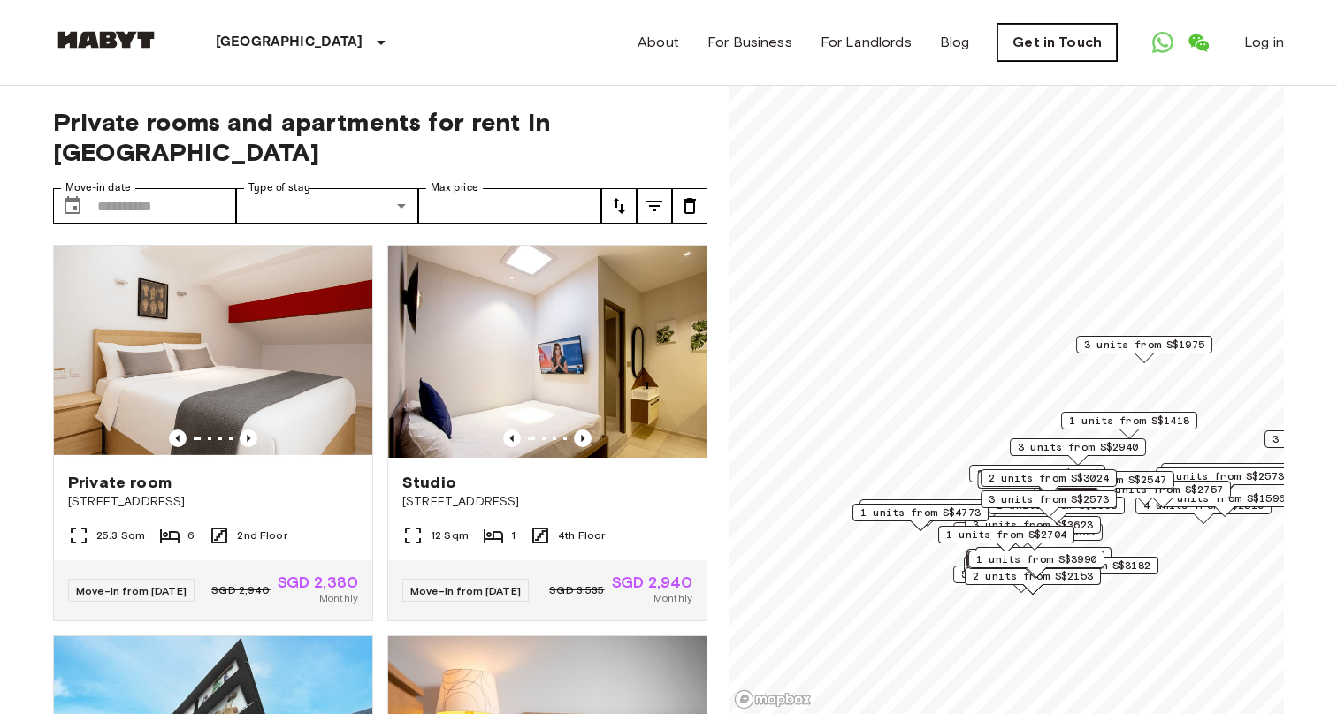
click at [1088, 42] on link "Get in Touch" at bounding box center [1056, 42] width 119 height 37
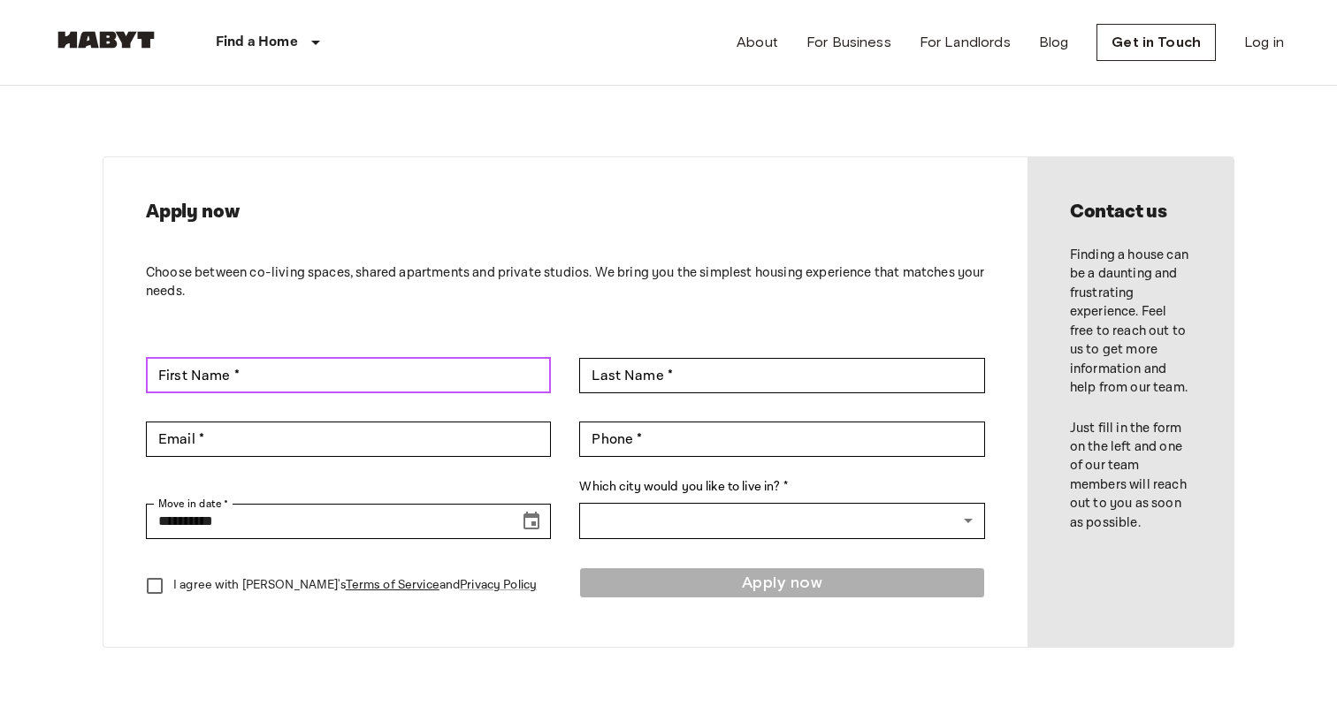
click at [426, 377] on input "First Name *" at bounding box center [348, 375] width 405 height 35
type input "********"
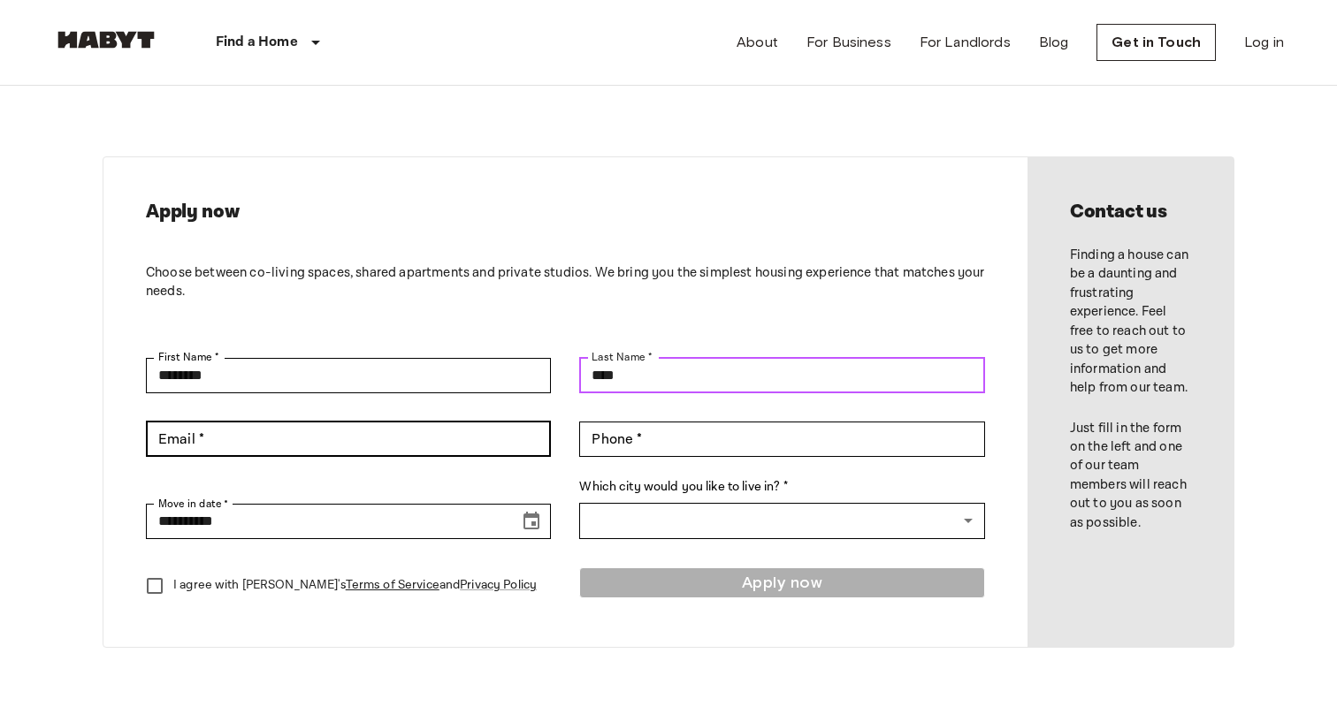
type input "****"
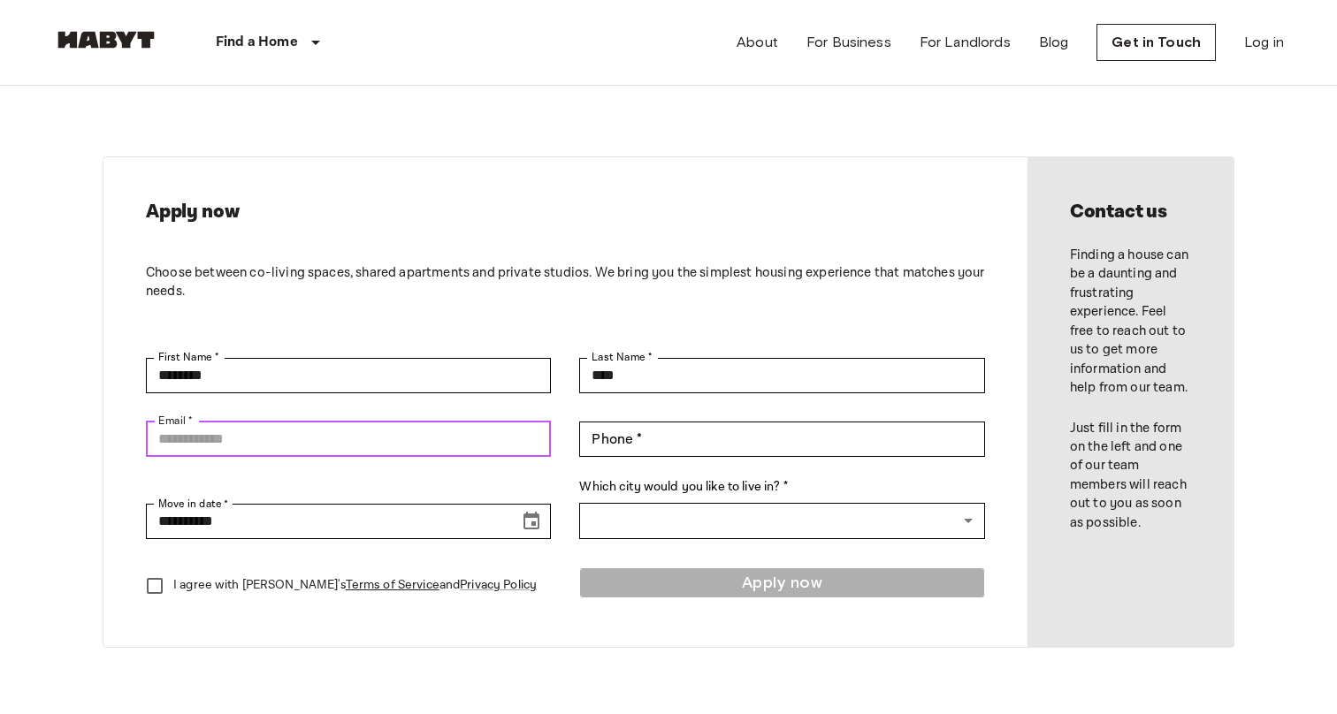
click at [278, 438] on input "Email *" at bounding box center [348, 439] width 405 height 35
type input "**********"
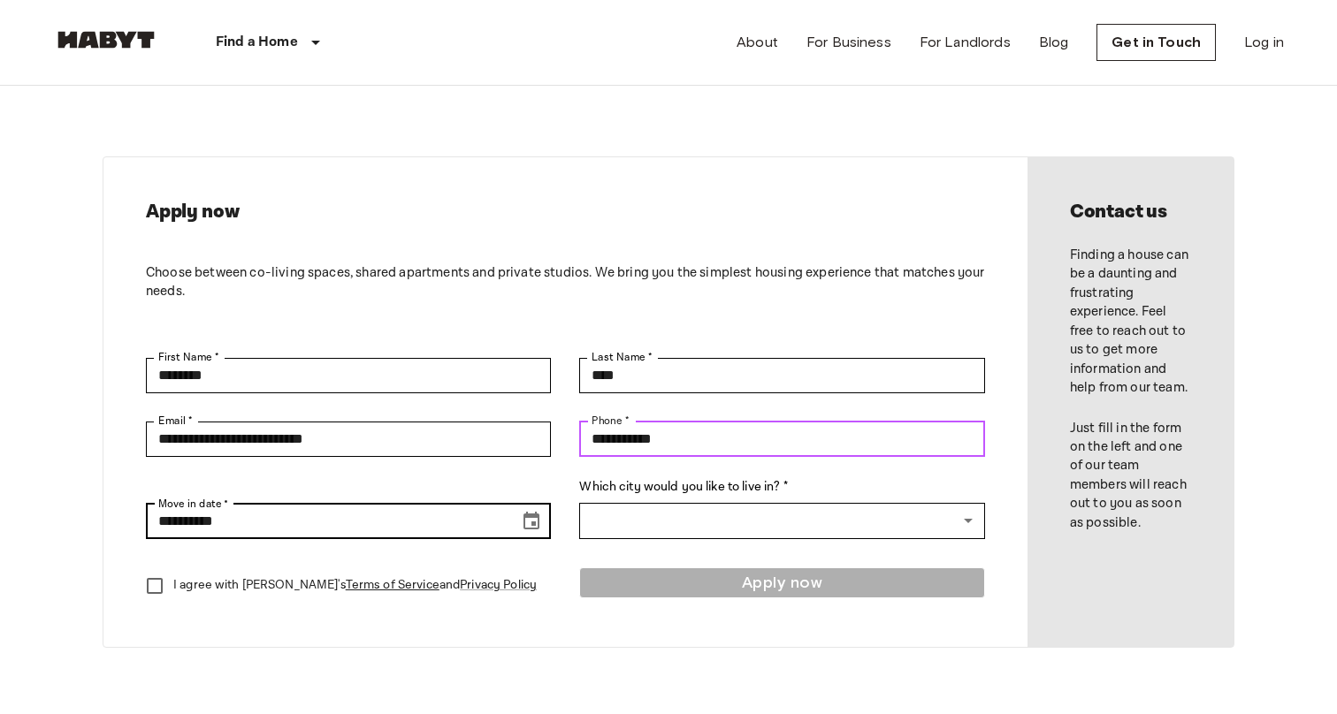
type input "**********"
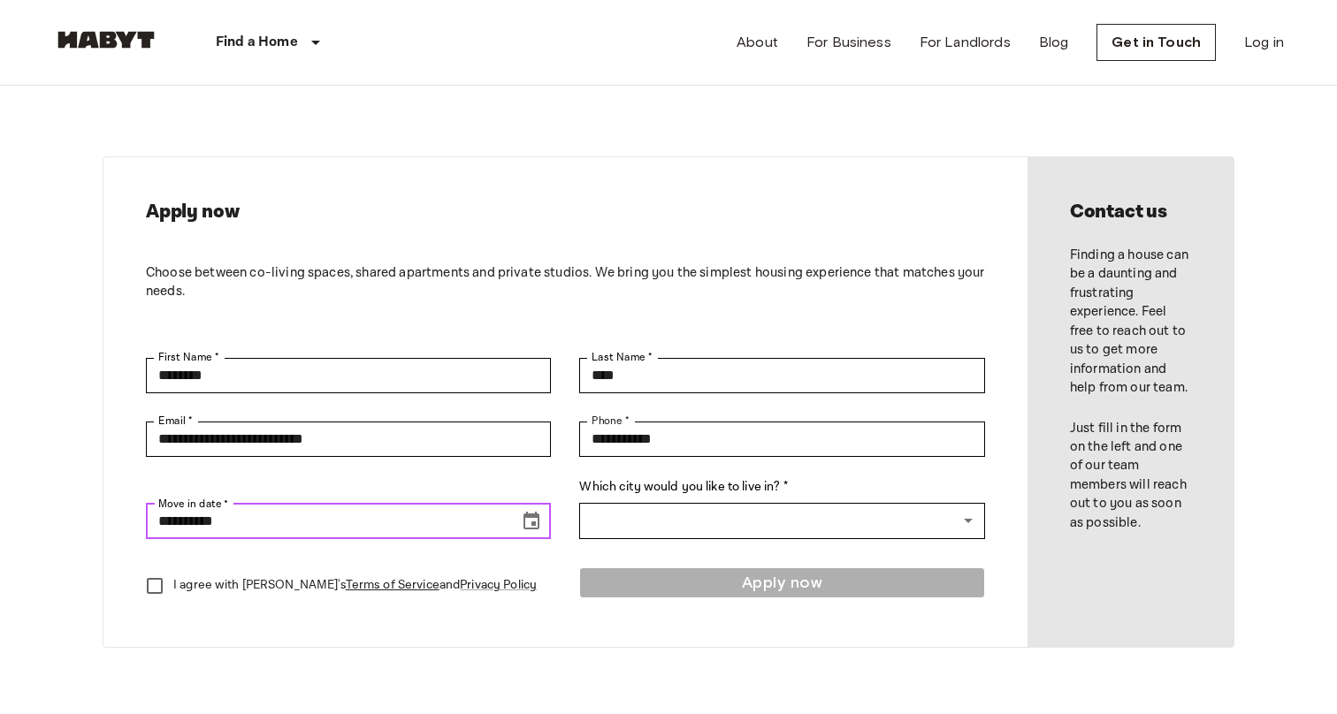
click at [431, 526] on input "**********" at bounding box center [326, 521] width 361 height 35
click at [526, 528] on icon "Choose date, selected date is Sep 16, 2025" at bounding box center [531, 521] width 16 height 18
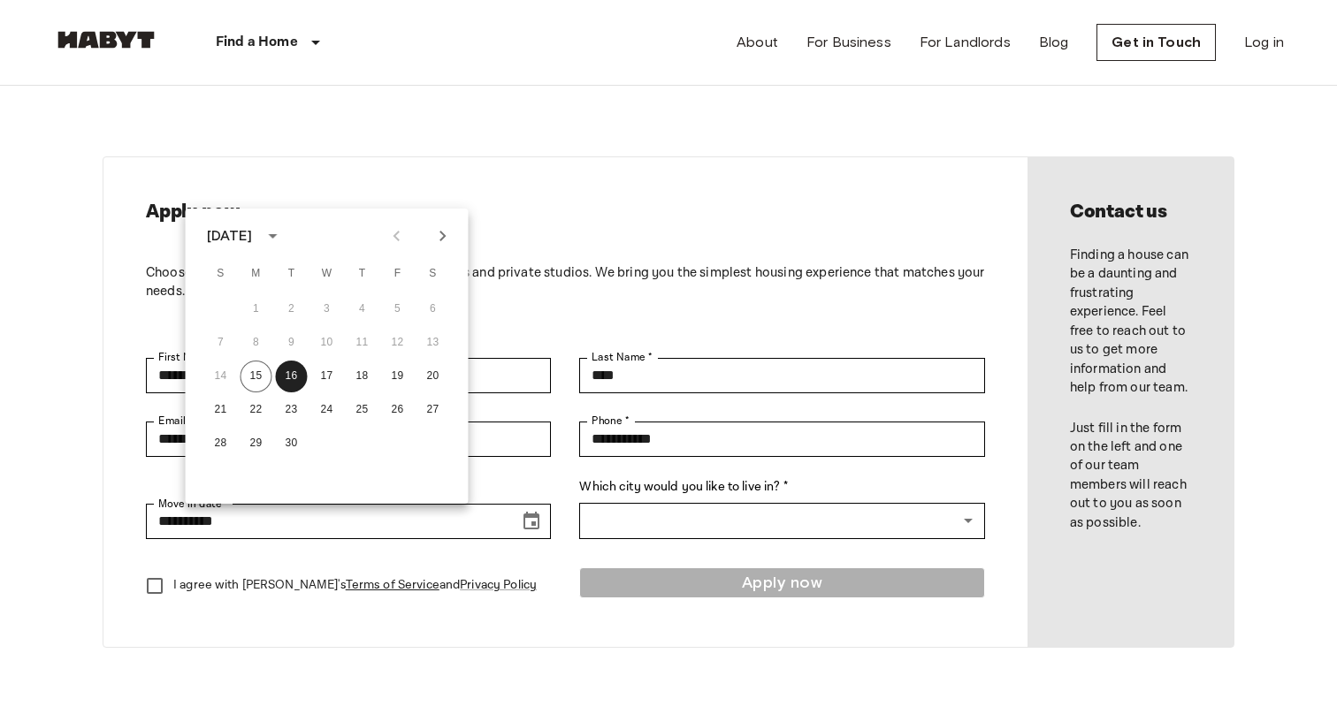
click at [454, 224] on div at bounding box center [420, 236] width 76 height 30
click at [454, 228] on button "Next month" at bounding box center [443, 236] width 30 height 30
click at [426, 382] on button "15" at bounding box center [433, 377] width 32 height 32
type input "**********"
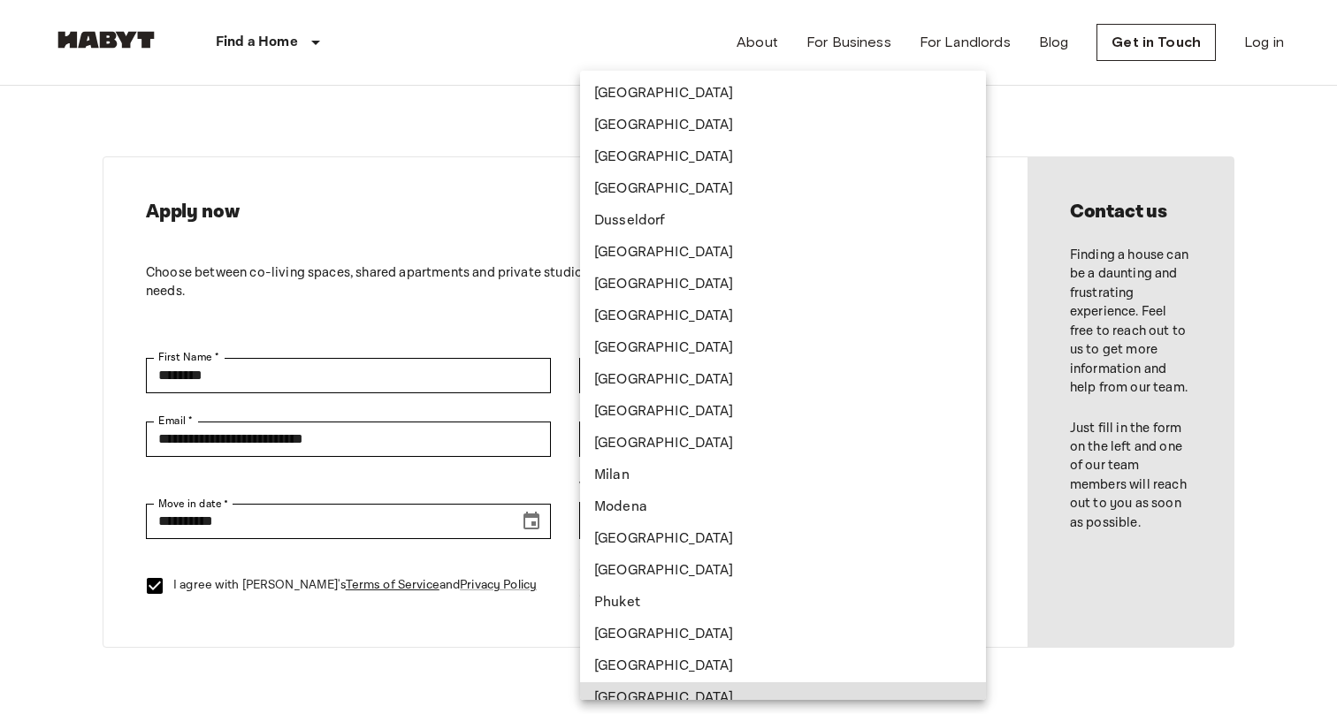
scroll to position [14, 0]
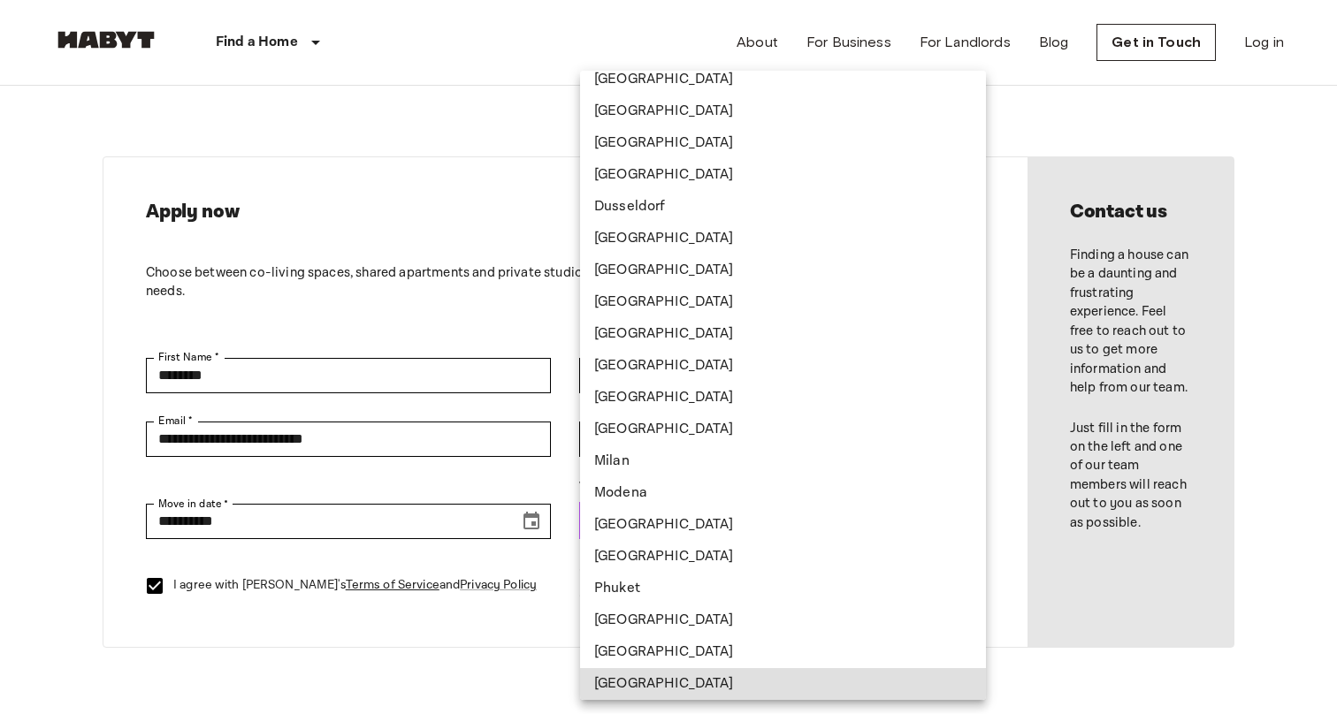
type input "*********"
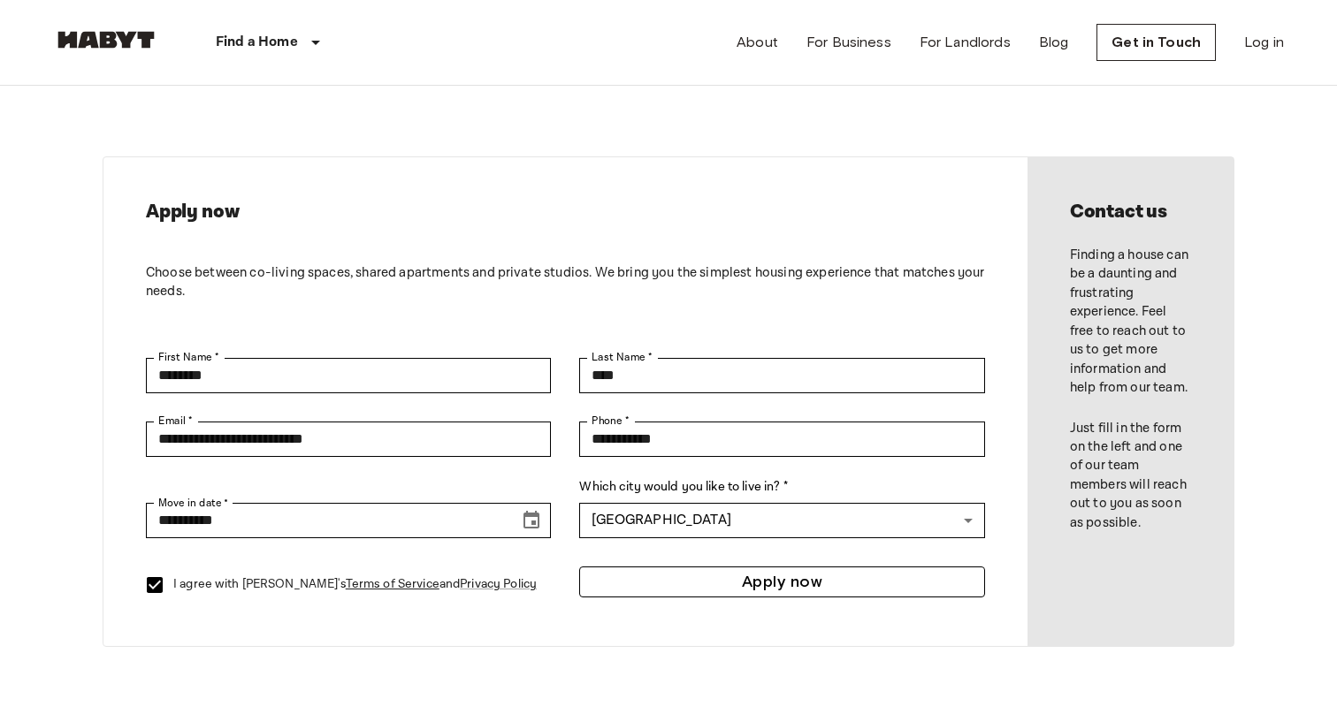
click at [831, 579] on button "Apply now" at bounding box center [781, 582] width 405 height 31
